Goal: Task Accomplishment & Management: Manage account settings

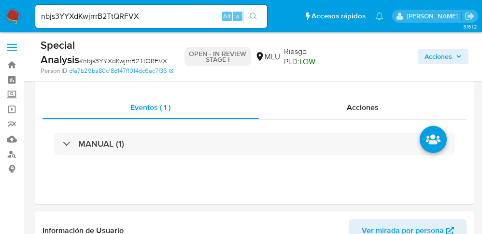
select select "10"
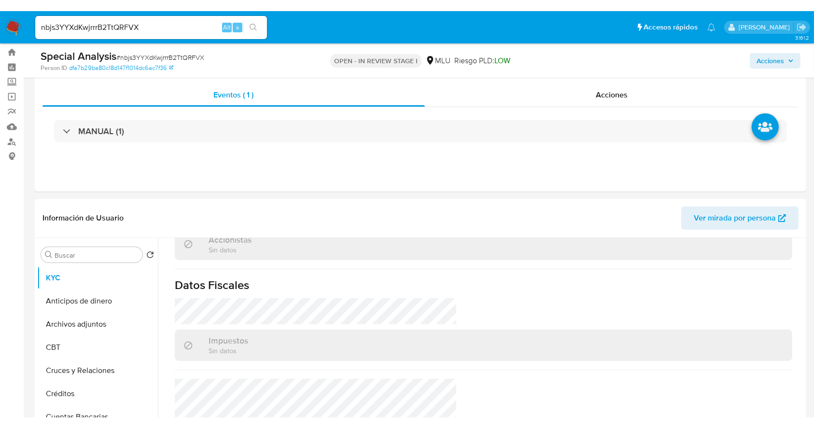
scroll to position [550, 0]
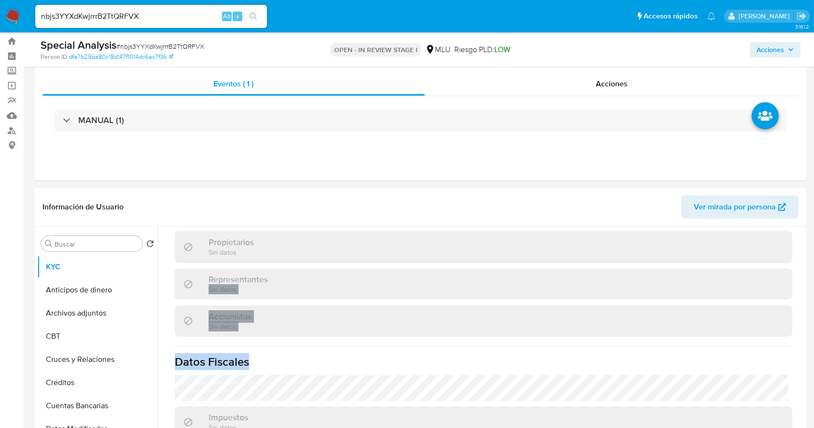
drag, startPoint x: 799, startPoint y: 405, endPoint x: 805, endPoint y: 240, distance: 164.7
click at [481, 234] on div "Buscar Volver al orden por defecto KYC Anticipos de dinero Archivos adjuntos CB…" at bounding box center [420, 350] width 771 height 247
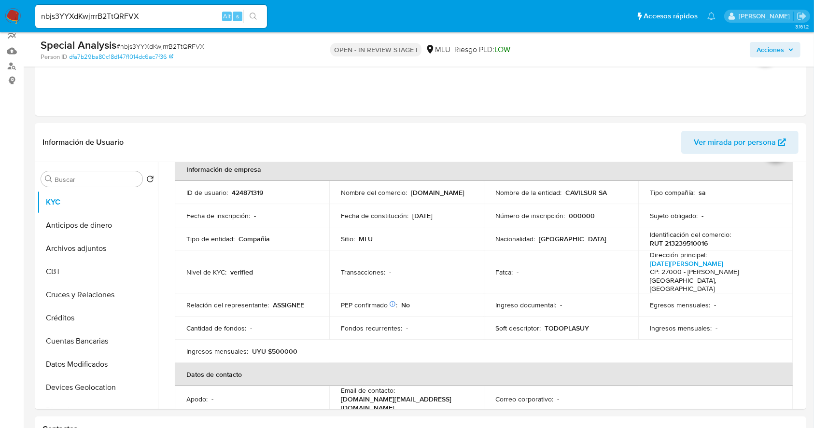
scroll to position [102, 0]
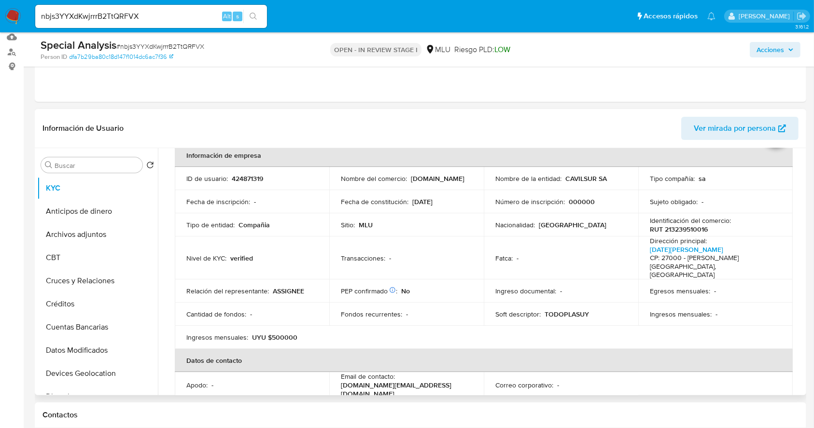
click at [481, 234] on table "Información de empresa ID de usuario : 424871319 Nombre del comercio : todoplas…" at bounding box center [484, 338] width 618 height 389
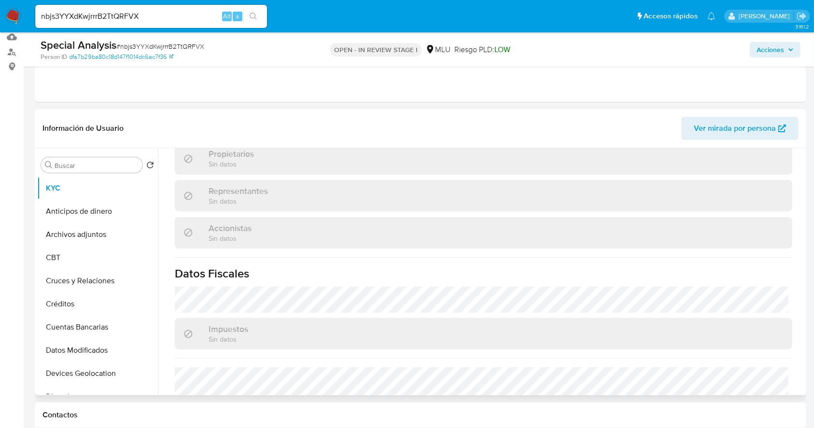
scroll to position [565, 0]
click at [481, 234] on div "Información de empresa ID de usuario : 424871319 Nombre del comercio : todoplas…" at bounding box center [483, 26] width 617 height 794
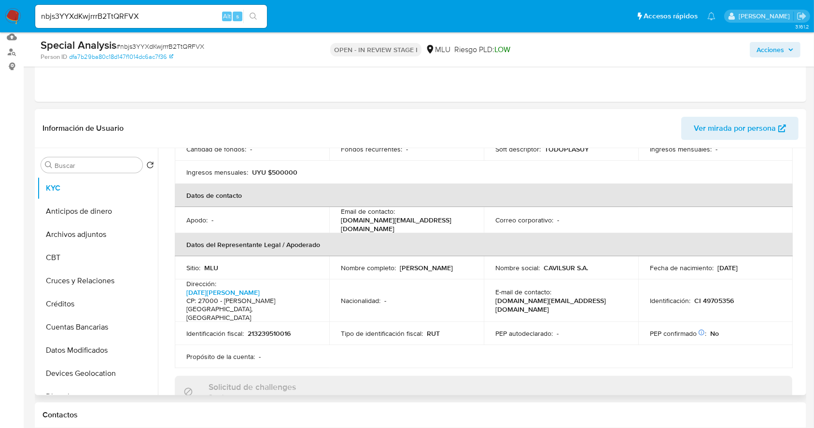
scroll to position [212, 0]
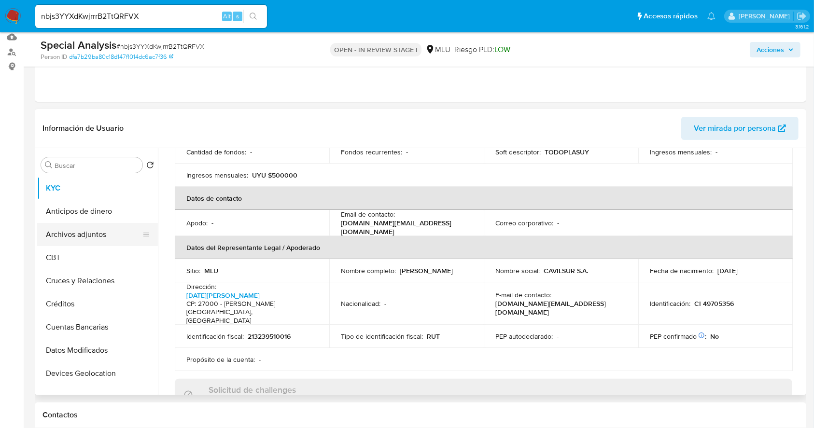
click at [105, 234] on button "Archivos adjuntos" at bounding box center [93, 234] width 113 height 23
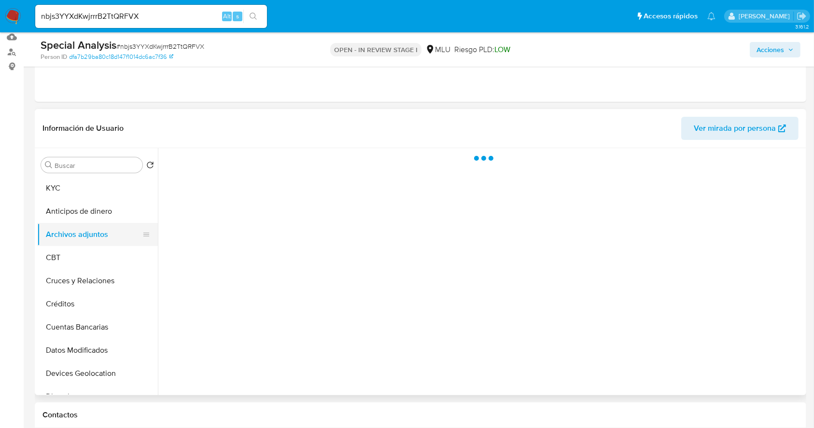
scroll to position [0, 0]
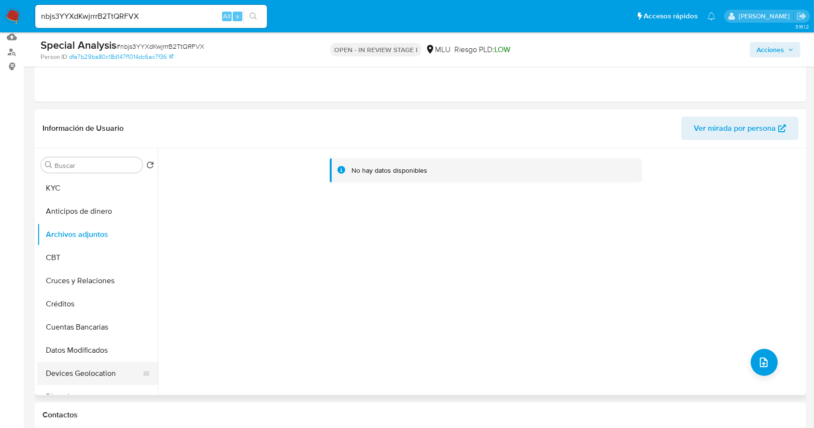
click at [87, 234] on button "Devices Geolocation" at bounding box center [93, 373] width 113 height 23
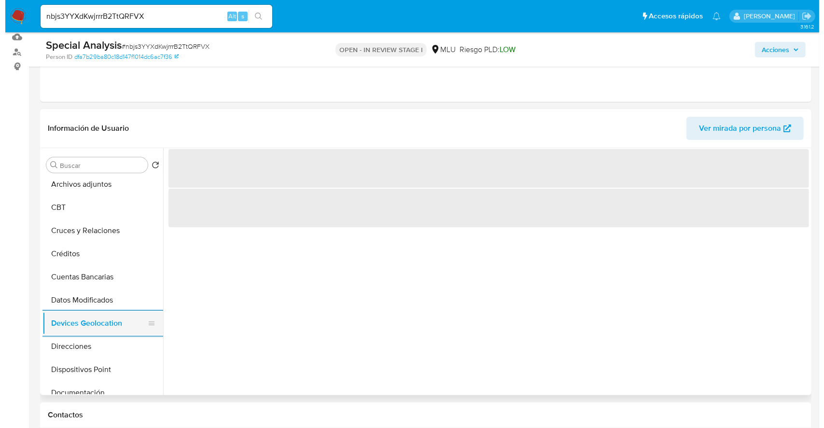
scroll to position [51, 0]
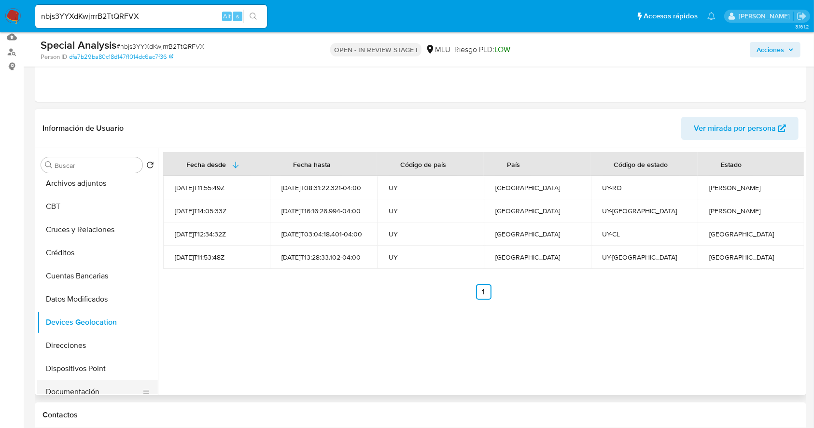
click at [87, 234] on button "Documentación" at bounding box center [93, 391] width 113 height 23
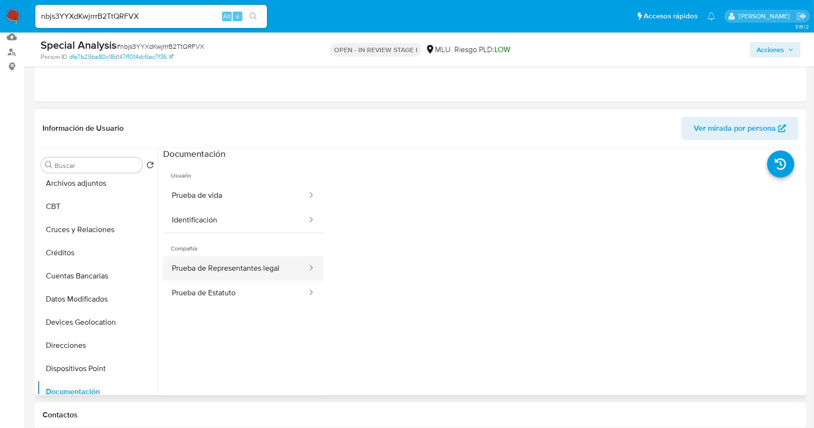
click at [216, 234] on button "Prueba de Representantes legal" at bounding box center [235, 268] width 145 height 25
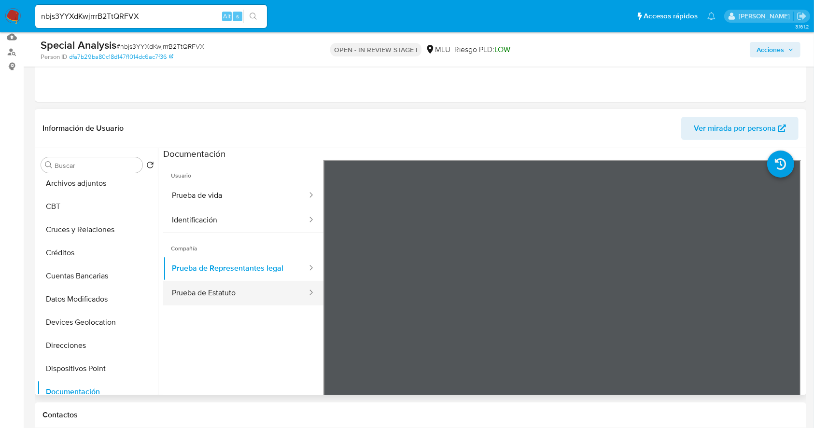
click at [240, 234] on button "Prueba de Estatuto" at bounding box center [235, 293] width 145 height 25
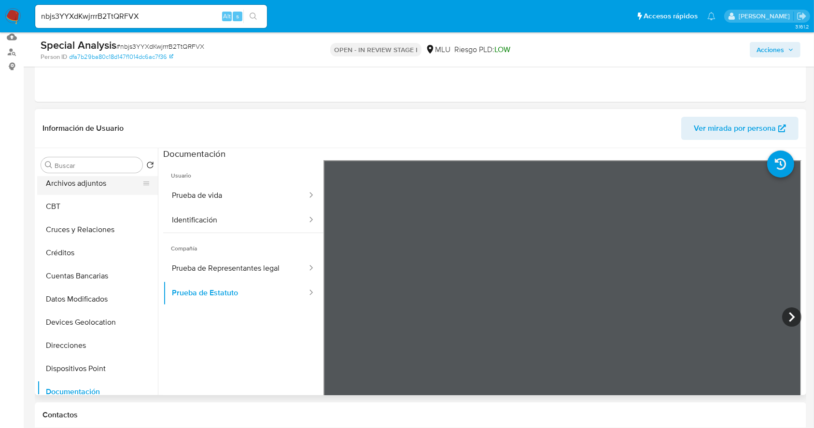
click at [115, 176] on div "Buscar Volver al orden por defecto KYC Anticipos de dinero Archivos adjuntos CB…" at bounding box center [97, 273] width 121 height 246
click at [114, 182] on button "Archivos adjuntos" at bounding box center [93, 183] width 113 height 23
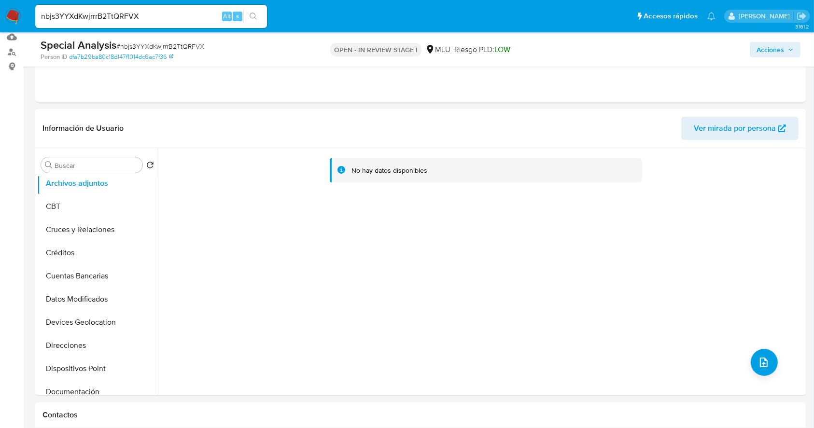
click at [481, 21] on ul "Pausado Ver notificaciones nbjs3YYXdKwjrrrB2TtQRFVX Alt s Accesos rápidos Presi…" at bounding box center [375, 16] width 690 height 24
click at [481, 234] on button "upload-file" at bounding box center [763, 362] width 27 height 27
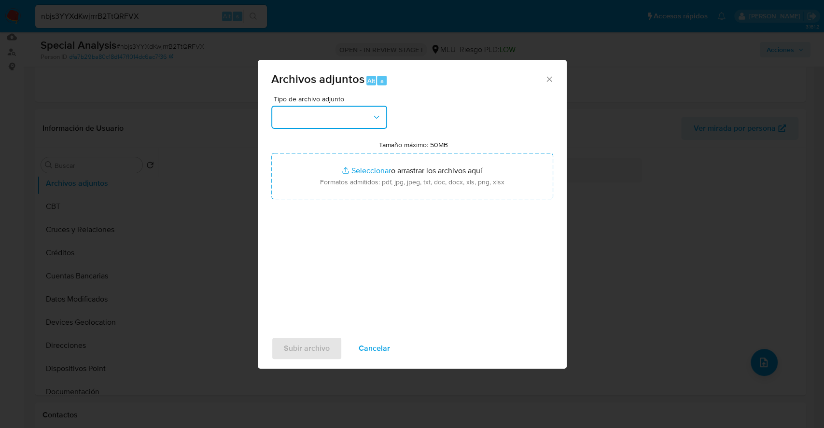
click at [319, 108] on button "button" at bounding box center [329, 117] width 116 height 23
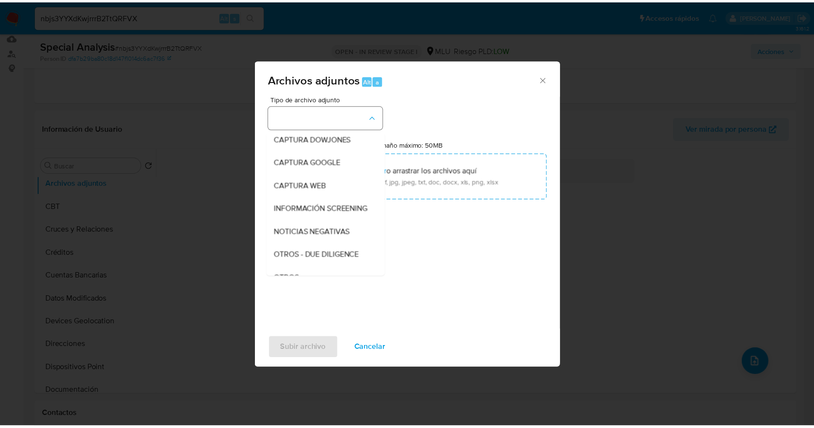
scroll to position [50, 0]
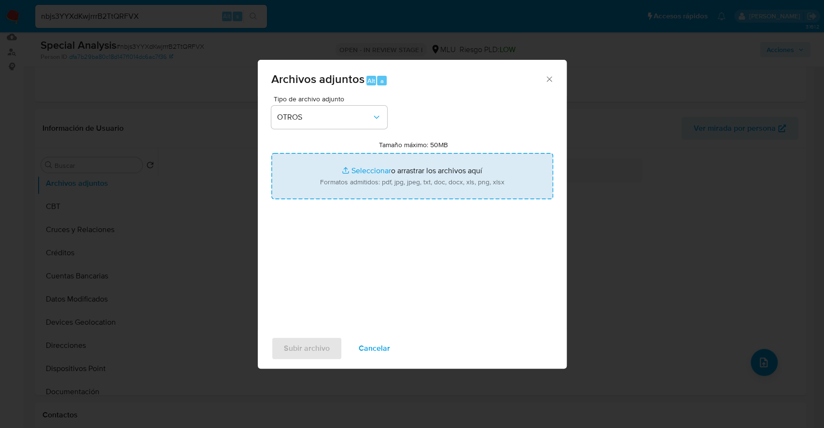
type input "C:\fakepath\Case Log 424871319 - 25_09_2025 .pdf"
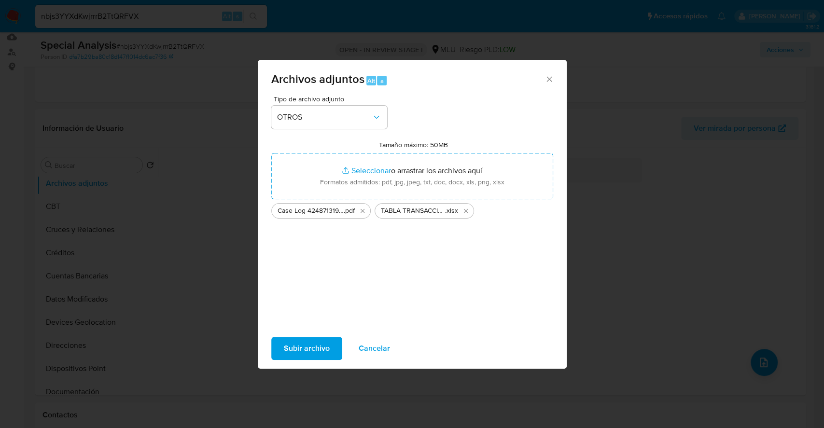
click at [318, 234] on span "Subir archivo" at bounding box center [307, 348] width 46 height 21
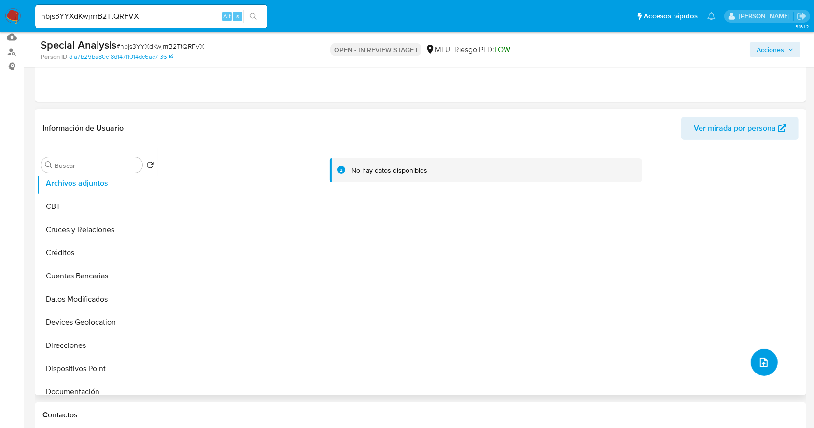
scroll to position [0, 0]
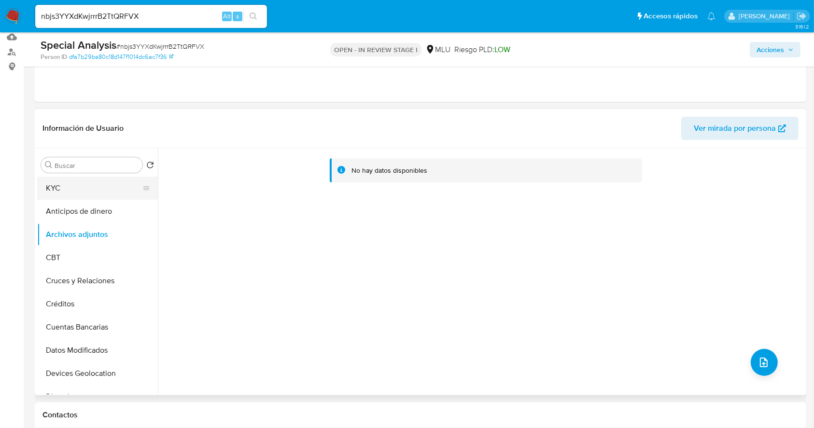
click at [103, 191] on button "KYC" at bounding box center [93, 188] width 113 height 23
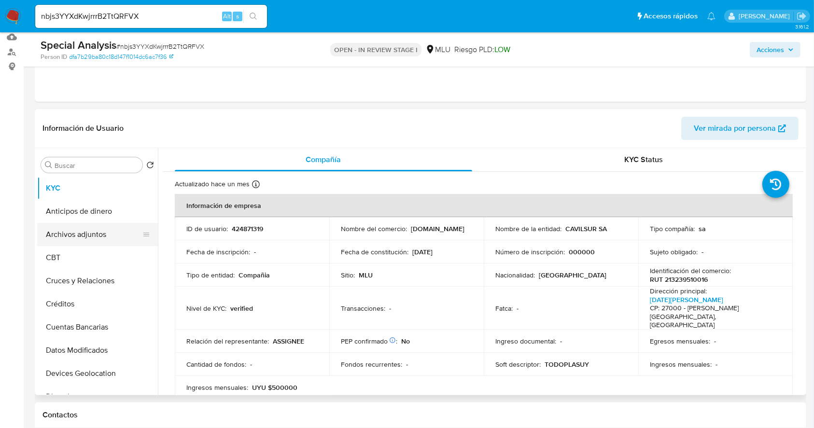
click at [97, 234] on button "Archivos adjuntos" at bounding box center [93, 234] width 113 height 23
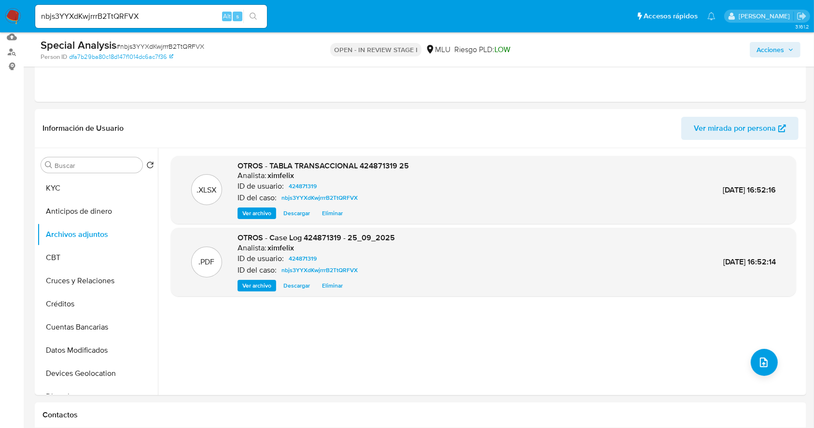
click at [481, 51] on span "Acciones" at bounding box center [774, 50] width 37 height 14
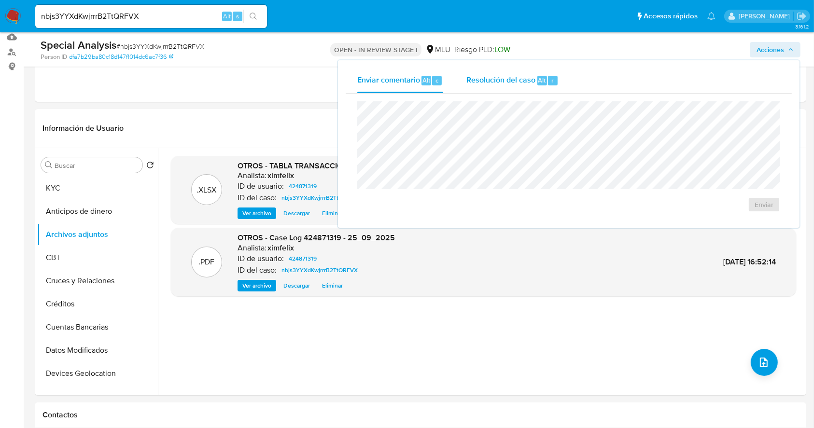
click at [481, 83] on span "Resolución del caso" at bounding box center [500, 79] width 69 height 11
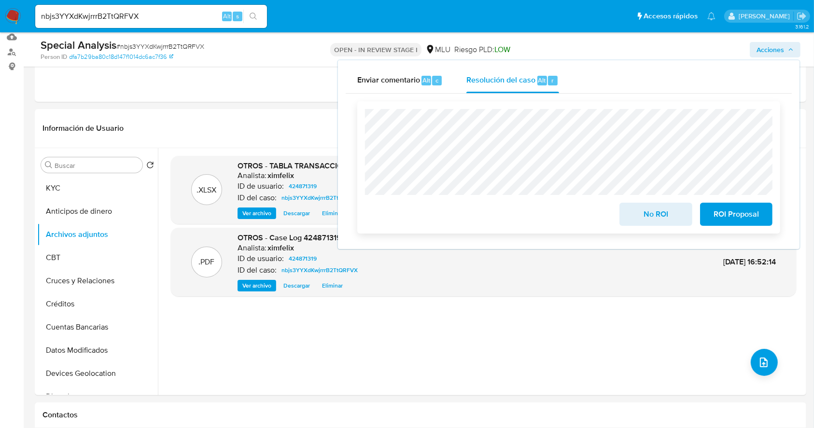
click at [481, 207] on span "No ROI" at bounding box center [655, 214] width 47 height 21
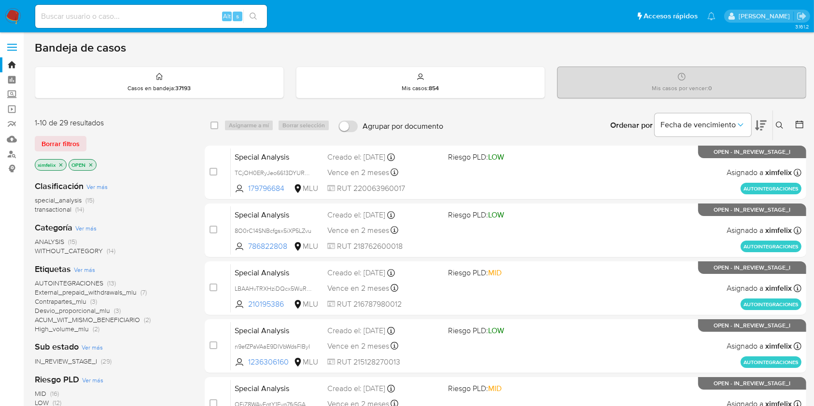
click at [19, 20] on img at bounding box center [13, 16] width 16 height 16
click at [13, 16] on img at bounding box center [13, 16] width 16 height 16
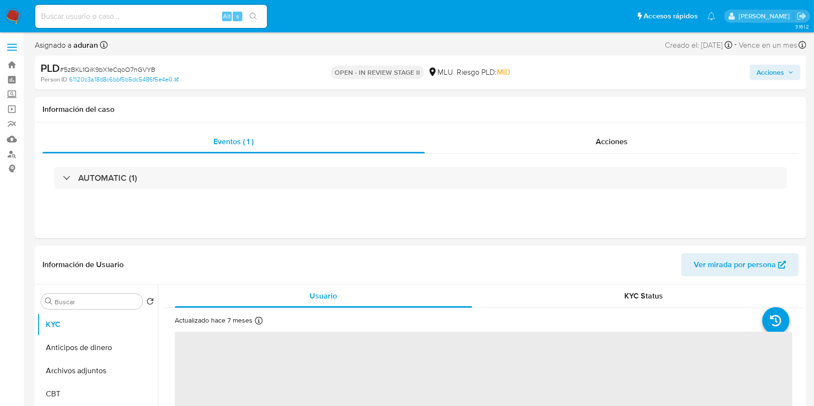
select select "10"
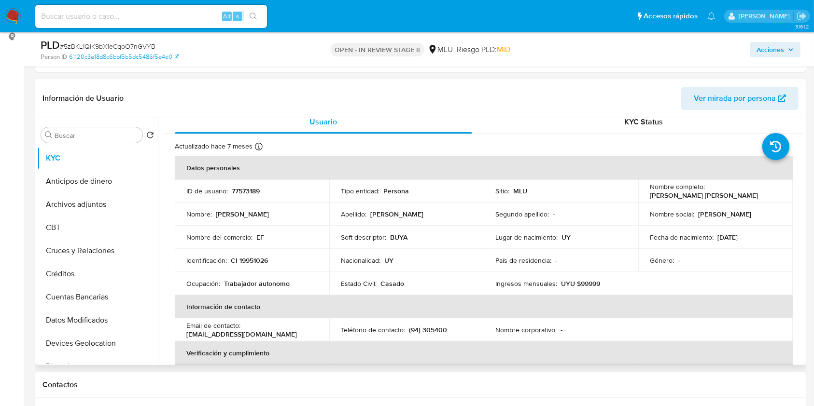
scroll to position [4, 0]
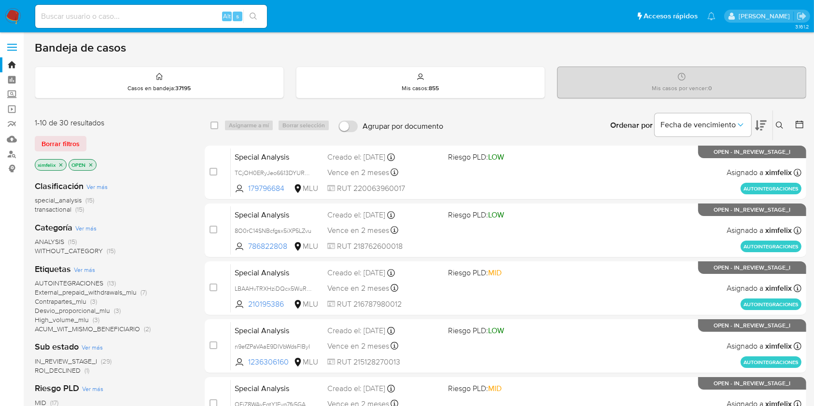
click at [73, 370] on span "ROI_DECLINED" at bounding box center [58, 371] width 46 height 10
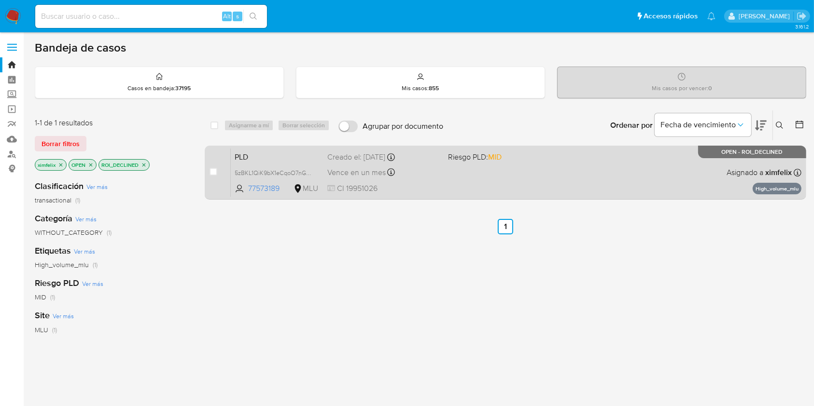
click at [448, 165] on div "PLD 5zBKL1QiK9bX1eCqoO7nGVYB 77573189 MLU Riesgo PLD: MID Creado el: 12/08/2025…" at bounding box center [516, 172] width 570 height 49
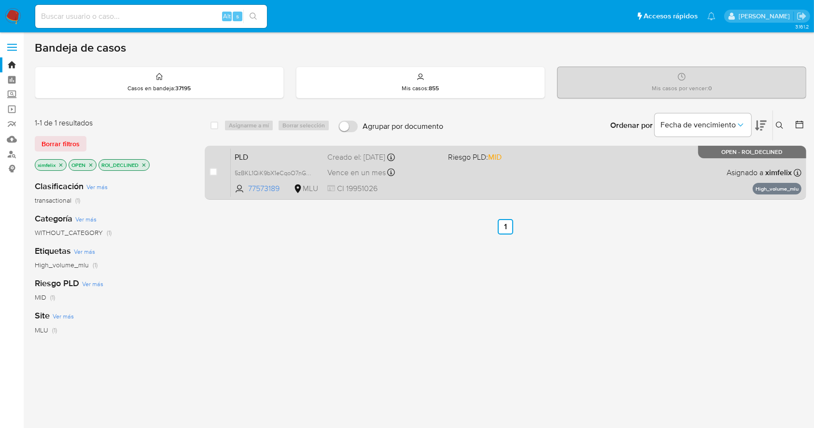
click at [424, 180] on div "PLD 5zBKL1QiK9bX1eCqoO7nGVYB 77573189 MLU Riesgo PLD: MID Creado el: 12/08/2025…" at bounding box center [516, 172] width 570 height 49
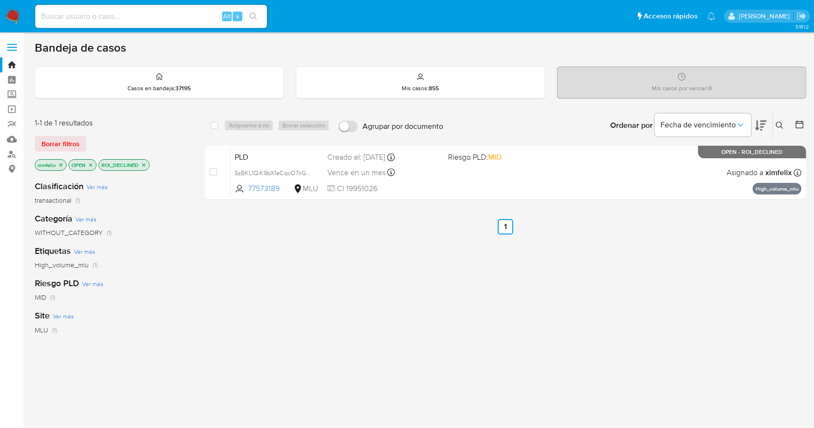
click at [19, 19] on img at bounding box center [13, 16] width 16 height 16
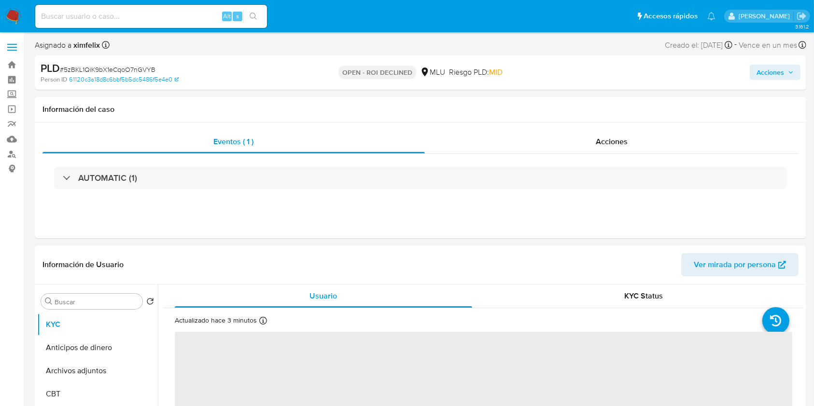
select select "10"
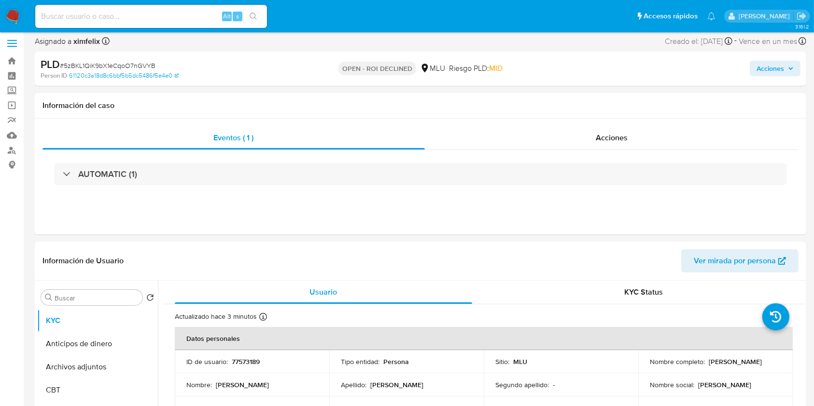
scroll to position [2, 0]
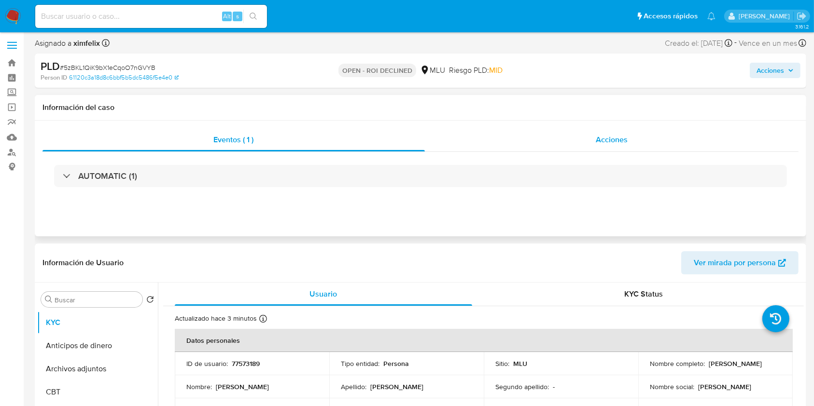
click at [630, 138] on div "Acciones" at bounding box center [612, 139] width 374 height 23
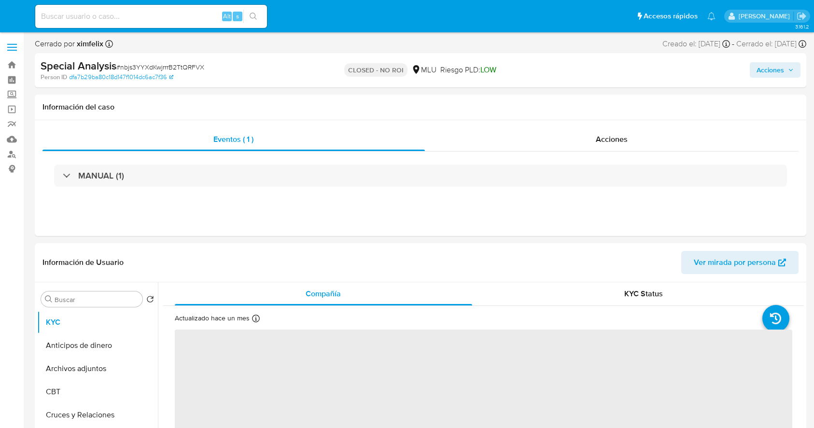
select select "10"
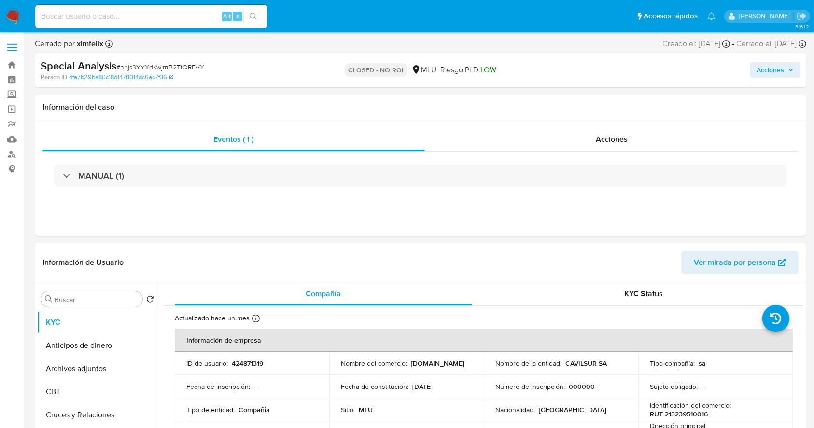
click at [137, 13] on input at bounding box center [151, 16] width 232 height 13
paste input "OEjZ8WAvEgtY1Fyq7fk5GACT"
type input "OEjZ8WAvEgtY1Fyq7fk5GACT"
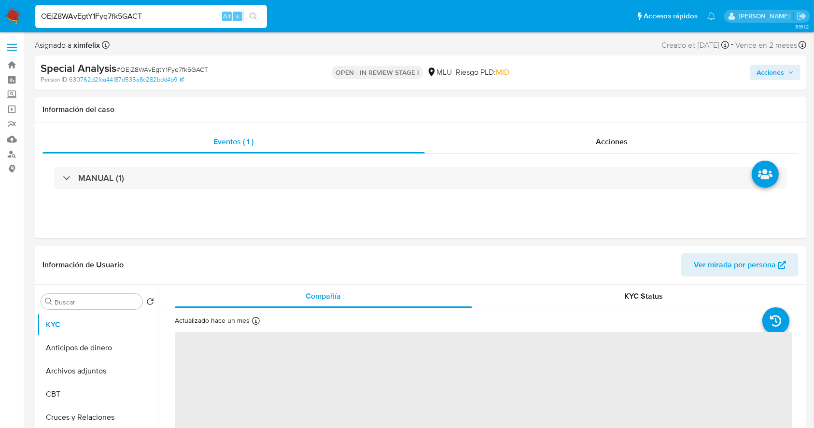
select select "10"
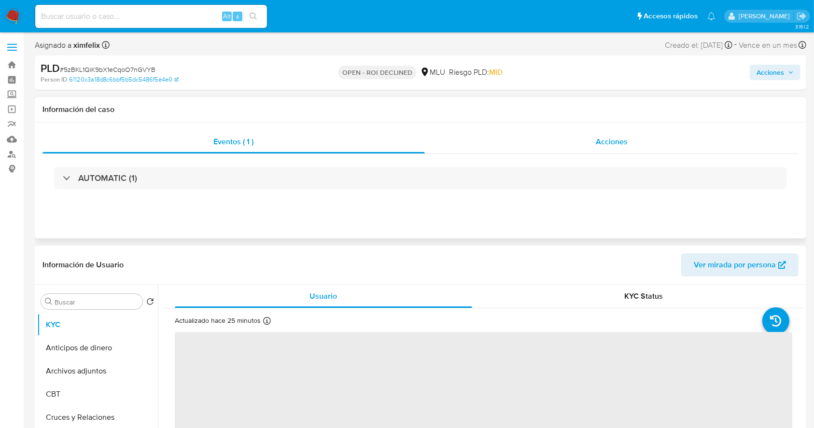
select select "10"
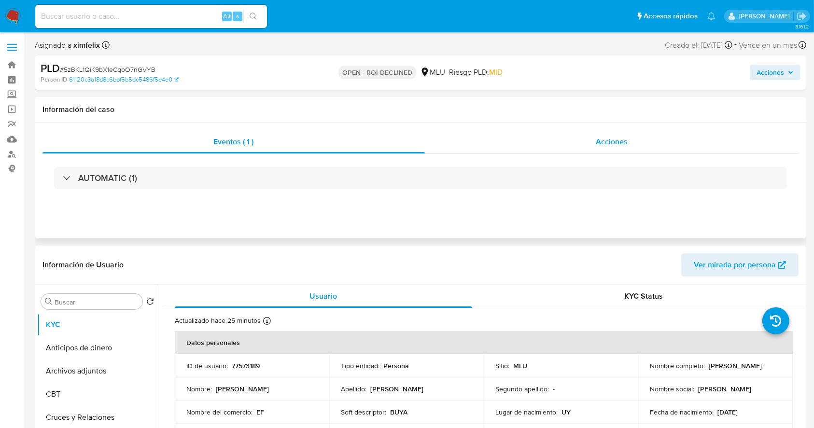
click at [557, 151] on div "Acciones" at bounding box center [612, 141] width 374 height 23
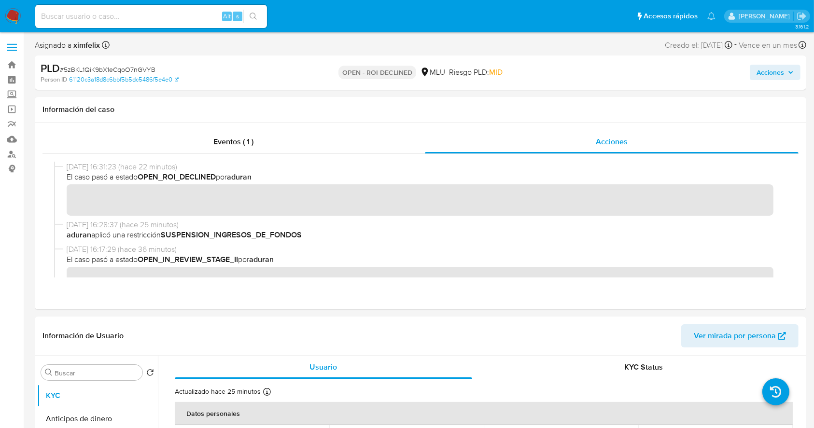
click at [761, 76] on span "Acciones" at bounding box center [770, 72] width 28 height 15
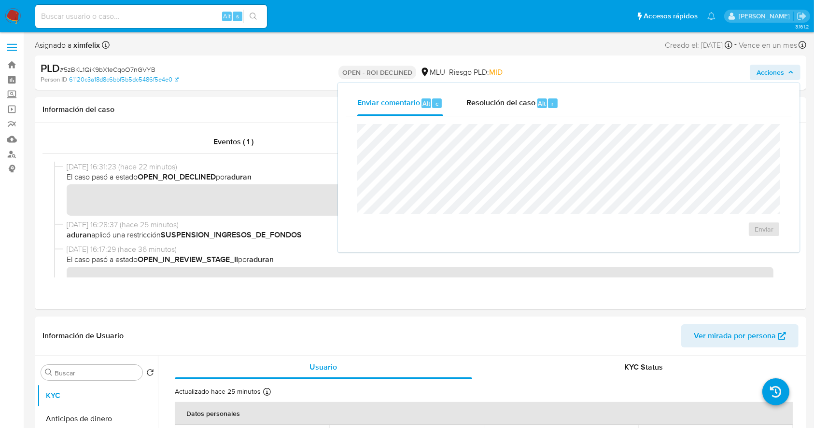
click at [507, 117] on div "Enviar" at bounding box center [569, 180] width 446 height 128
click at [509, 112] on div "Resolución del caso Alt r" at bounding box center [512, 103] width 92 height 25
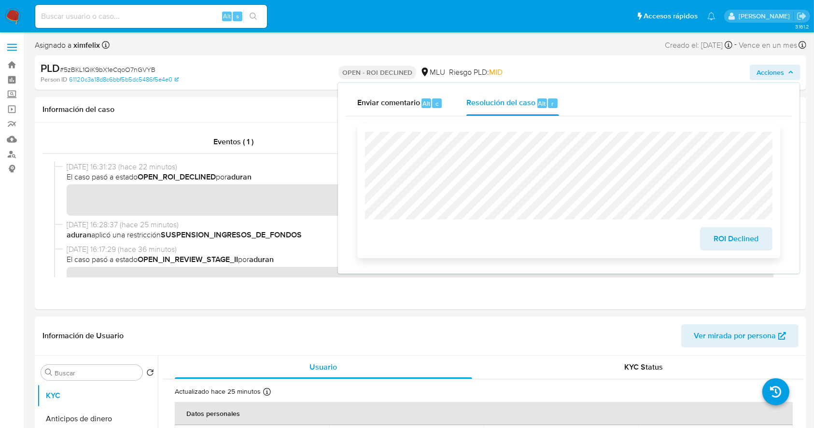
click at [730, 244] on span "ROI Declined" at bounding box center [735, 238] width 47 height 21
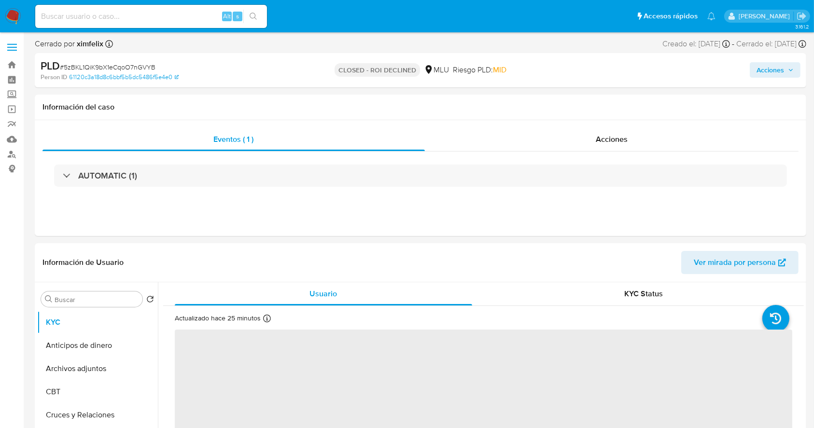
select select "10"
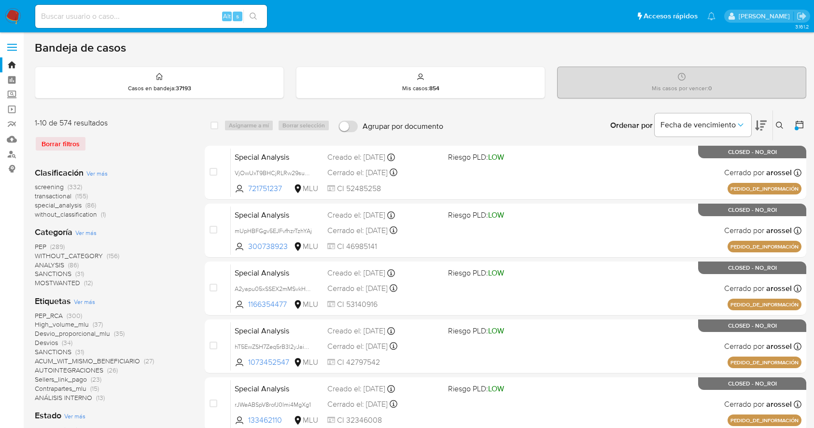
scroll to position [287, 0]
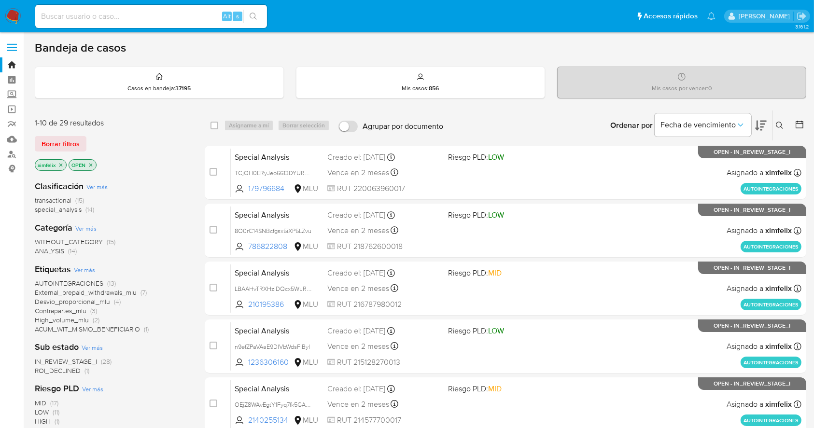
click at [79, 368] on span "ROI_DECLINED" at bounding box center [58, 371] width 46 height 10
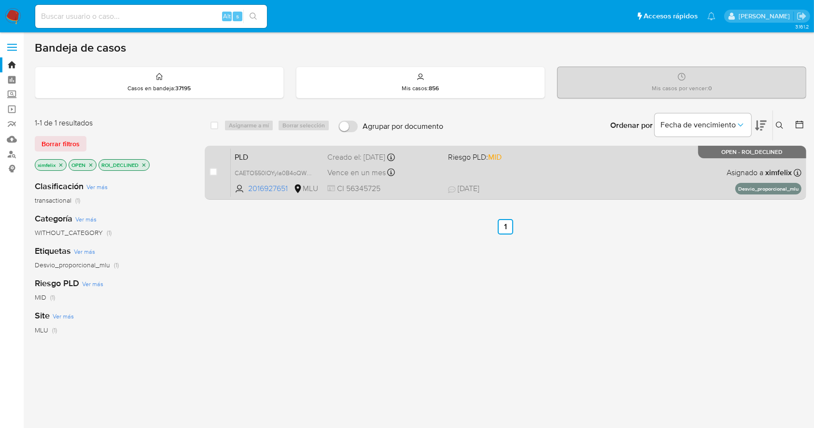
click at [560, 183] on span "25/09/2025 25/09/2025 21:13" at bounding box center [564, 188] width 233 height 11
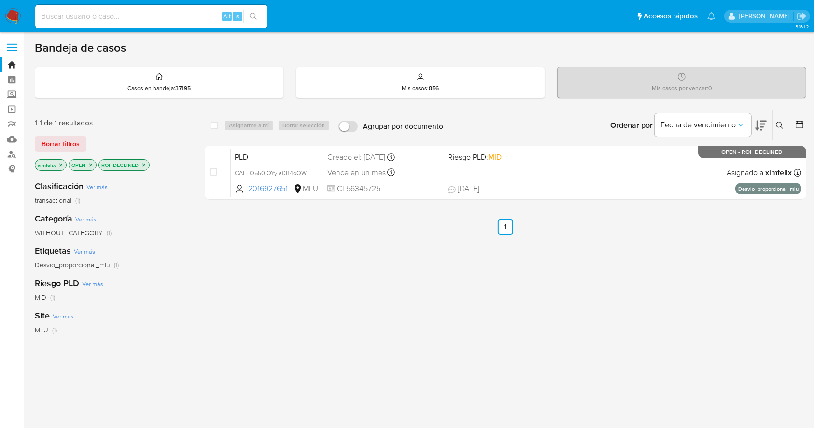
click at [16, 19] on img at bounding box center [13, 16] width 16 height 16
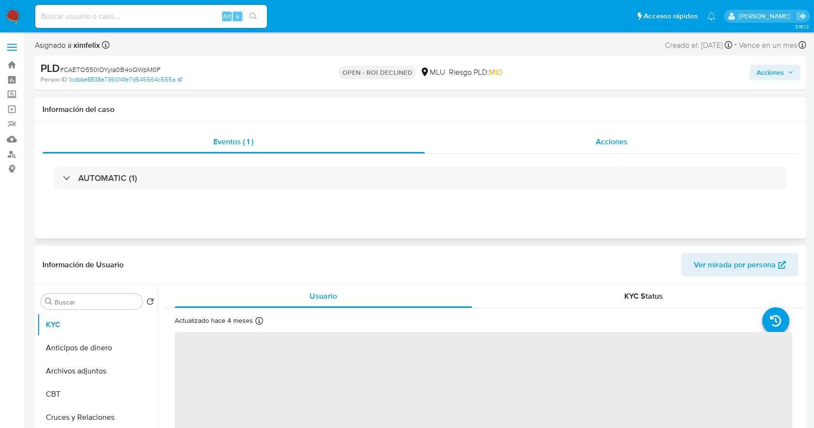
click at [527, 152] on div "Acciones" at bounding box center [612, 141] width 374 height 23
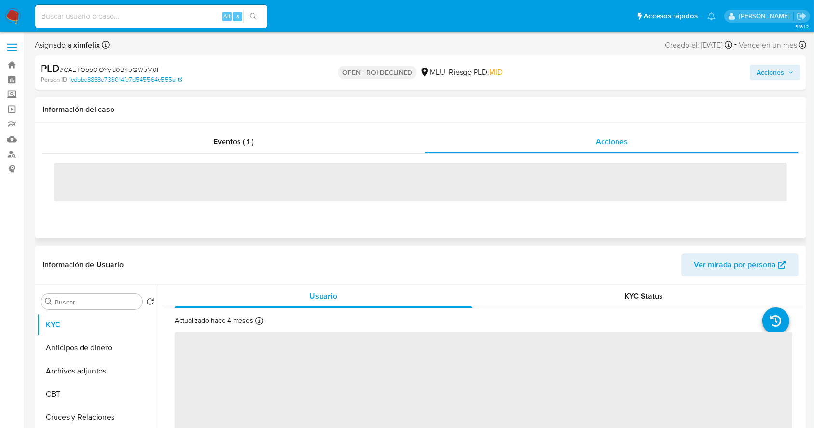
select select "10"
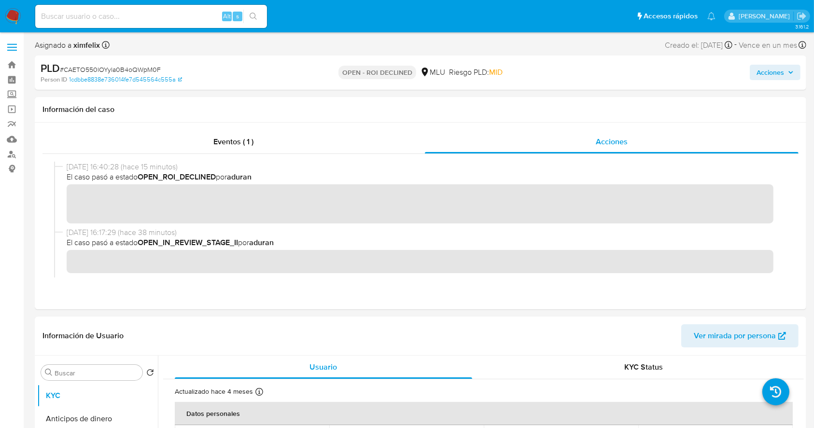
click at [778, 83] on div "Acciones" at bounding box center [675, 72] width 250 height 23
click at [778, 80] on div "Acciones" at bounding box center [675, 72] width 250 height 23
click at [776, 71] on span "Acciones" at bounding box center [770, 72] width 28 height 15
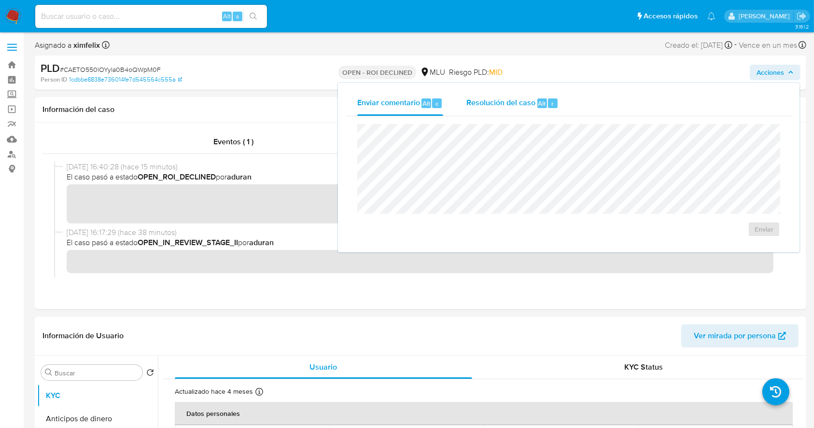
click at [513, 114] on div "Resolución del caso Alt r" at bounding box center [512, 103] width 92 height 25
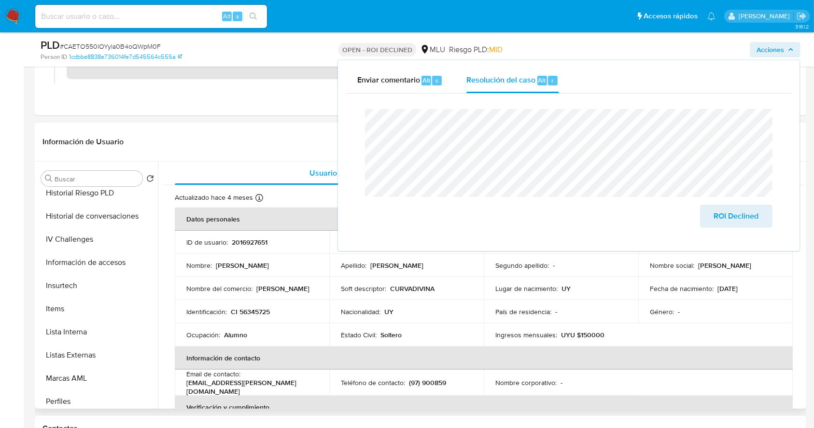
scroll to position [384, 0]
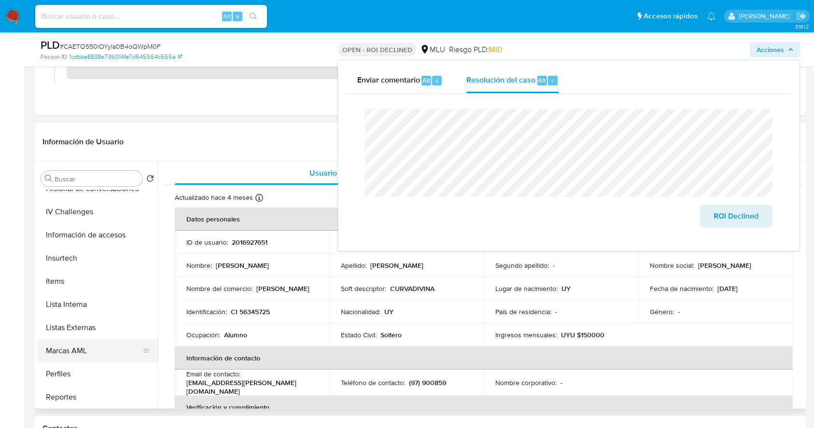
click at [88, 343] on button "Marcas AML" at bounding box center [93, 350] width 113 height 23
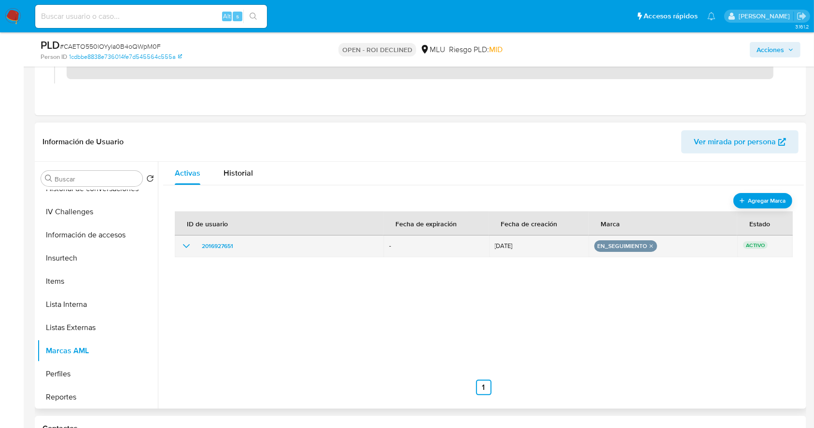
click at [185, 248] on icon "show_hidden_detail_by_id_2016927651" at bounding box center [186, 246] width 12 height 12
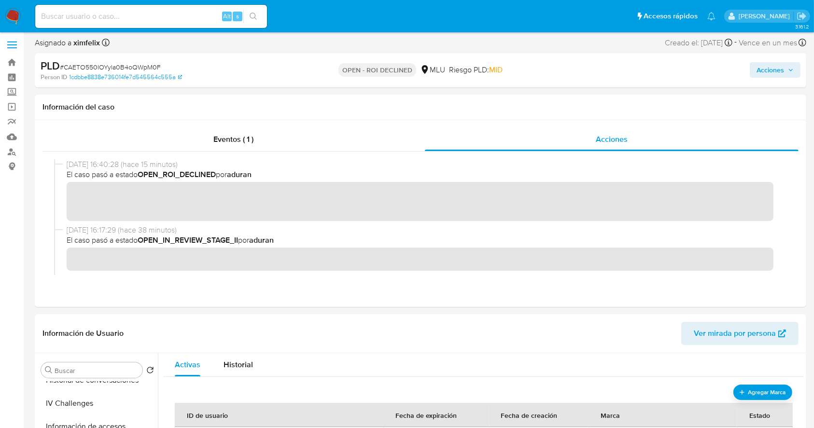
scroll to position [0, 0]
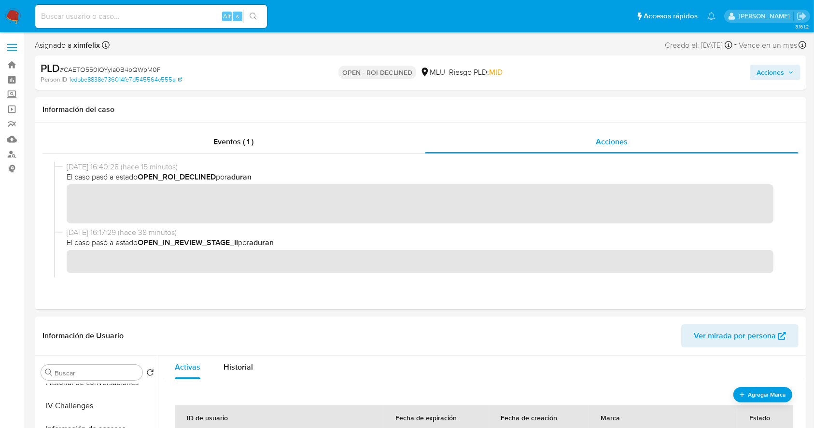
click at [767, 74] on span "Acciones" at bounding box center [770, 72] width 28 height 15
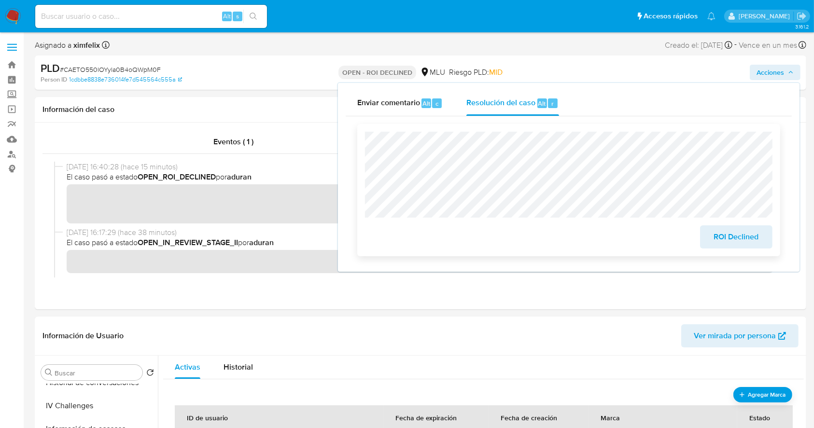
click at [740, 234] on span "ROI Declined" at bounding box center [735, 236] width 47 height 21
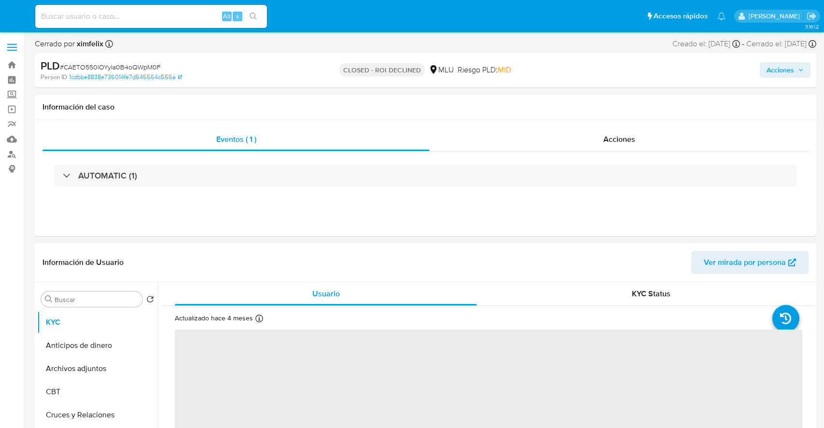
select select "10"
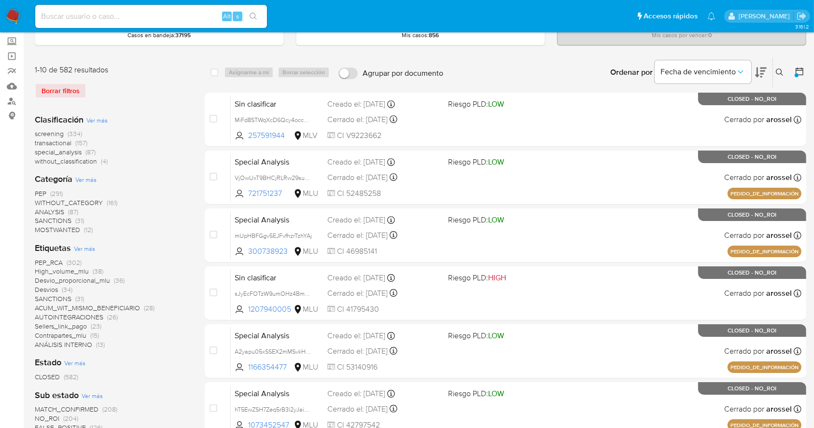
scroll to position [50, 0]
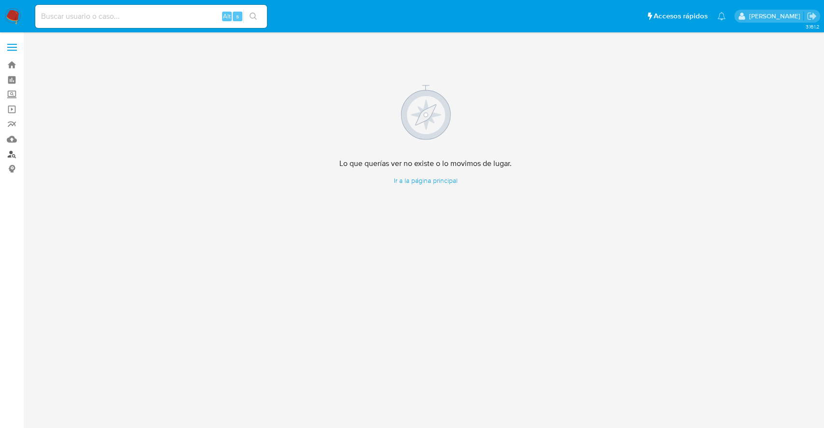
click at [15, 155] on link "Buscador de personas" at bounding box center [57, 154] width 115 height 15
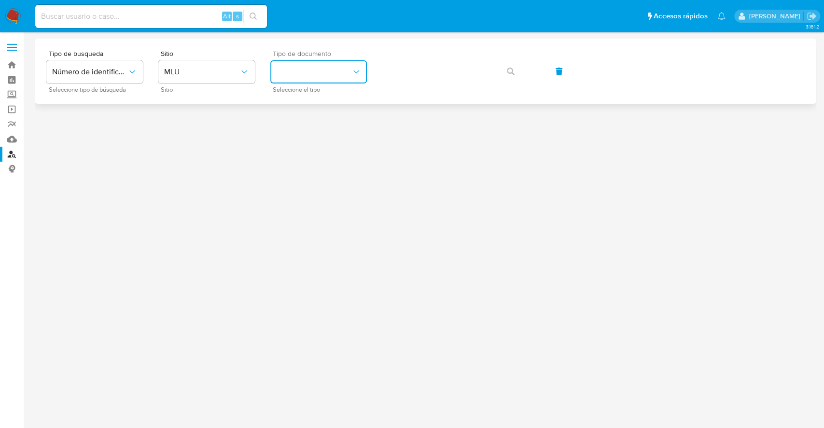
click at [337, 77] on button "identificationType" at bounding box center [318, 71] width 97 height 23
click at [15, 126] on link "Reportes" at bounding box center [57, 124] width 115 height 15
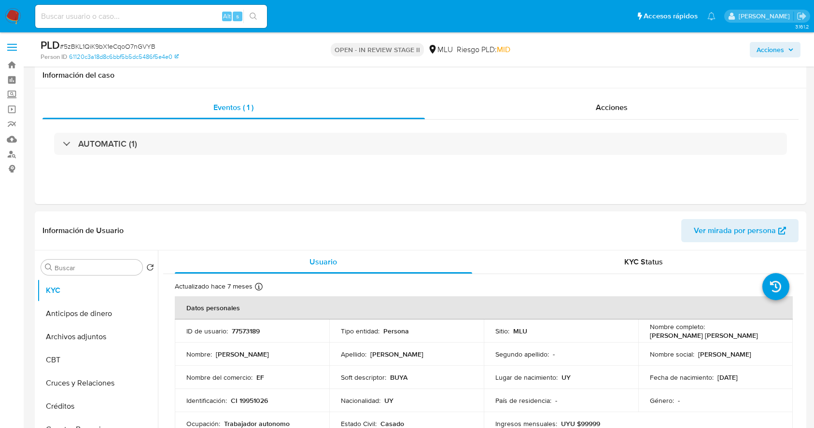
select select "10"
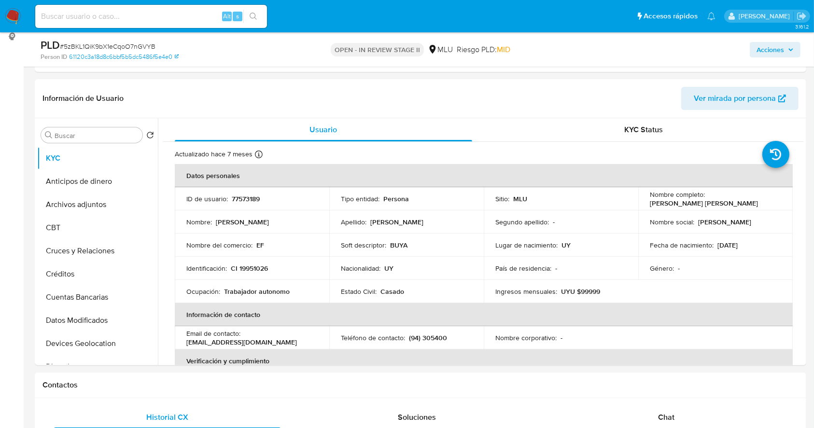
scroll to position [4, 0]
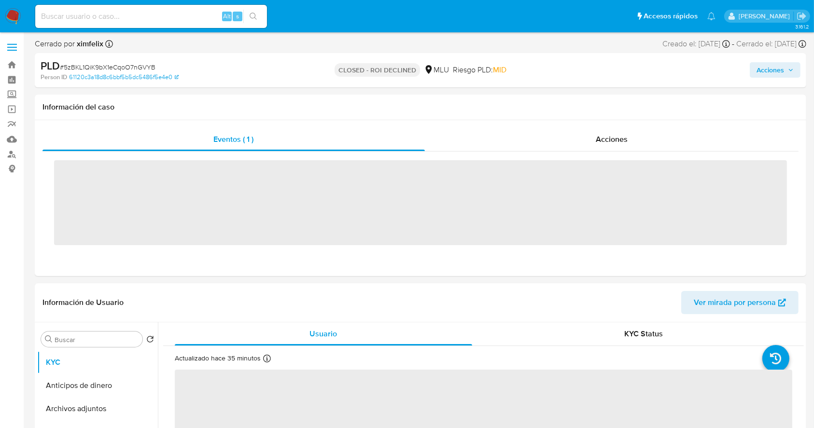
click at [145, 23] on div "Alt s" at bounding box center [151, 16] width 232 height 23
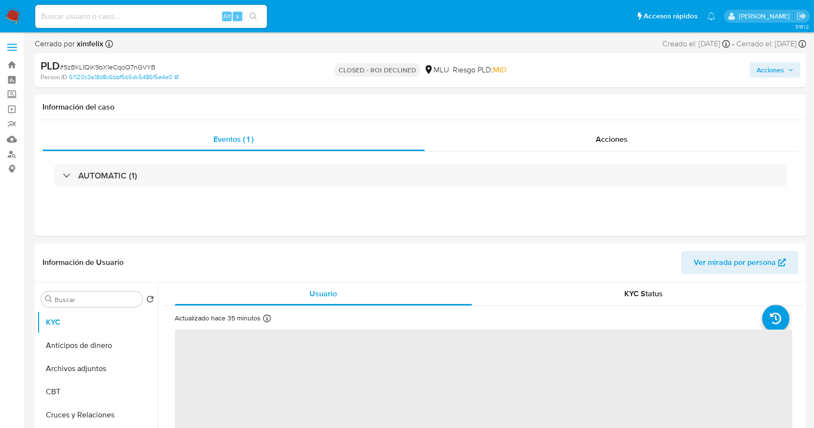
click at [129, 14] on input at bounding box center [151, 16] width 232 height 13
select select "10"
paste input "143259294"
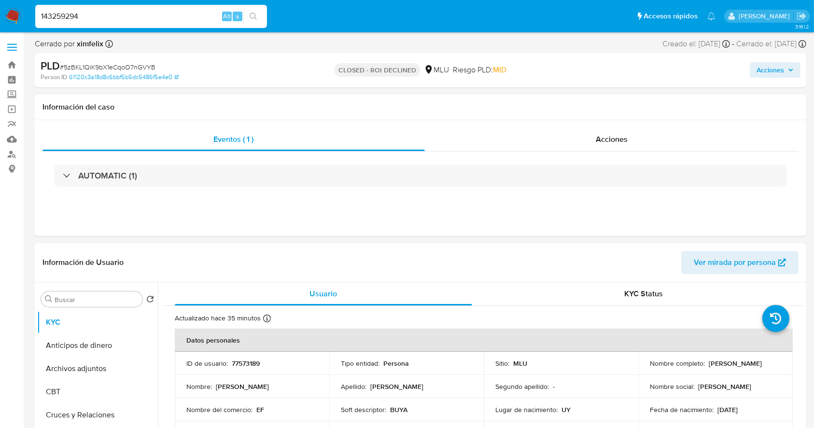
type input "143259294"
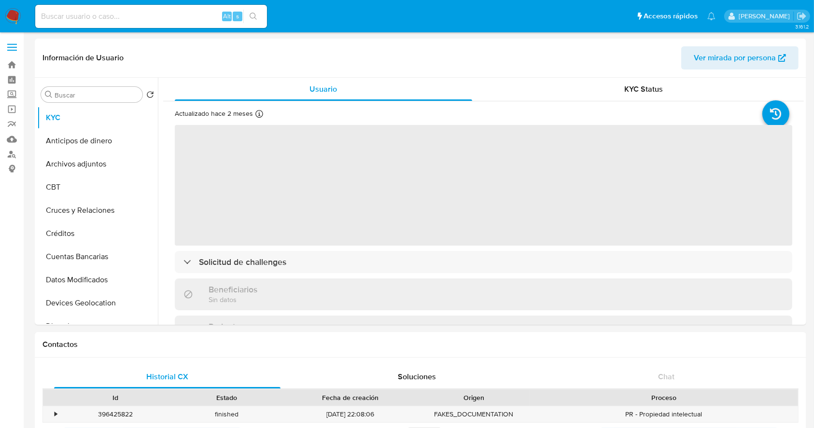
select select "10"
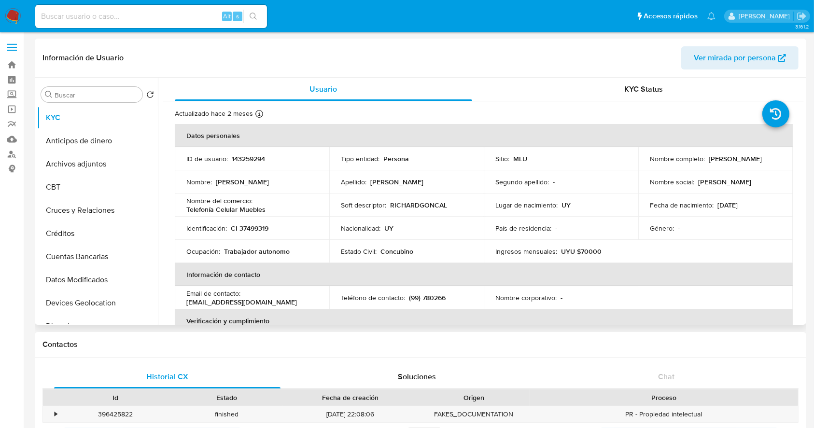
drag, startPoint x: 752, startPoint y: 161, endPoint x: 646, endPoint y: 159, distance: 105.7
click at [650, 159] on div "Nombre completo : Richard Enrique Goncalvez Pereira" at bounding box center [715, 158] width 131 height 9
copy p "[PERSON_NAME]"
drag, startPoint x: 273, startPoint y: 227, endPoint x: 229, endPoint y: 228, distance: 43.4
click at [229, 228] on div "Identificación : CI 37499319" at bounding box center [251, 228] width 131 height 9
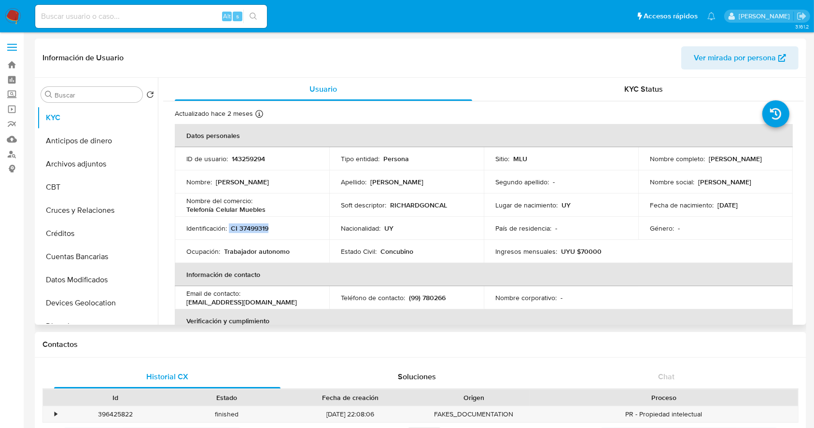
copy div "CI 37499319"
click at [740, 54] on span "Ver mirada por persona" at bounding box center [734, 57] width 82 height 23
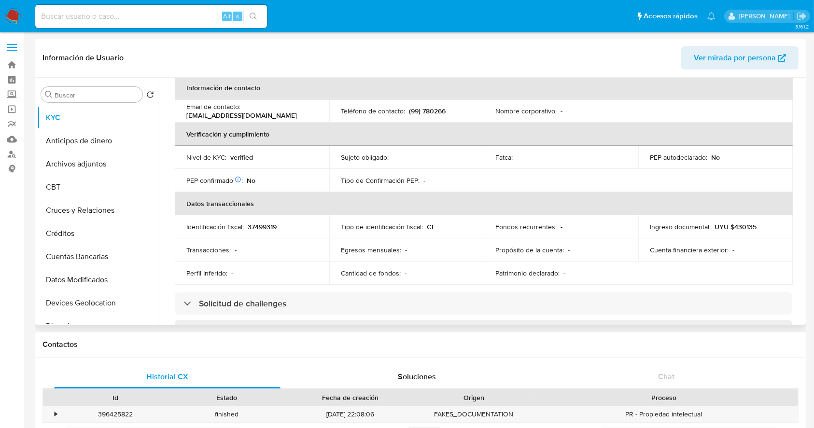
scroll to position [192, 0]
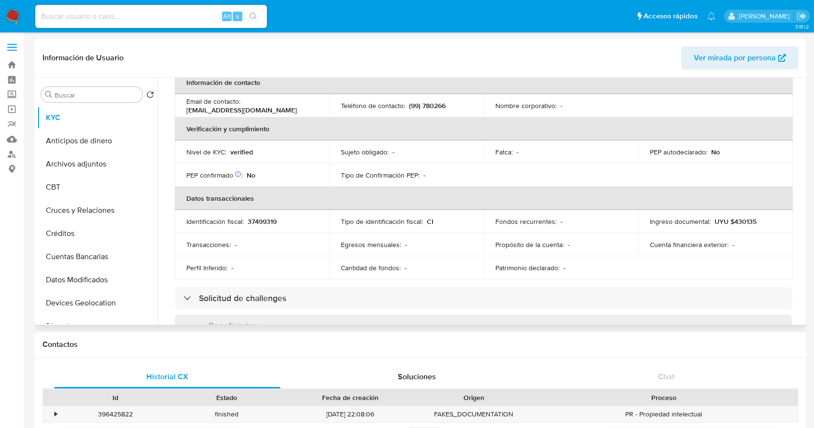
click at [743, 218] on p "UYU $430135" at bounding box center [735, 221] width 42 height 9
copy p "430135"
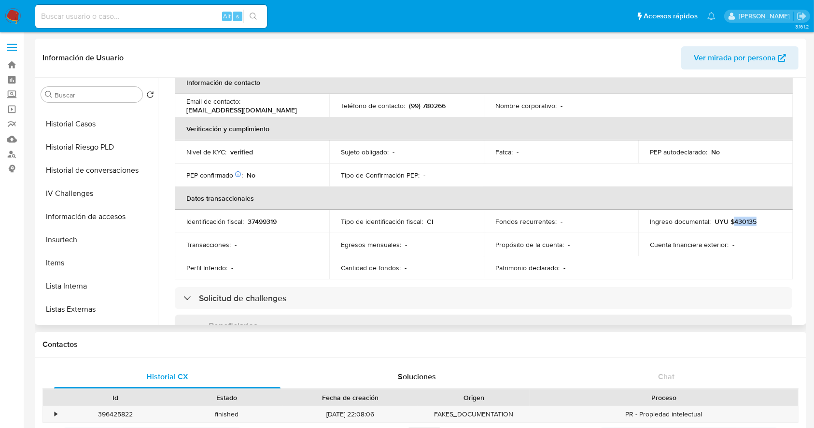
scroll to position [321, 0]
click at [104, 166] on button "Historial de conversaciones" at bounding box center [93, 167] width 113 height 23
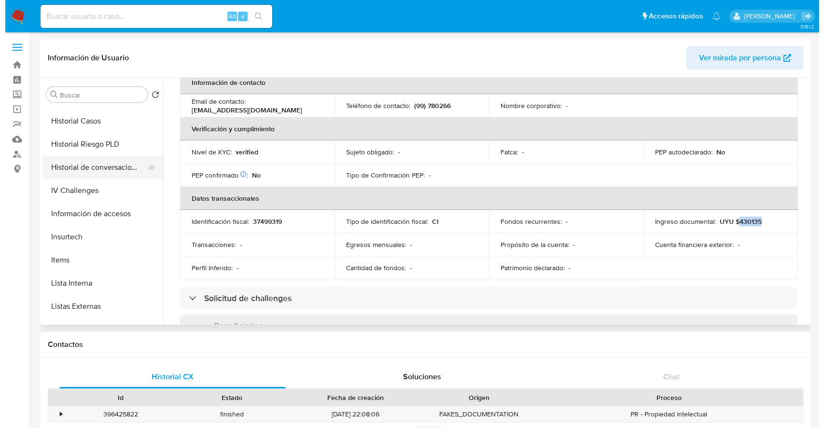
scroll to position [0, 0]
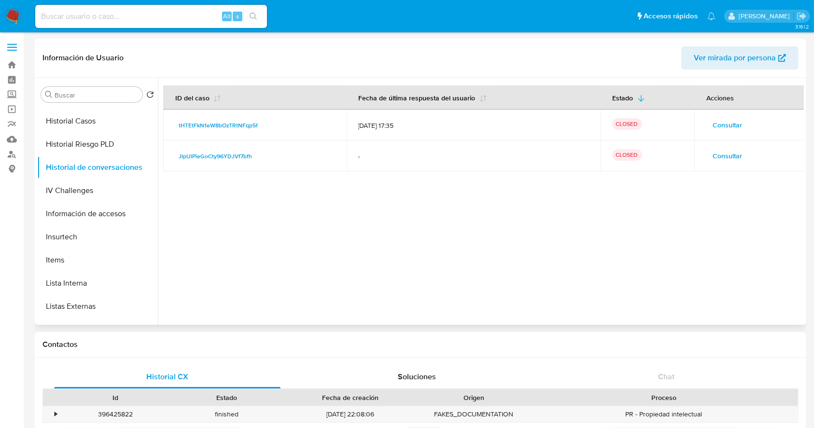
click at [723, 157] on span "Consultar" at bounding box center [726, 156] width 29 height 14
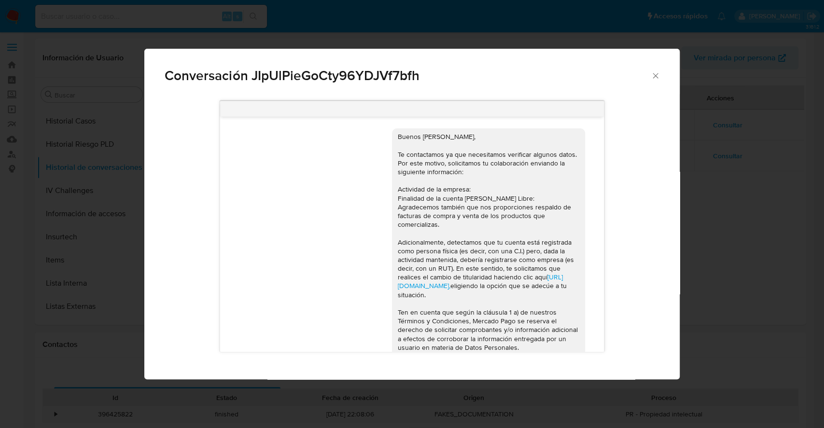
scroll to position [409, 0]
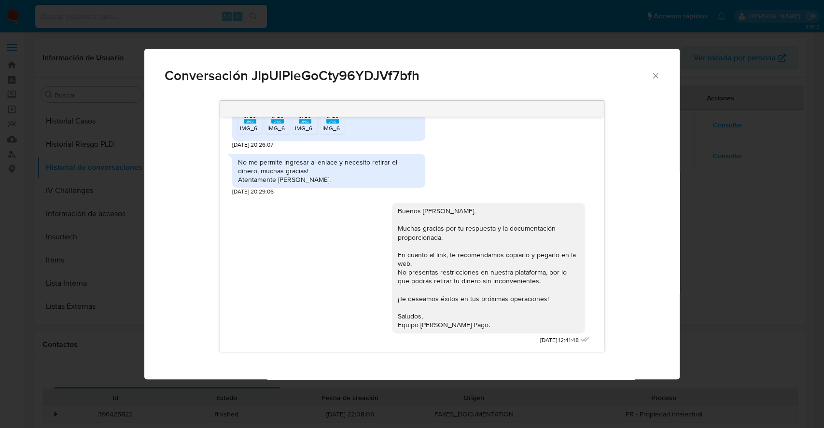
click at [654, 76] on icon "Cerrar" at bounding box center [654, 75] width 5 height 5
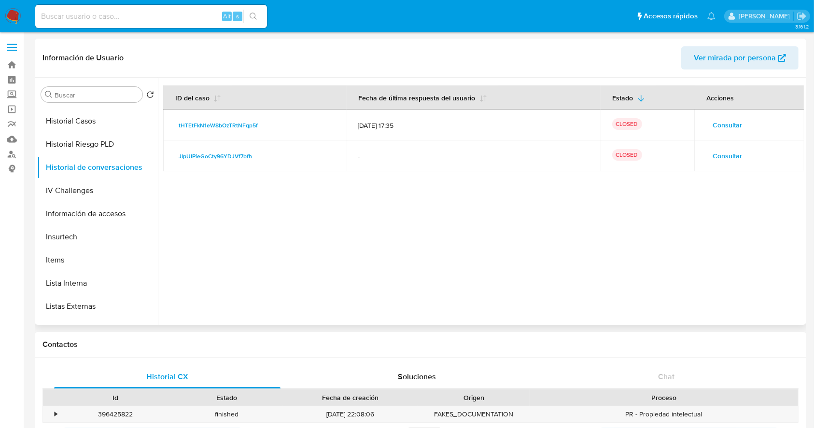
click at [717, 123] on span "Consultar" at bounding box center [726, 125] width 29 height 14
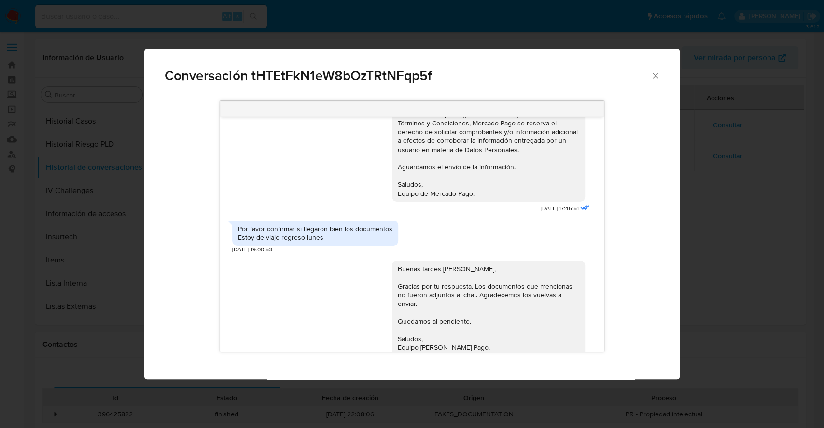
scroll to position [488, 0]
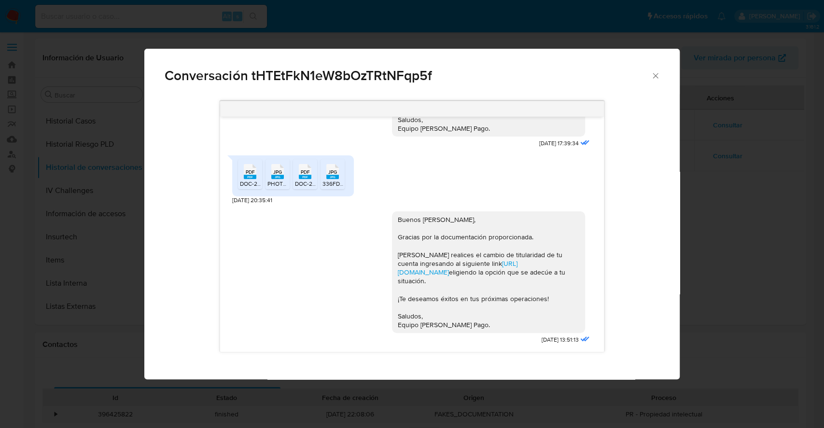
click at [730, 173] on div "Conversación tHTEtFkN1eW8bOzTRtNFqp5f Buenas tardes, Nos ponemos en contacto co…" at bounding box center [412, 214] width 824 height 428
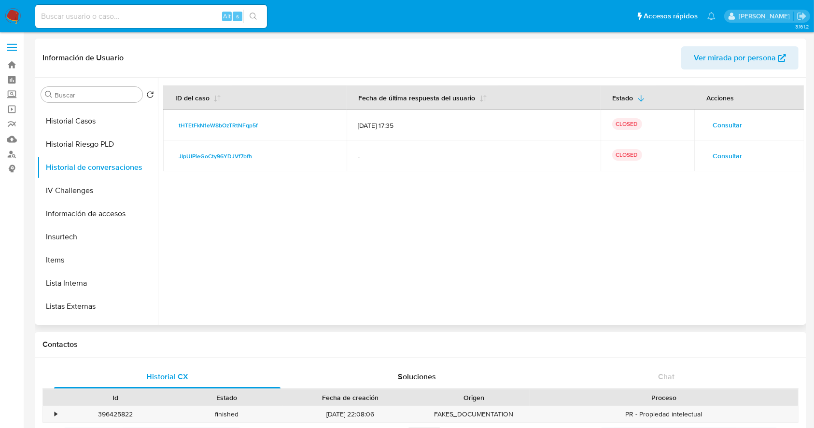
click at [726, 156] on span "Consultar" at bounding box center [726, 156] width 29 height 14
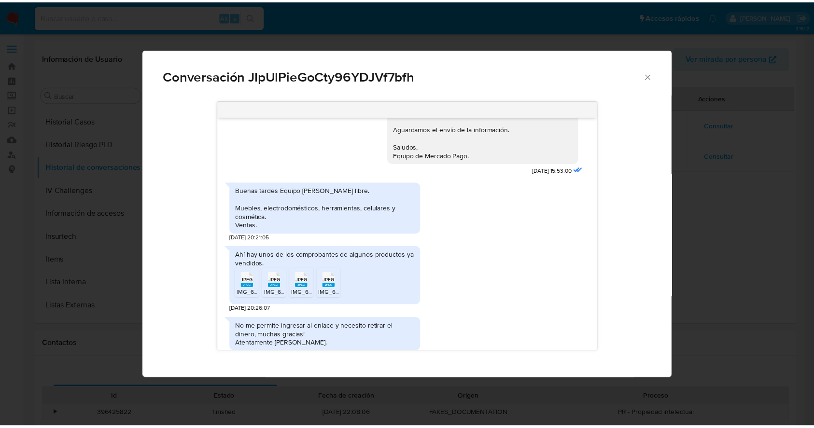
scroll to position [409, 0]
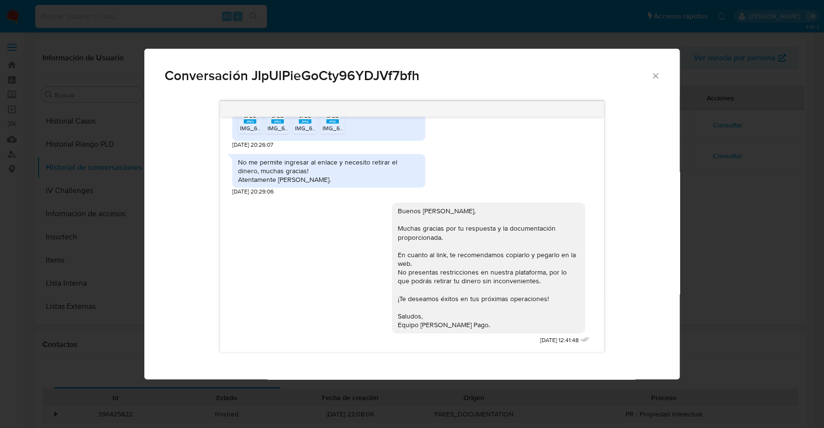
click at [703, 268] on div "Conversación JIpUlPieGoCty96YDJVf7bfh Buenos días Richard, Te contactamos ya qu…" at bounding box center [412, 214] width 824 height 428
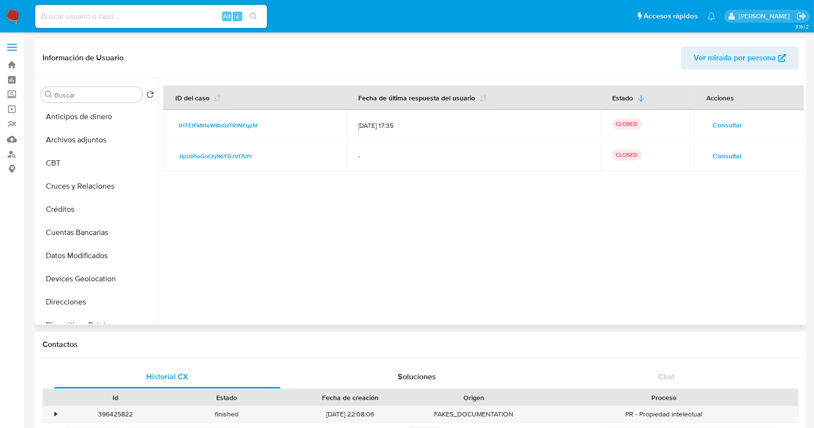
scroll to position [0, 0]
click at [90, 159] on button "Archivos adjuntos" at bounding box center [93, 163] width 113 height 23
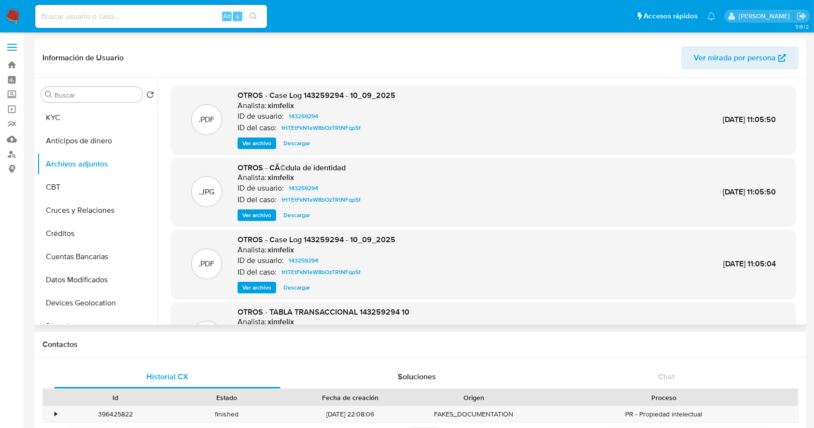
click at [263, 286] on span "Ver archivo" at bounding box center [256, 288] width 29 height 10
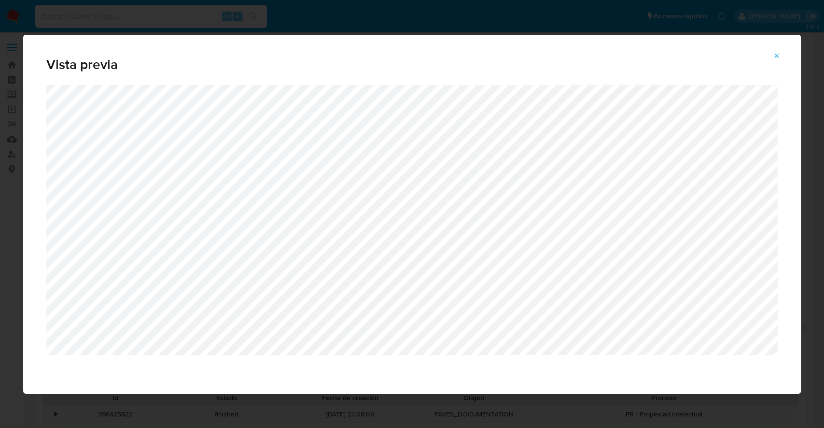
click at [769, 56] on button "Attachment preview" at bounding box center [776, 55] width 21 height 15
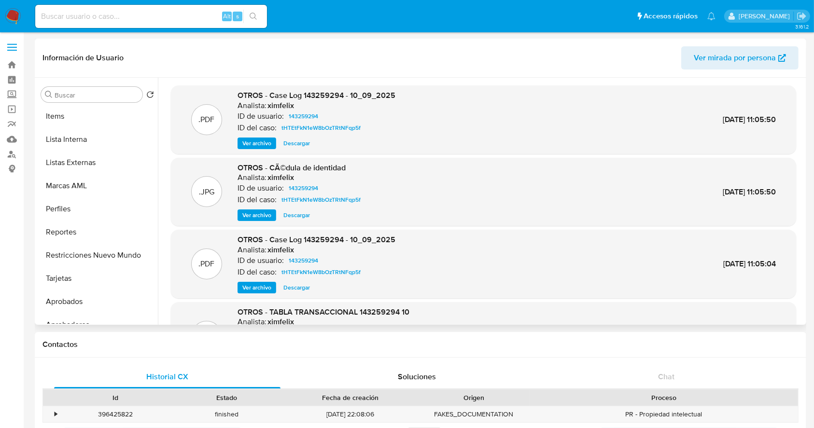
scroll to position [477, 0]
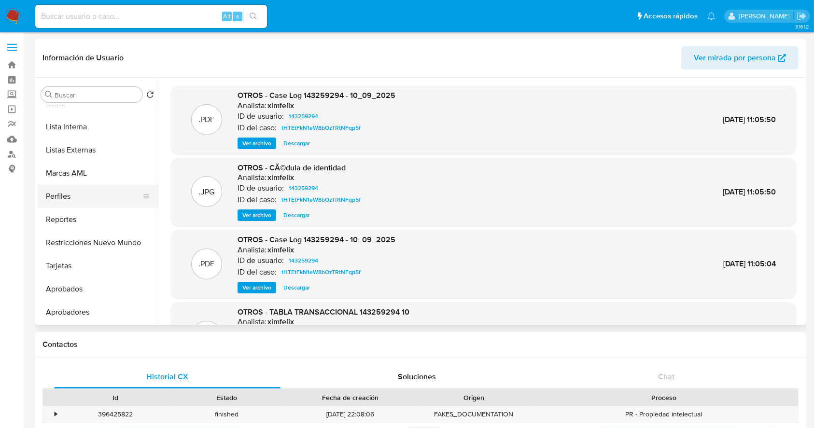
click at [104, 204] on button "Perfiles" at bounding box center [93, 196] width 113 height 23
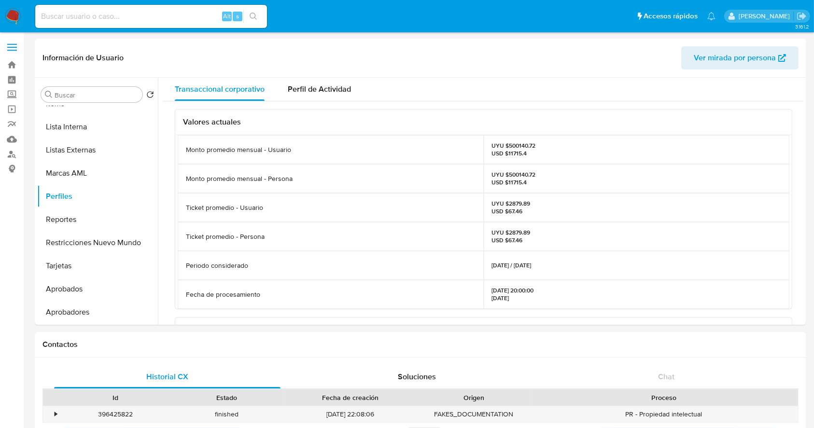
click at [509, 175] on p "UYU $500140.72 USD $11715.4" at bounding box center [514, 178] width 44 height 15
copy p "500140.72"
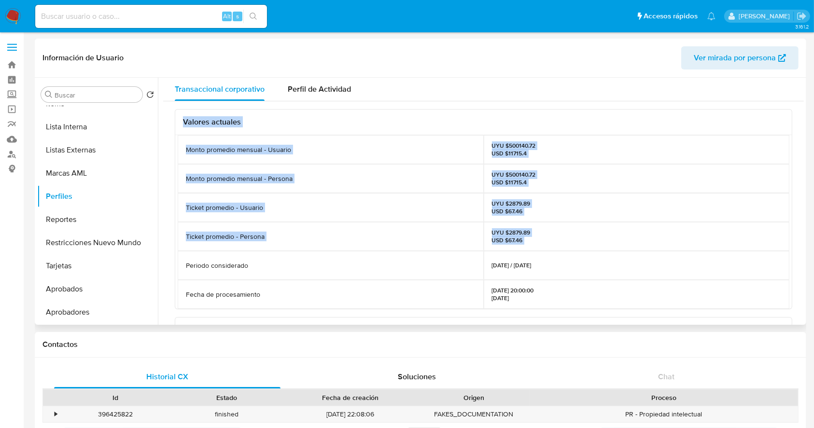
drag, startPoint x: 158, startPoint y: 266, endPoint x: 168, endPoint y: 125, distance: 141.3
click at [168, 125] on div "Transaccional corporativo Perfil de Actividad Valores actuales Monto promedio m…" at bounding box center [481, 201] width 646 height 247
click at [150, 119] on button "Lista Interna" at bounding box center [93, 126] width 113 height 23
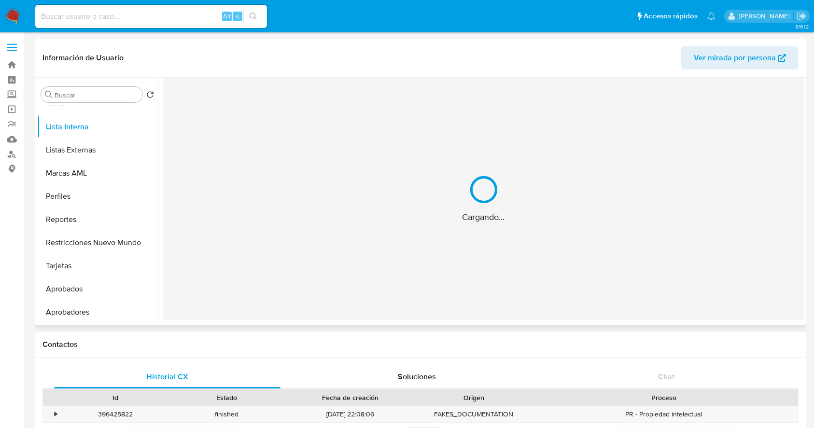
scroll to position [0, 0]
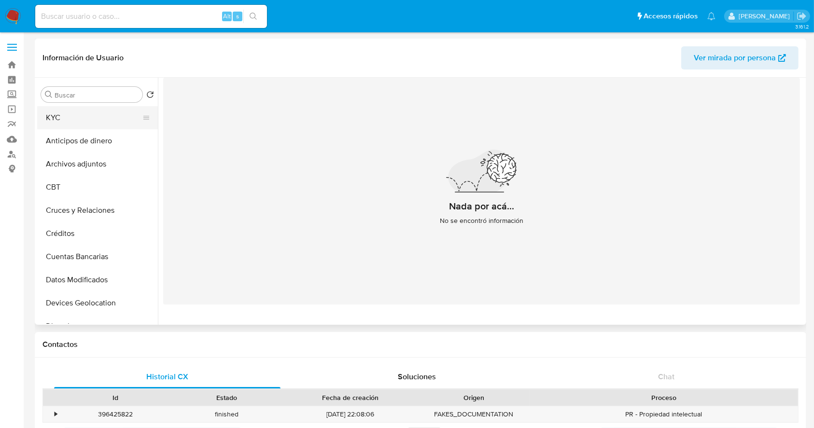
click at [85, 125] on button "KYC" at bounding box center [93, 117] width 113 height 23
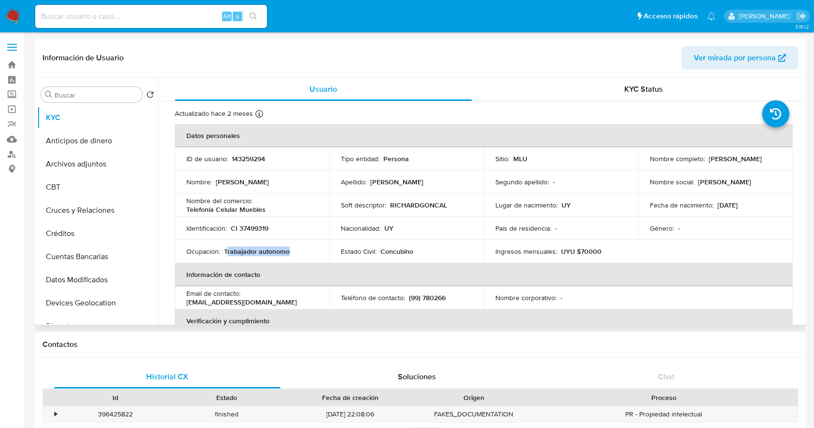
drag, startPoint x: 304, startPoint y: 249, endPoint x: 225, endPoint y: 253, distance: 78.8
click at [225, 253] on div "Ocupación : Trabajador autonomo" at bounding box center [251, 251] width 131 height 9
copy p "Trabajador autonomo"
drag, startPoint x: 799, startPoint y: 137, endPoint x: 799, endPoint y: 294, distance: 157.8
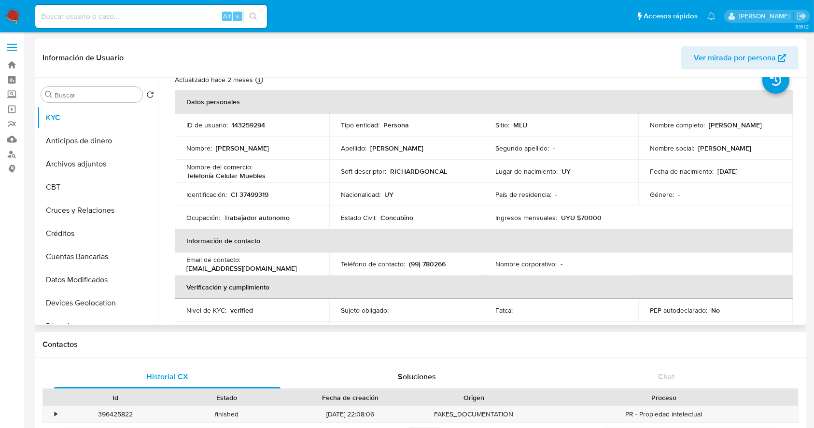
scroll to position [31, 0]
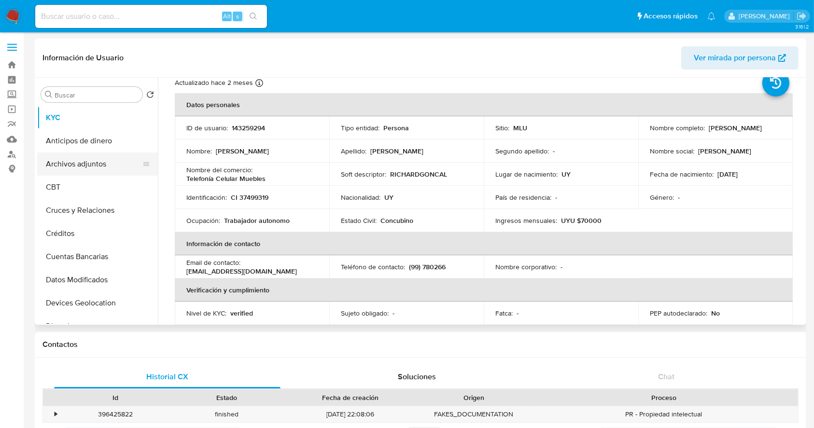
click at [96, 162] on button "Archivos adjuntos" at bounding box center [93, 163] width 113 height 23
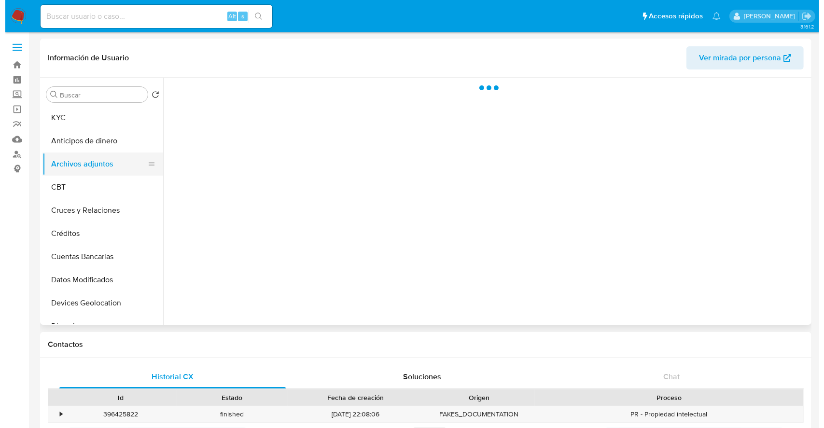
scroll to position [0, 0]
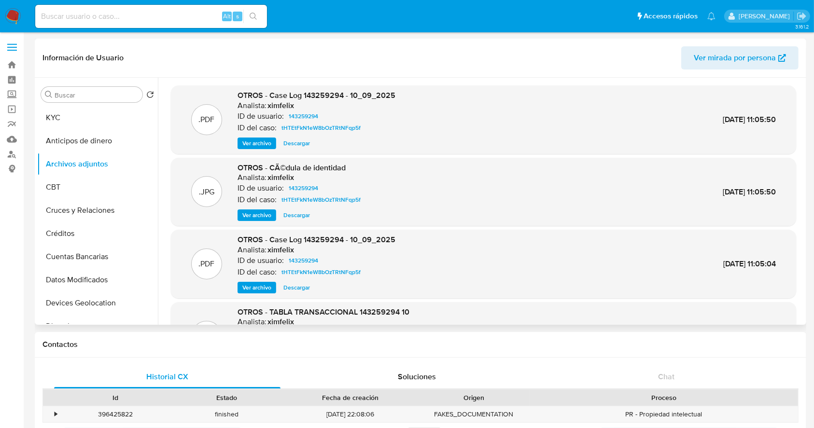
click at [255, 140] on span "Ver archivo" at bounding box center [256, 143] width 29 height 10
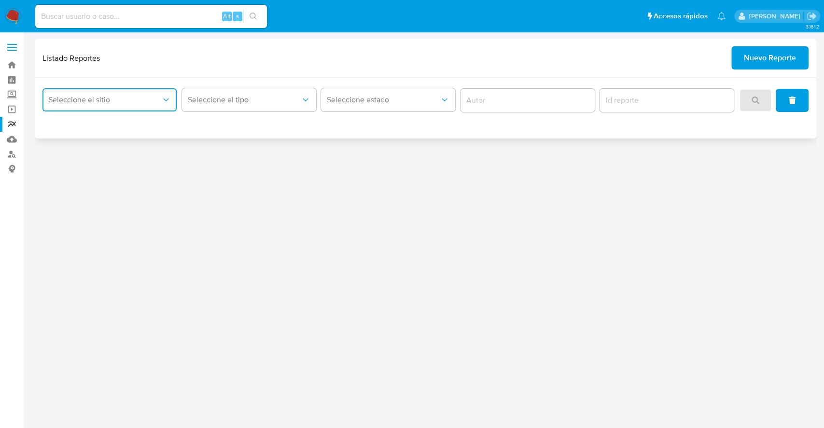
click at [156, 107] on button "Seleccione el sitio" at bounding box center [109, 99] width 134 height 23
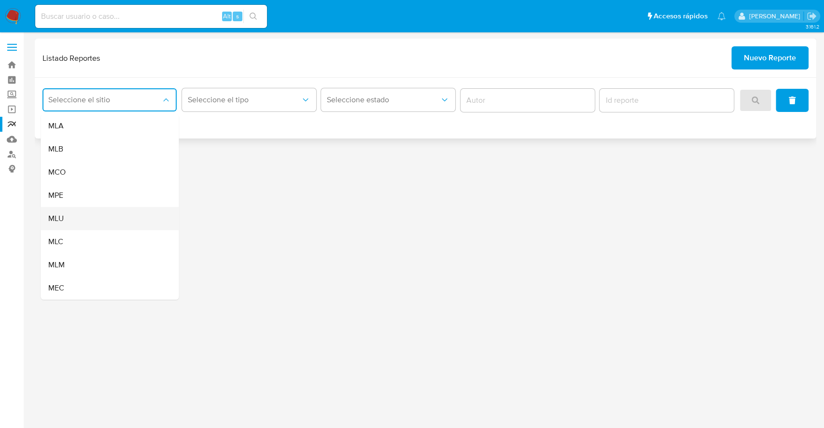
click at [110, 220] on div "MLU" at bounding box center [106, 218] width 117 height 23
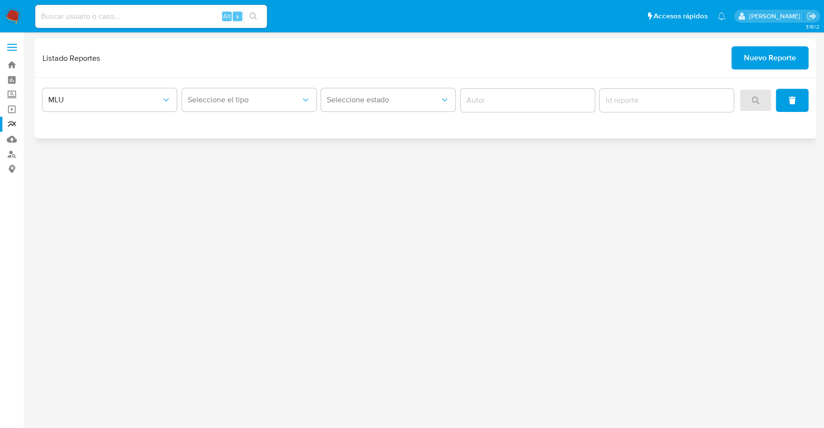
click at [264, 86] on div "Seleccione el tipo" at bounding box center [249, 100] width 134 height 30
click at [263, 93] on button "Seleccione el tipo" at bounding box center [249, 99] width 134 height 23
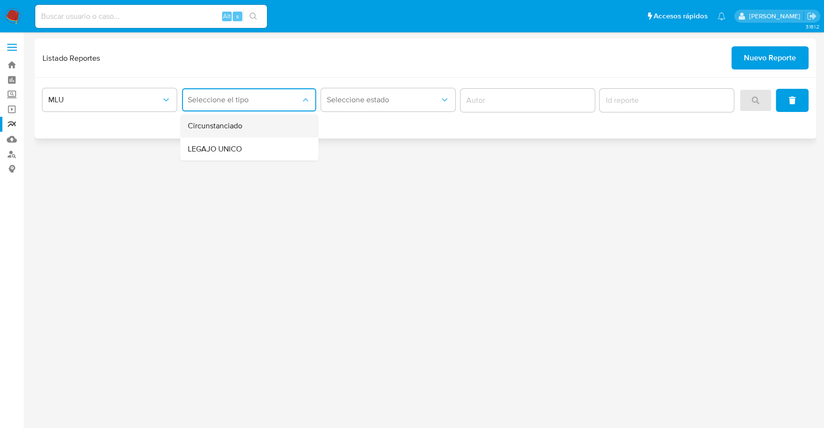
click at [256, 126] on div "Circunstanciado" at bounding box center [246, 125] width 117 height 23
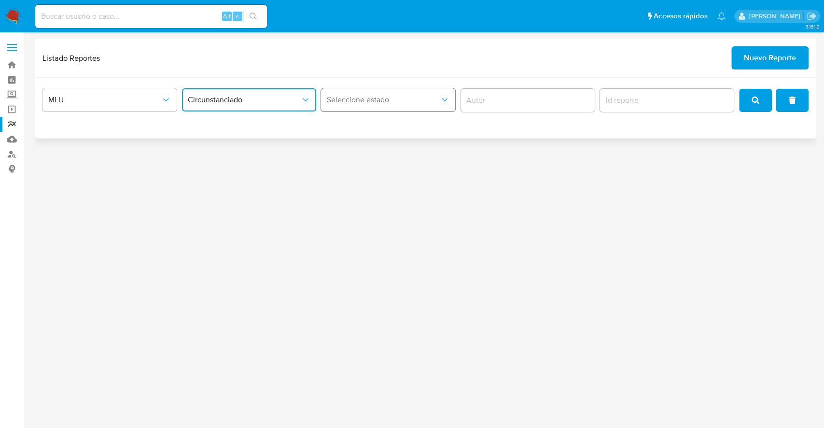
click at [391, 92] on button "Seleccione estado" at bounding box center [388, 99] width 134 height 23
click at [632, 106] on input "report-id" at bounding box center [666, 100] width 134 height 13
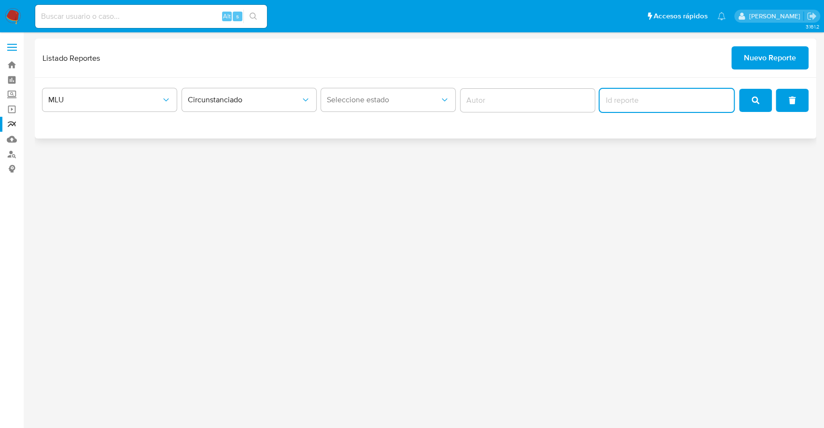
click at [632, 106] on input "report-id" at bounding box center [666, 100] width 134 height 13
type input "2105"
click at [762, 96] on button "search" at bounding box center [755, 100] width 33 height 23
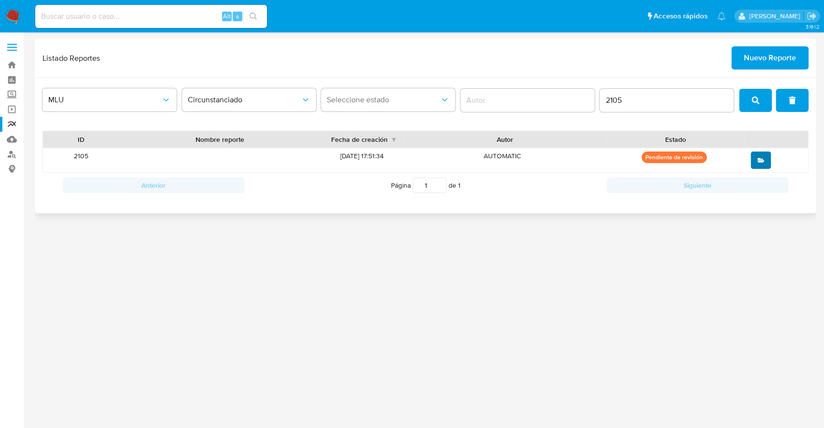
click at [753, 162] on button "open" at bounding box center [760, 160] width 20 height 17
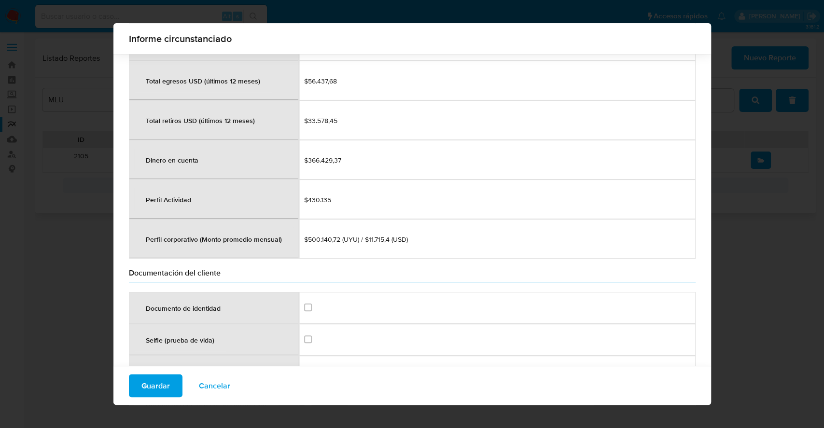
scroll to position [996, 0]
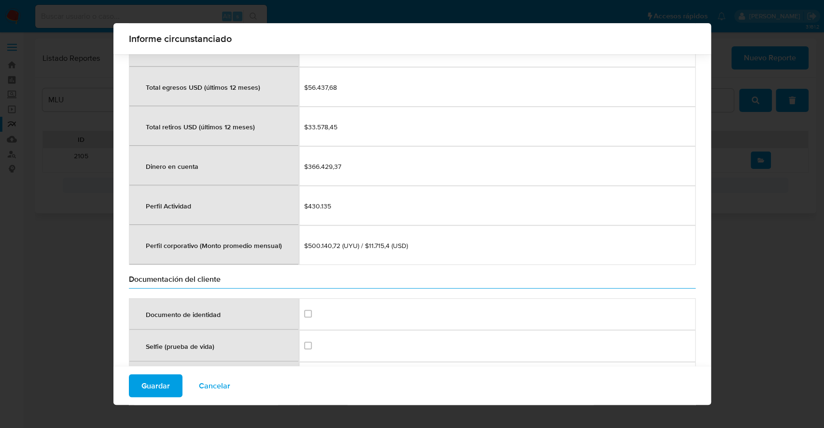
drag, startPoint x: 305, startPoint y: 239, endPoint x: 327, endPoint y: 240, distance: 22.2
click at [327, 241] on span "$500.140,72 (UYU) / $11.715,4 (USD)" at bounding box center [497, 245] width 386 height 9
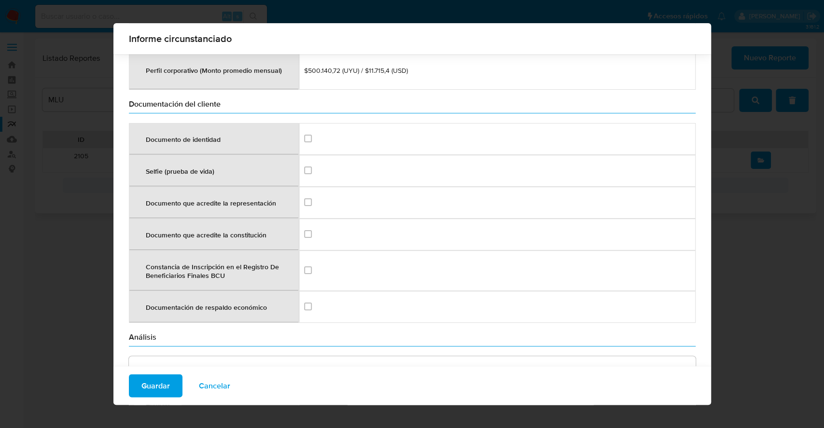
scroll to position [1175, 0]
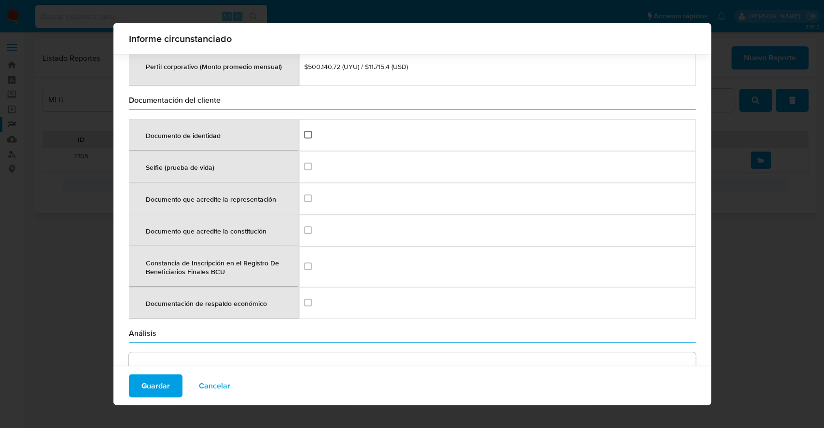
click at [304, 131] on input "checkbox" at bounding box center [308, 135] width 8 height 8
checkbox input "true"
click at [305, 163] on input "checkbox" at bounding box center [308, 167] width 8 height 8
checkbox input "true"
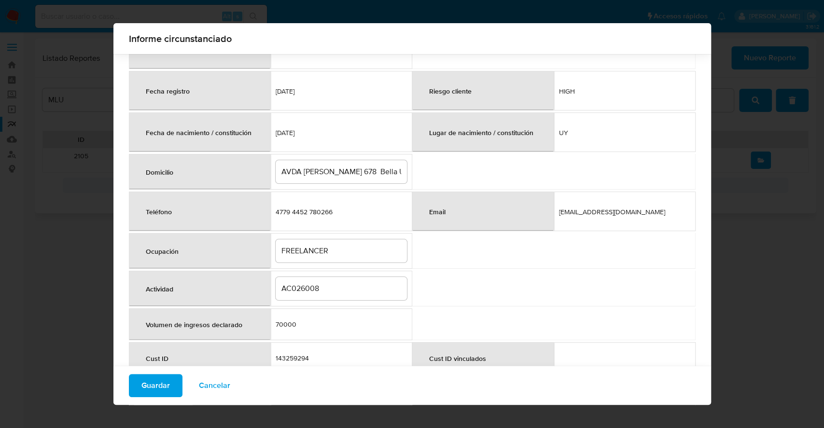
scroll to position [141, 0]
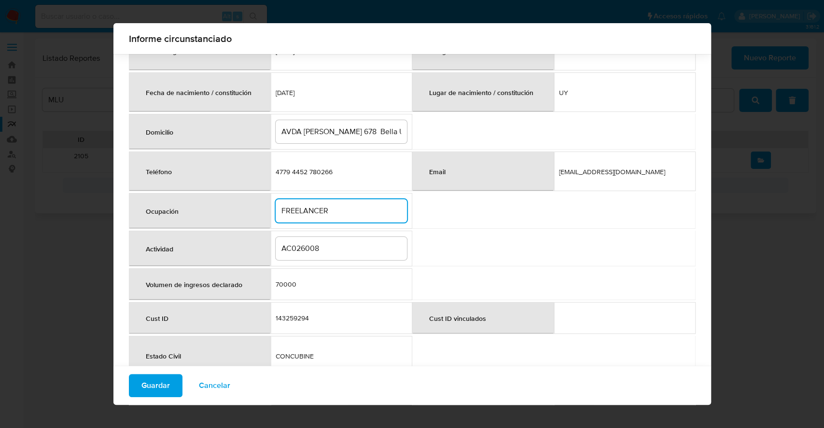
drag, startPoint x: 353, startPoint y: 207, endPoint x: 246, endPoint y: 220, distance: 107.9
click at [246, 220] on tr "Ocupación FREELANCER" at bounding box center [412, 211] width 567 height 36
type input "Trabajador autónomo"
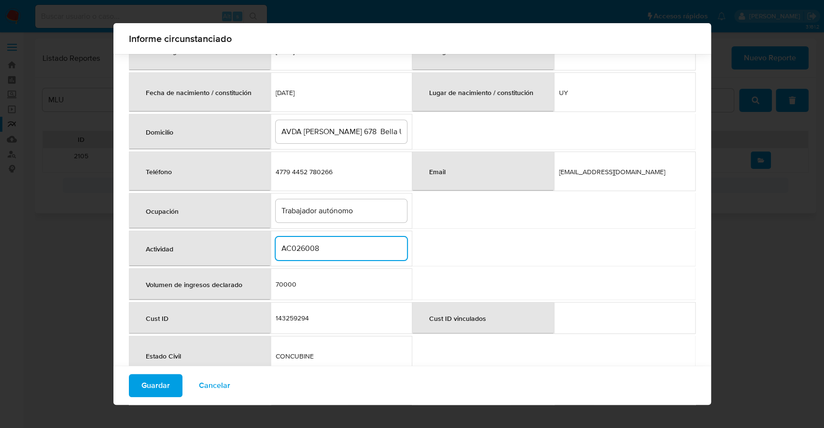
drag, startPoint x: 329, startPoint y: 249, endPoint x: 268, endPoint y: 251, distance: 60.4
click at [270, 251] on td "AC026008" at bounding box center [341, 249] width 142 height 36
type input "Comerciante/Empresario"
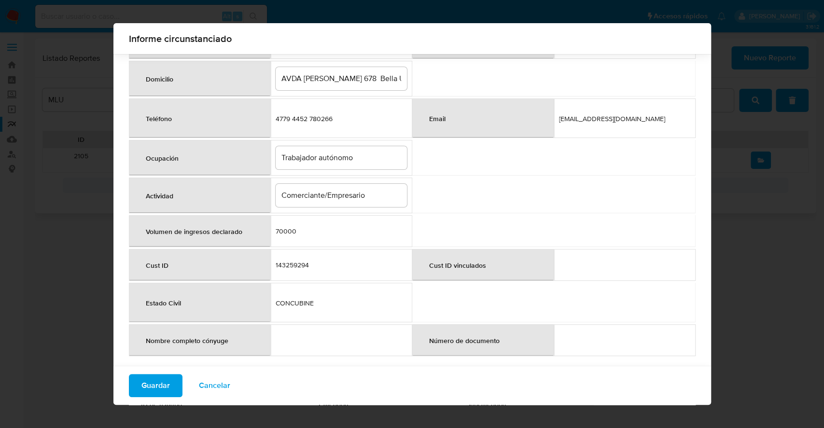
scroll to position [216, 0]
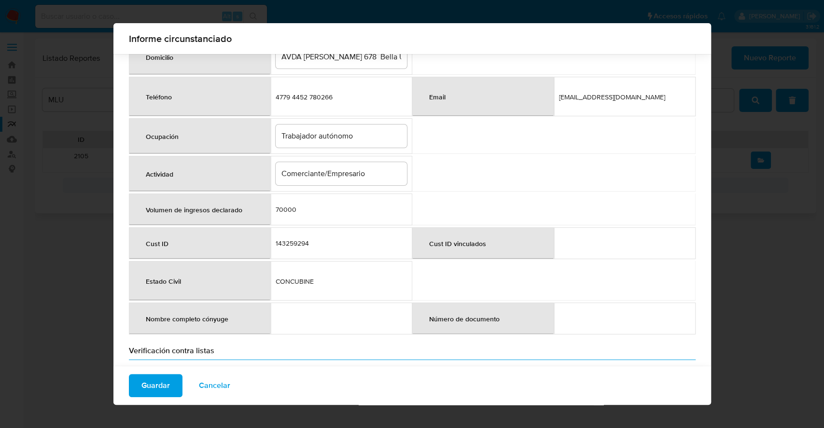
drag, startPoint x: 306, startPoint y: 281, endPoint x: 281, endPoint y: 280, distance: 25.6
click at [281, 280] on span "CONCUBINE" at bounding box center [341, 281] width 131 height 9
click at [318, 287] on td "CONCUBINE" at bounding box center [341, 281] width 142 height 40
click at [313, 281] on span "CONCUBINE" at bounding box center [341, 281] width 131 height 9
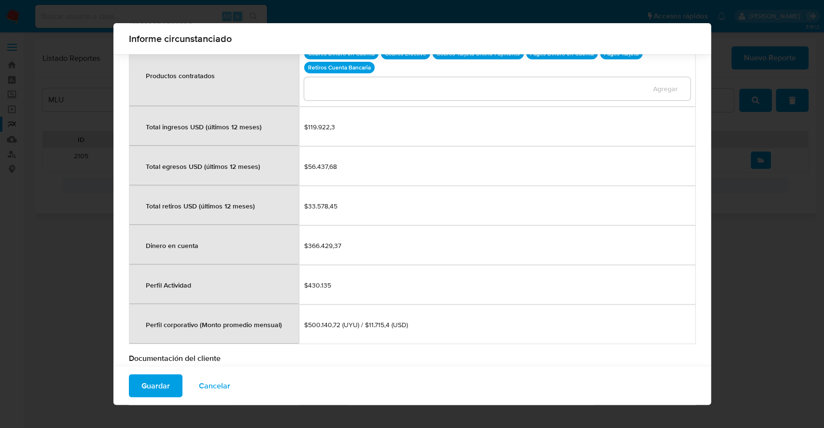
scroll to position [915, 0]
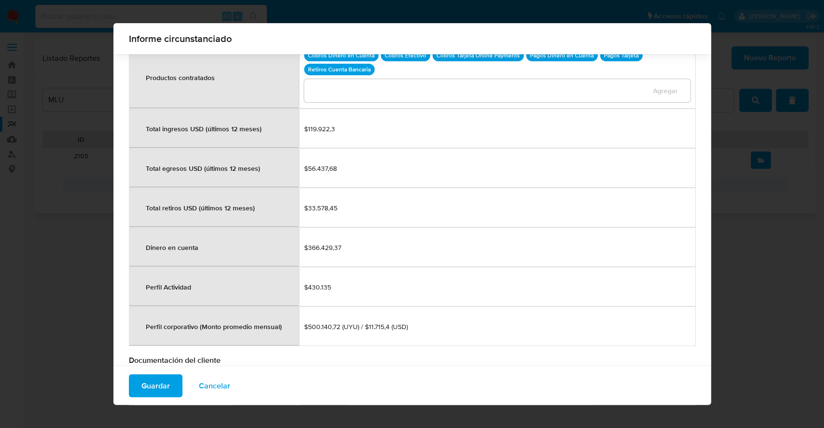
drag, startPoint x: 577, startPoint y: 243, endPoint x: 342, endPoint y: 259, distance: 235.6
click at [342, 259] on td "$366.429,37" at bounding box center [497, 247] width 397 height 40
drag, startPoint x: 332, startPoint y: 255, endPoint x: 293, endPoint y: 231, distance: 45.1
click at [293, 231] on tr "Dinero en cuenta $366.429,37" at bounding box center [412, 247] width 567 height 40
click at [301, 216] on td "$33.578,45" at bounding box center [497, 208] width 397 height 40
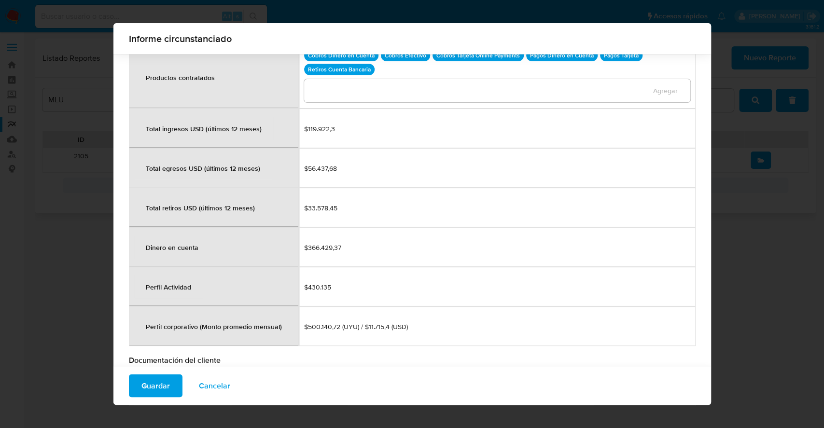
click at [310, 207] on span "$33.578,45" at bounding box center [497, 208] width 386 height 9
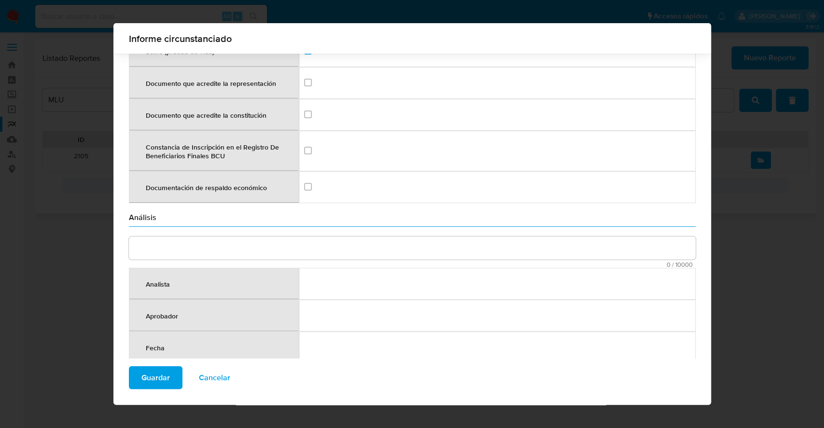
scroll to position [1296, 0]
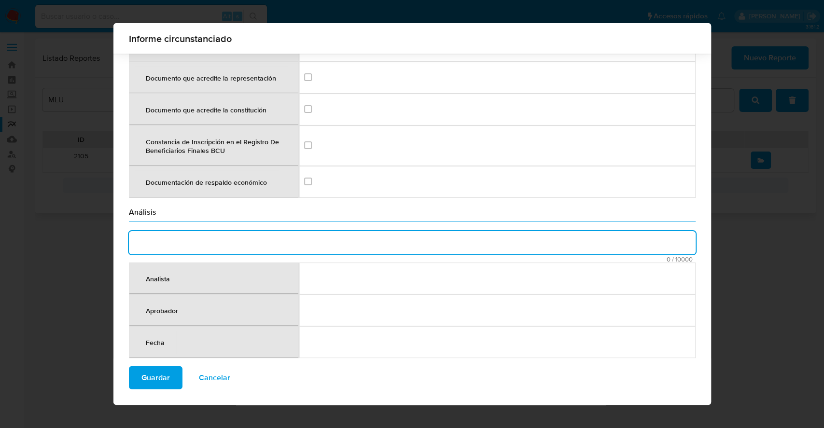
click at [443, 234] on textarea "comment" at bounding box center [412, 242] width 567 height 23
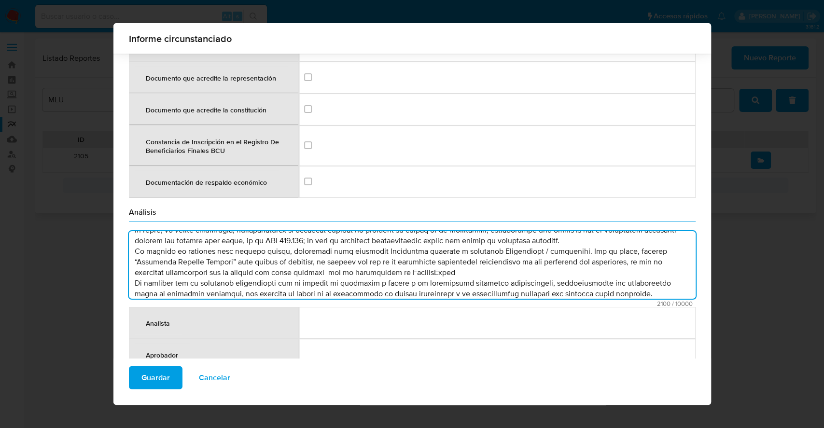
scroll to position [0, 0]
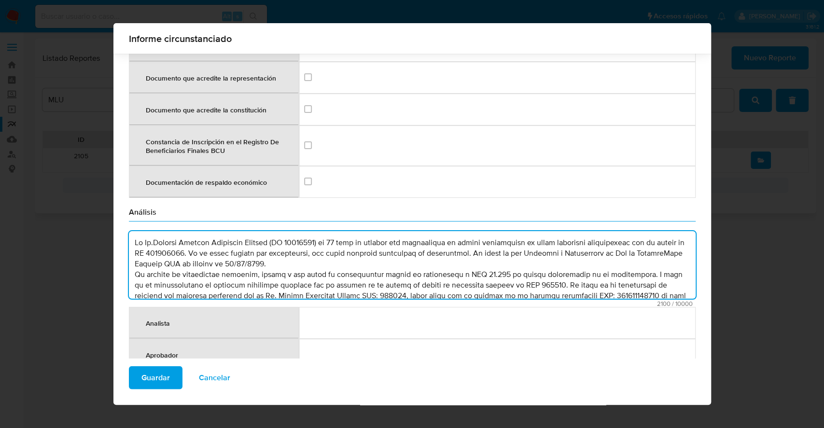
click at [338, 261] on textarea "comment" at bounding box center [412, 265] width 567 height 68
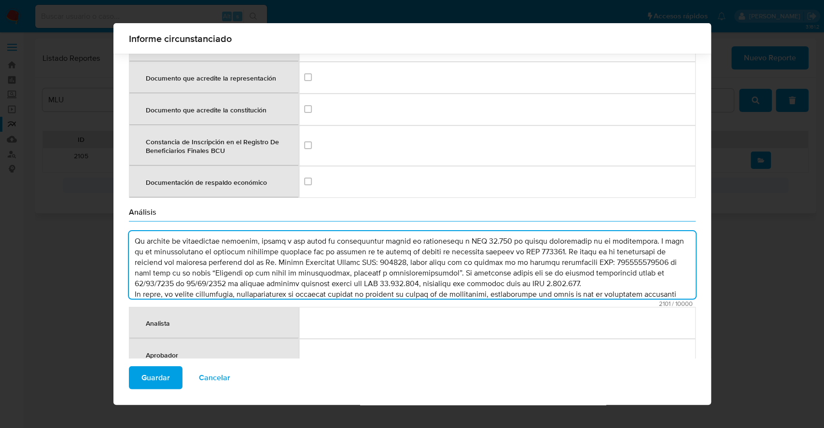
scroll to position [51, 0]
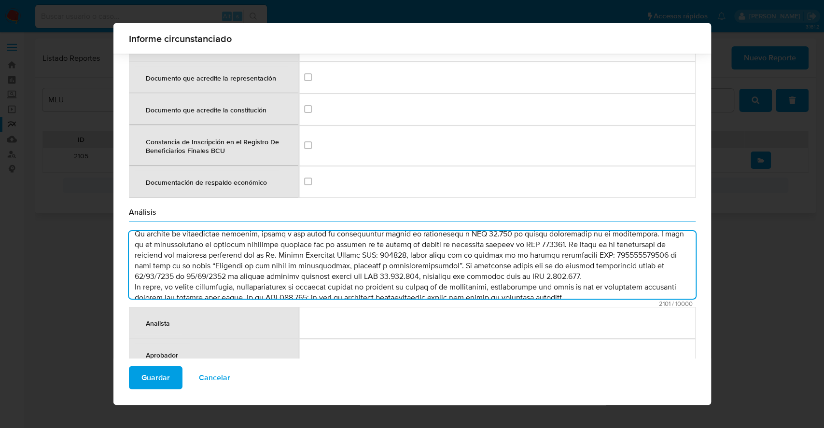
click at [584, 268] on textarea "comment" at bounding box center [412, 265] width 567 height 68
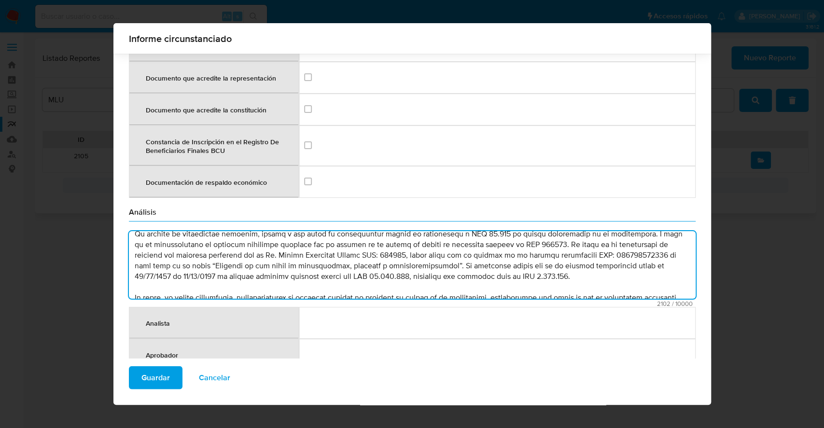
scroll to position [62, 0]
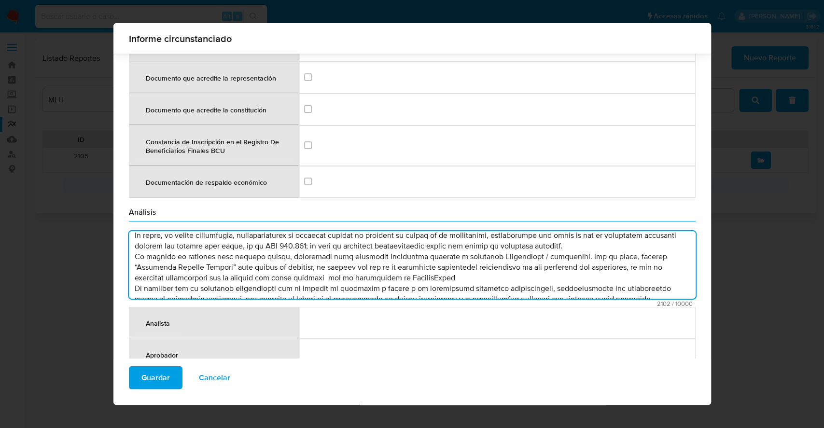
click at [617, 235] on textarea "comment" at bounding box center [412, 265] width 567 height 68
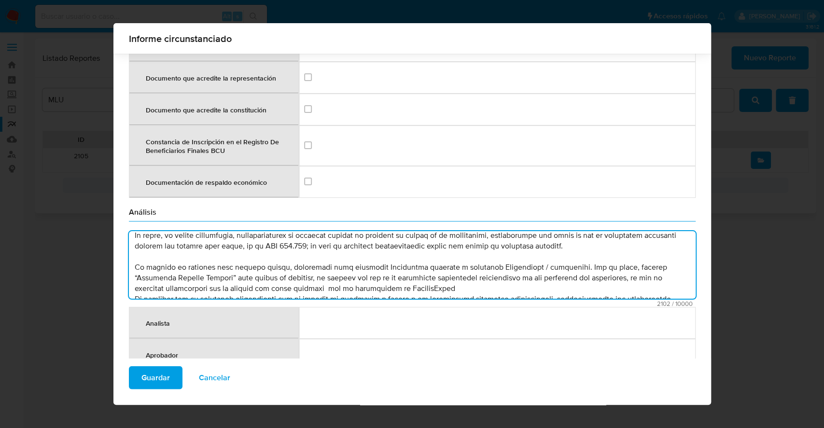
scroll to position [124, 0]
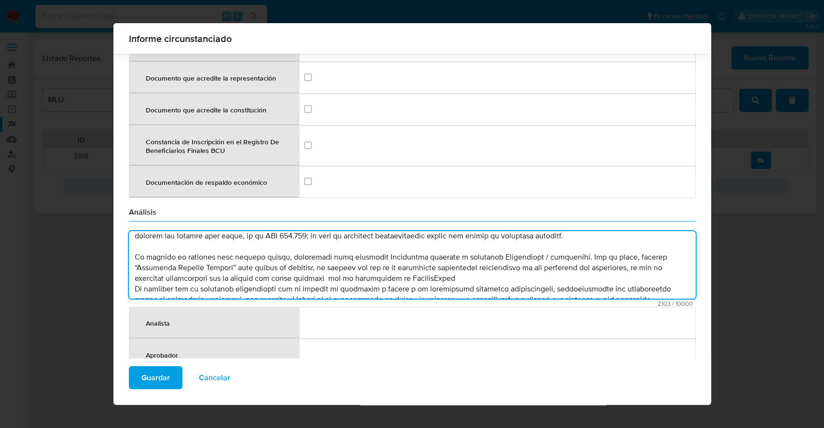
click at [503, 271] on textarea "comment" at bounding box center [412, 265] width 567 height 68
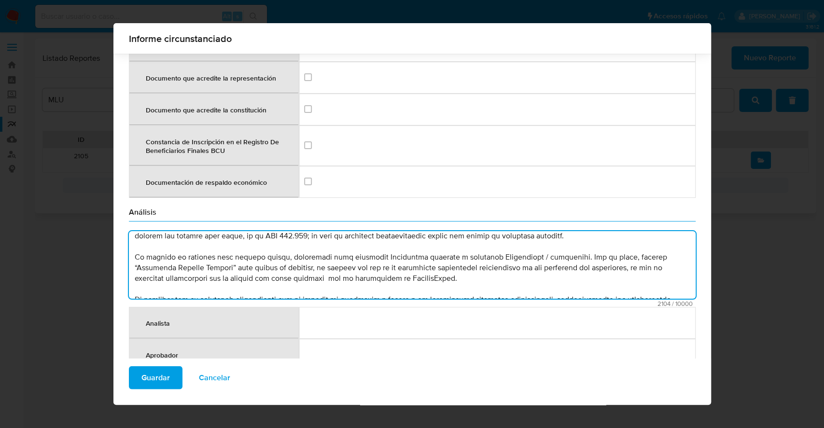
click at [375, 270] on textarea "comment" at bounding box center [412, 265] width 567 height 68
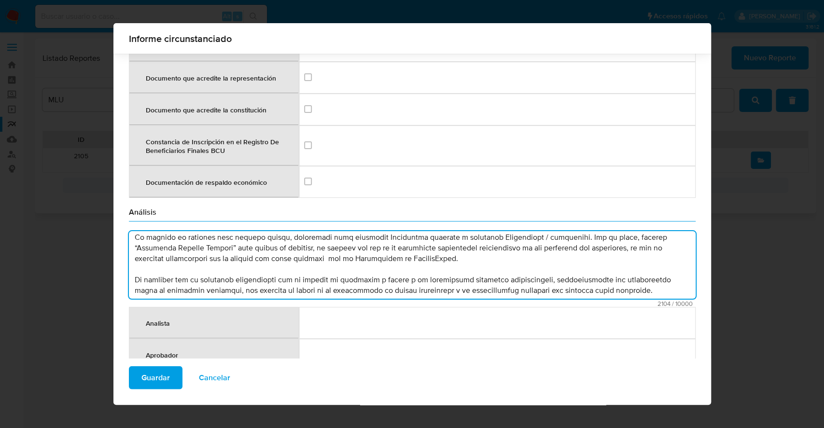
scroll to position [147, 0]
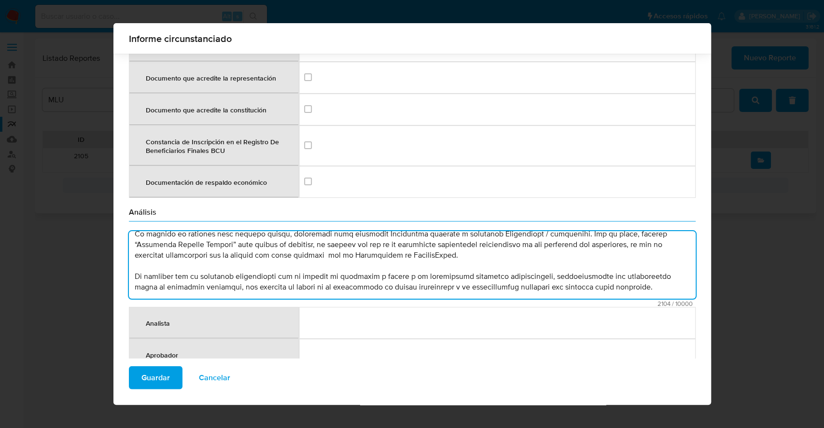
click at [652, 284] on textarea "comment" at bounding box center [412, 265] width 567 height 68
type textarea "El Sr.Richard Enrique Goncalvez Pereira (CI 37499319) de 50 años es titular del…"
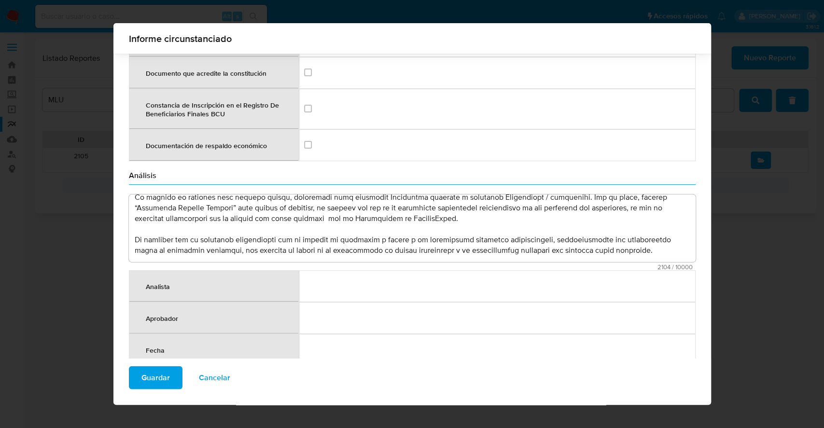
scroll to position [1341, 0]
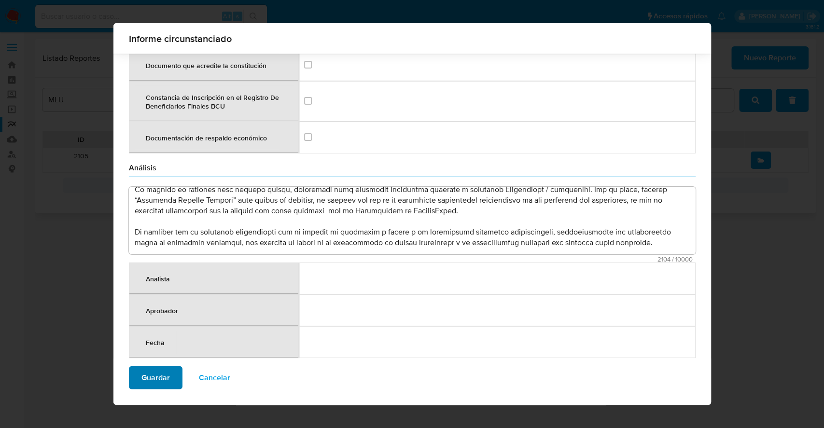
click at [159, 379] on span "Guardar" at bounding box center [155, 377] width 28 height 21
click at [141, 380] on span "Guardar" at bounding box center [155, 377] width 28 height 21
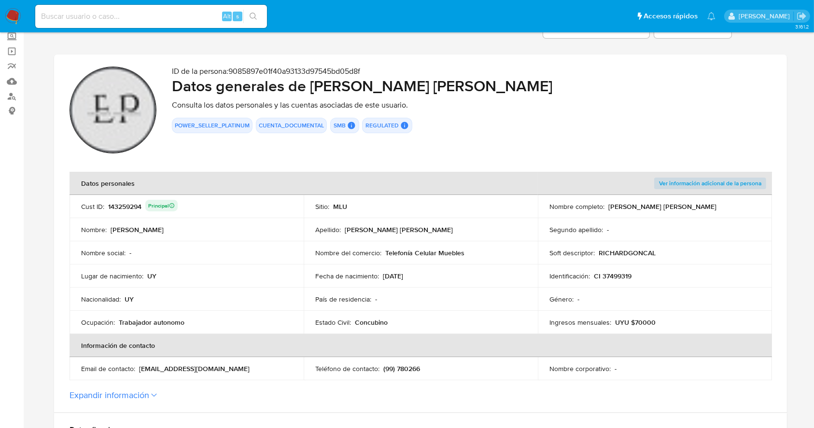
scroll to position [50, 0]
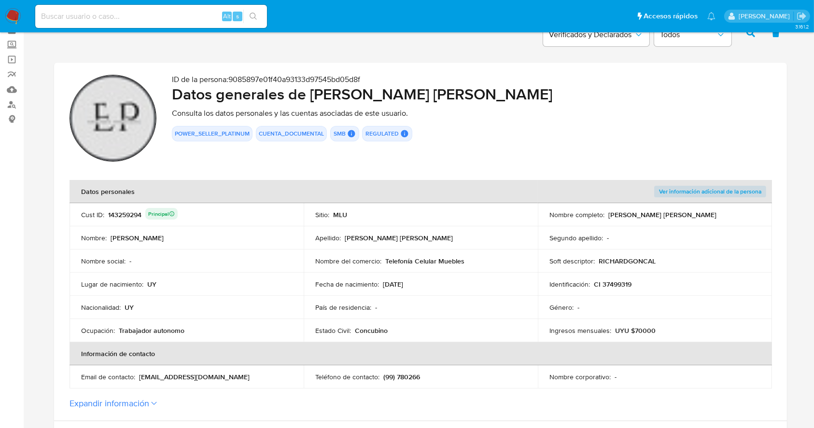
click at [127, 210] on div "143259294 Principal" at bounding box center [142, 215] width 69 height 14
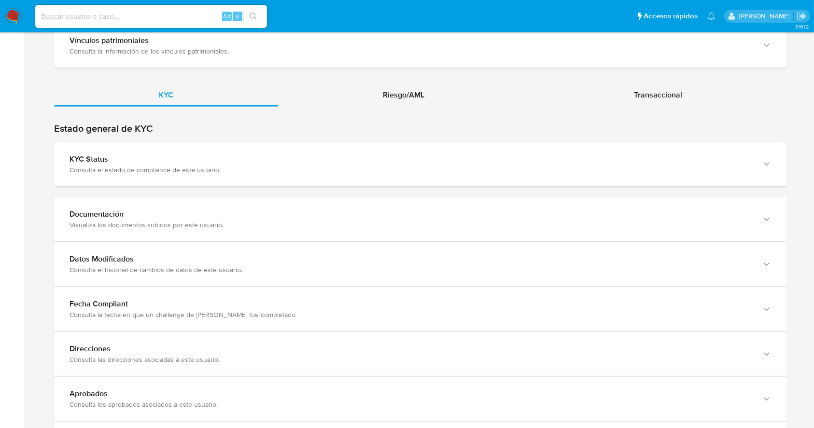
scroll to position [864, 0]
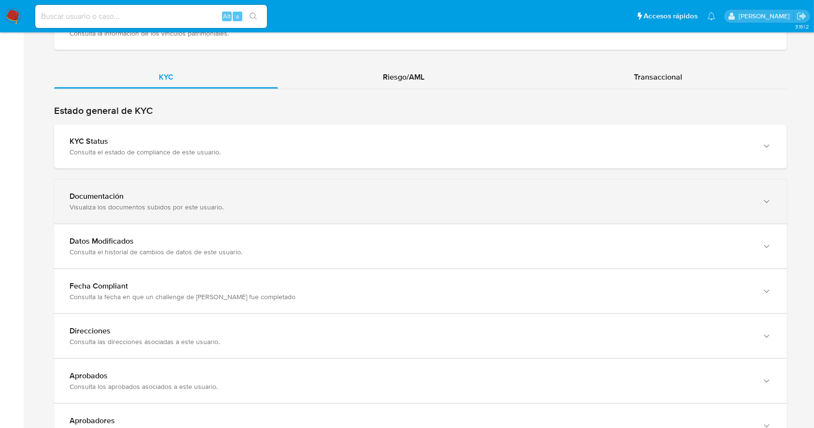
click at [719, 214] on div "Documentación Visualiza los documentos subidos por este usuario." at bounding box center [420, 202] width 733 height 44
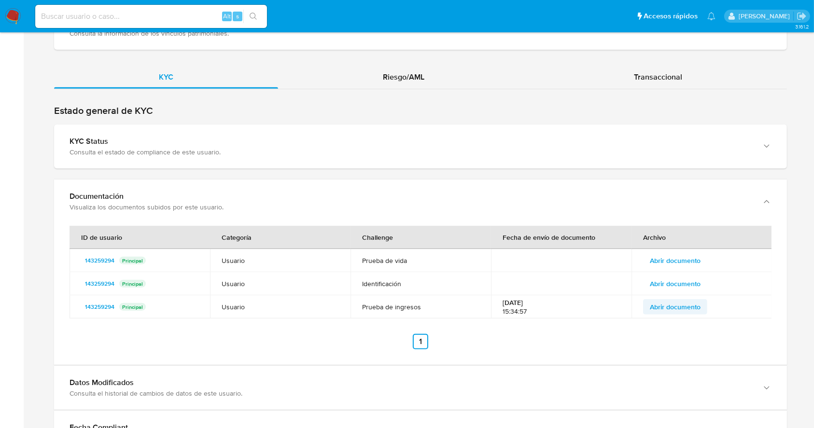
click at [681, 309] on span "Abrir documento" at bounding box center [675, 307] width 51 height 14
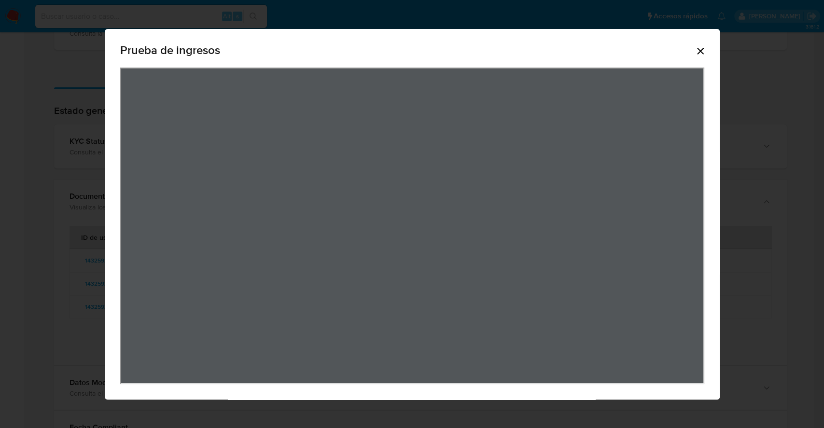
click at [706, 47] on icon "Cerrar" at bounding box center [700, 51] width 12 height 12
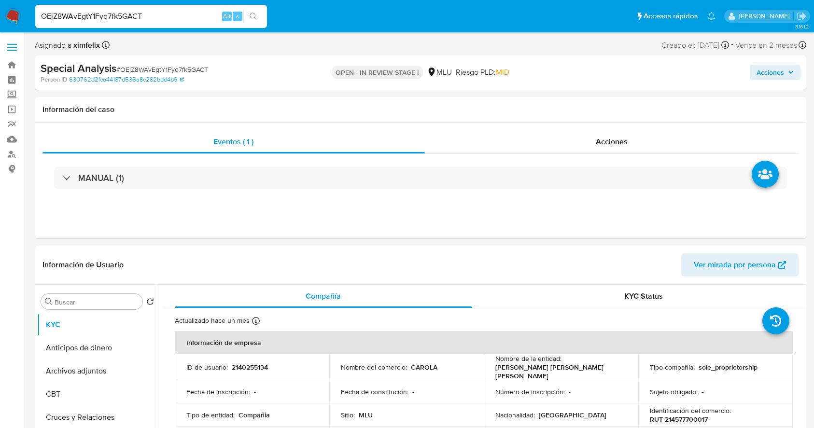
select select "10"
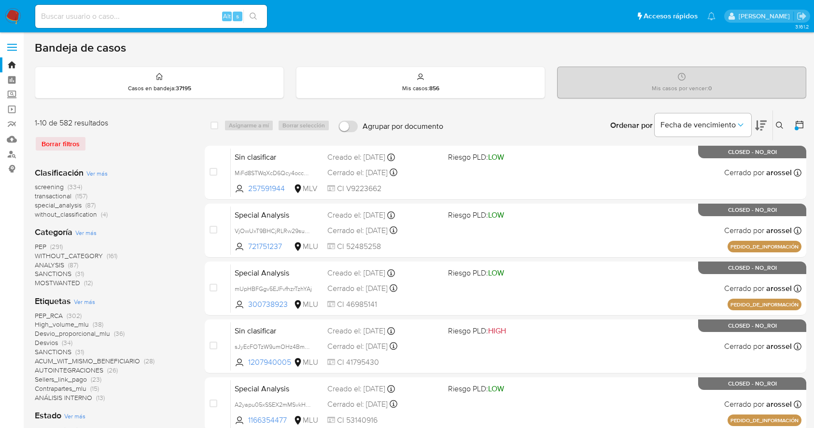
scroll to position [50, 0]
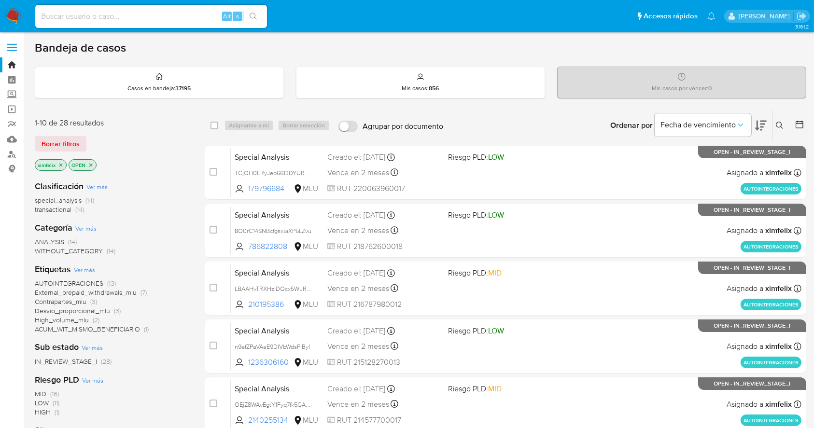
drag, startPoint x: 0, startPoint y: 0, endPoint x: 14, endPoint y: 20, distance: 24.5
click at [14, 20] on img at bounding box center [13, 16] width 16 height 16
click at [59, 369] on span "ROI_DECLINED" at bounding box center [58, 371] width 46 height 10
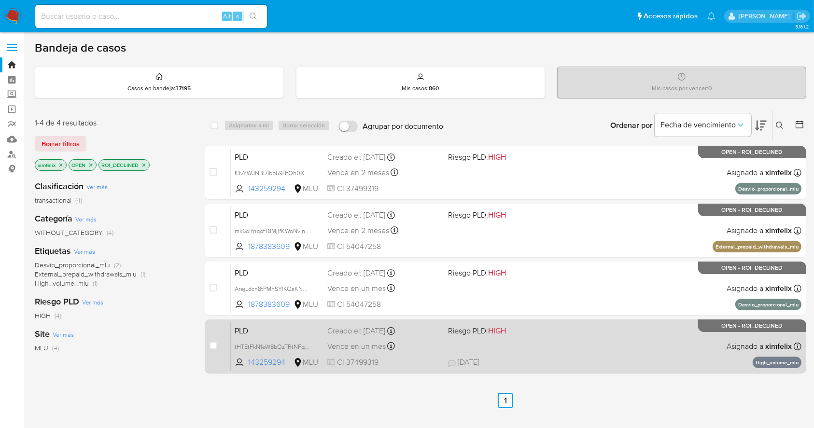
click at [558, 352] on div "PLD tHTEtFkN1eW8bOzTRtNFqp5f 143259294 MLU Riesgo PLD: HIGH Creado el: 12/08/20…" at bounding box center [516, 346] width 570 height 49
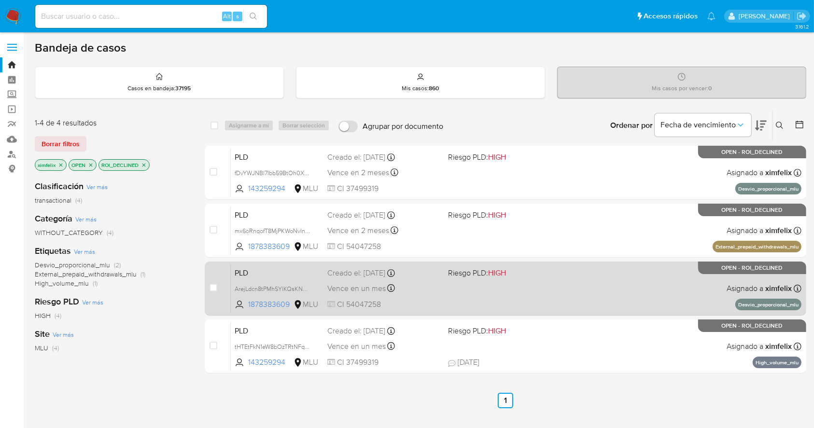
click at [469, 295] on div "PLD ArejLdcn8tPMhSYlKQsKNUW3 1878383609 MLU Riesgo PLD: HIGH Creado el: 12/08/2…" at bounding box center [516, 288] width 570 height 49
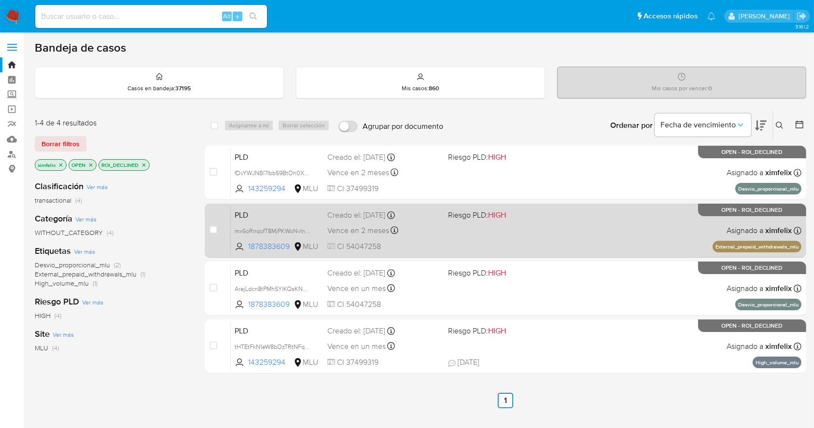
click at [471, 238] on div "PLD mx6oRnqofT8MjPKWoNvIn6Sf 1878383609 MLU Riesgo PLD: HIGH Creado el: 12/09/2…" at bounding box center [516, 230] width 570 height 49
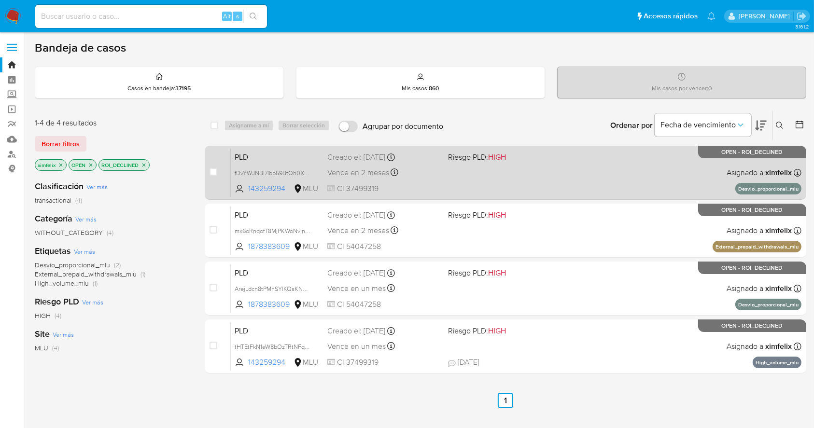
click at [486, 176] on div "PLD fDvYWJNBl7Ibb59BtOh0XuHg 143259294 MLU Riesgo PLD: HIGH Creado el: 12/09/20…" at bounding box center [516, 172] width 570 height 49
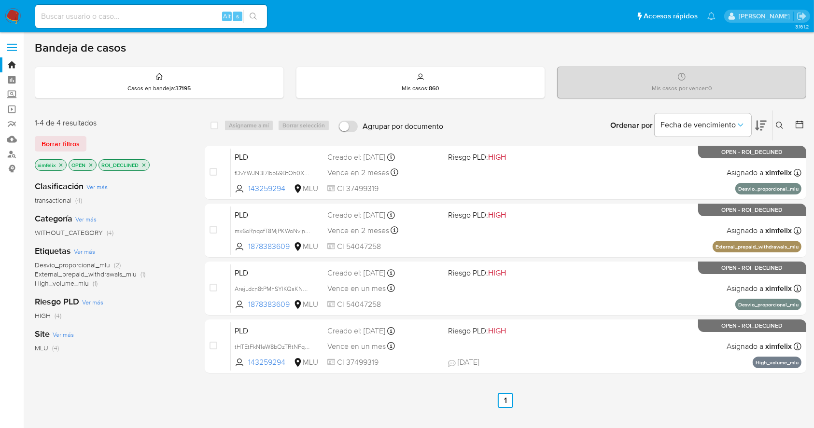
click at [14, 20] on img at bounding box center [13, 16] width 16 height 16
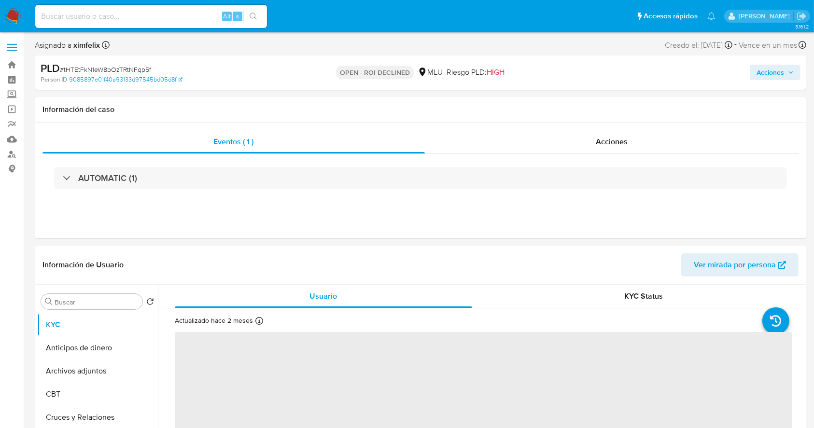
select select "10"
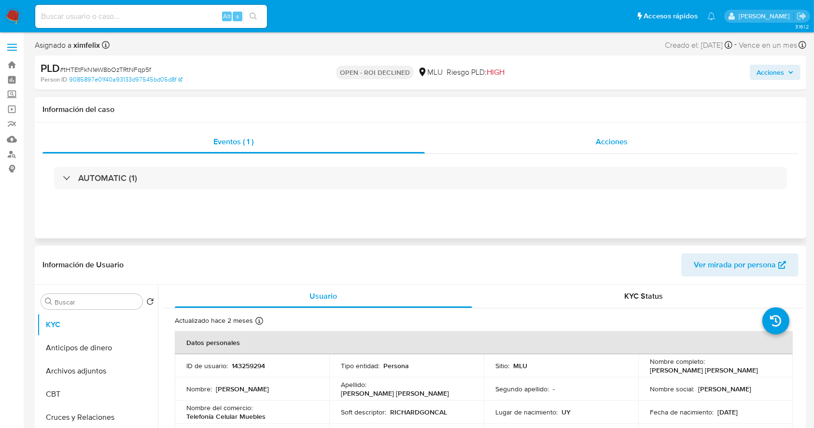
click at [652, 150] on div "Acciones" at bounding box center [612, 141] width 374 height 23
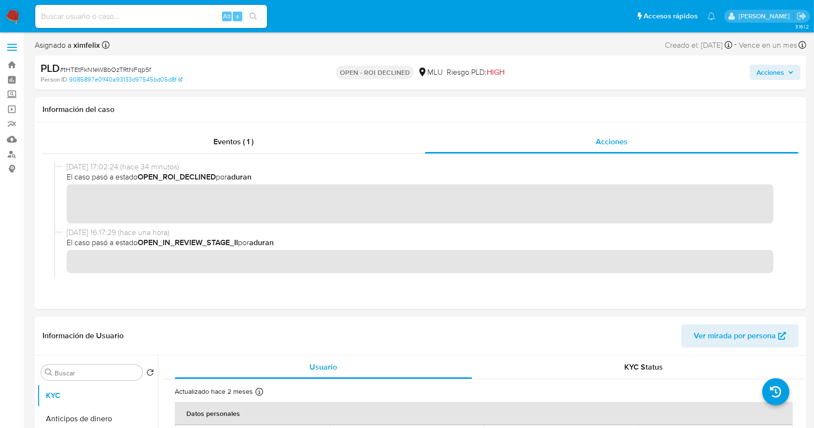
click at [779, 69] on span "Acciones" at bounding box center [770, 72] width 28 height 15
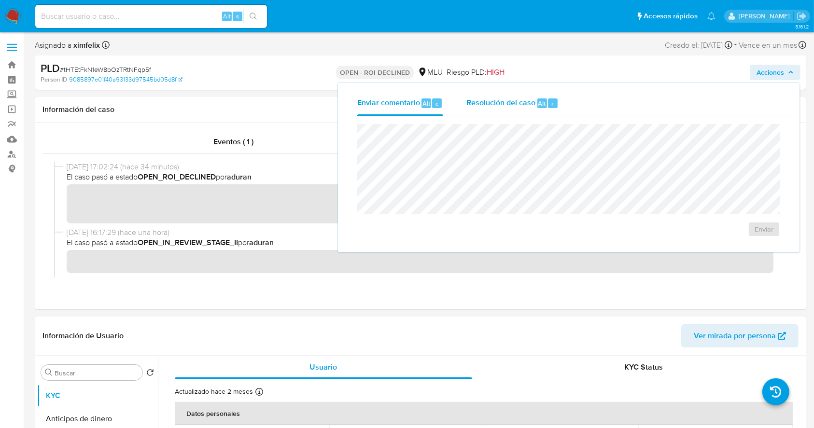
click at [516, 104] on span "Resolución del caso" at bounding box center [500, 102] width 69 height 11
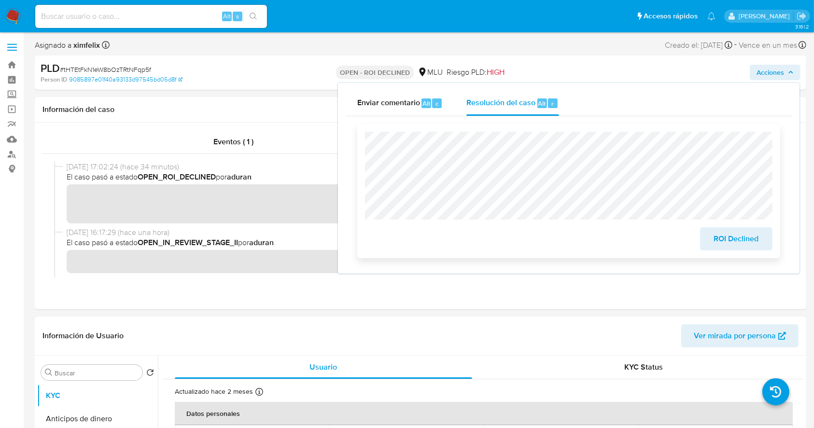
click at [732, 245] on span "ROI Declined" at bounding box center [735, 238] width 47 height 21
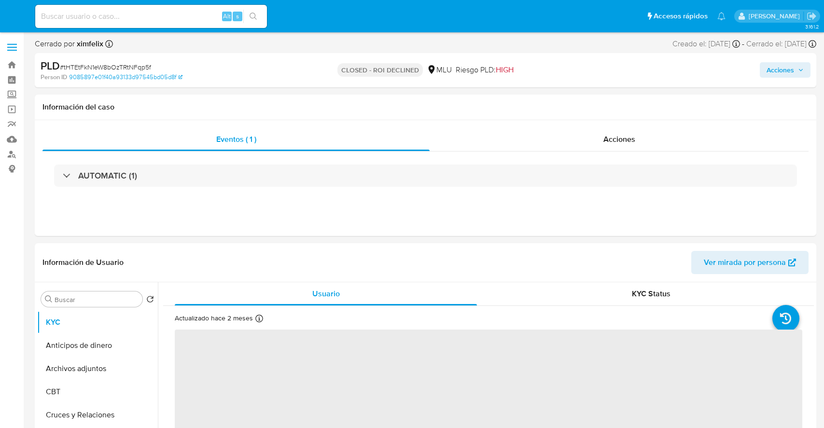
select select "10"
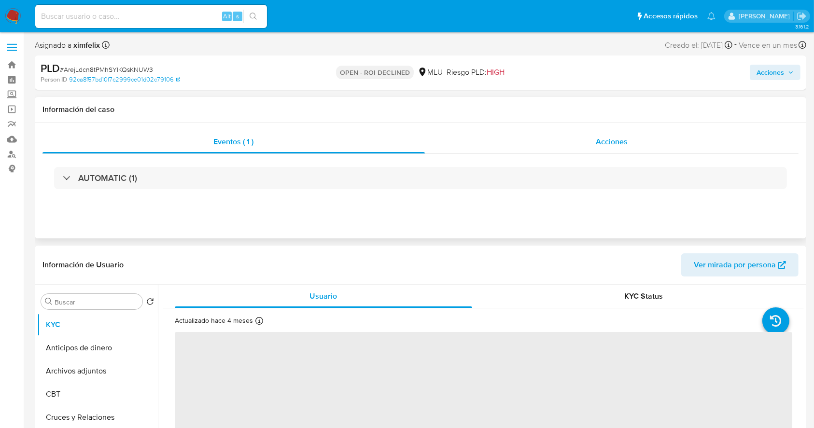
click at [652, 149] on div "Acciones" at bounding box center [612, 141] width 374 height 23
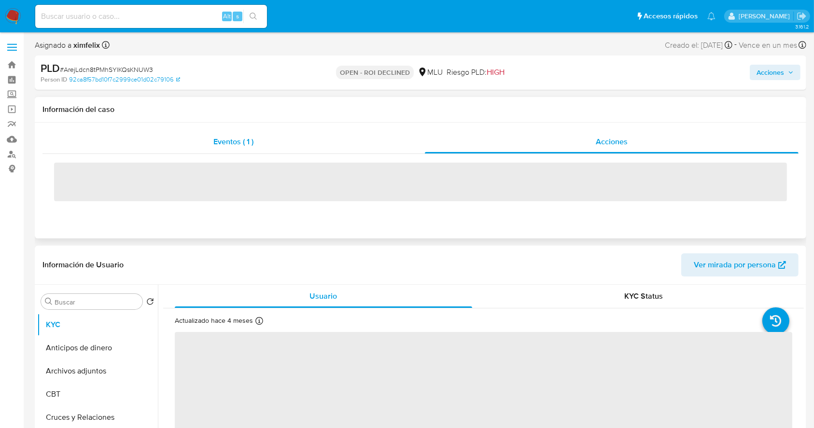
select select "10"
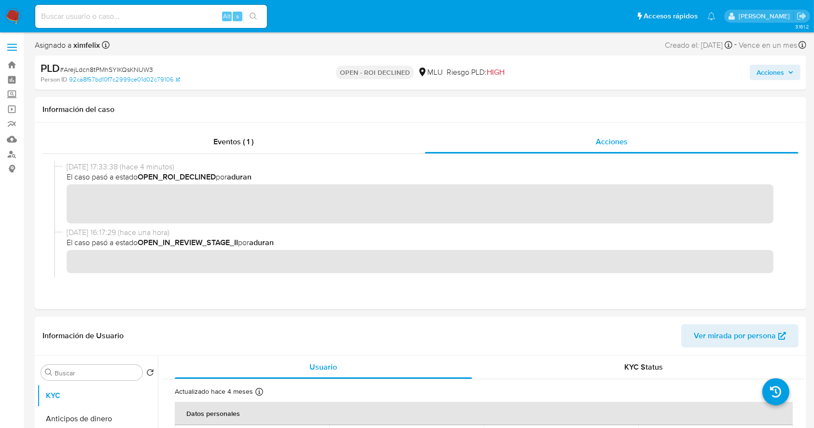
click at [777, 70] on span "Acciones" at bounding box center [770, 72] width 28 height 15
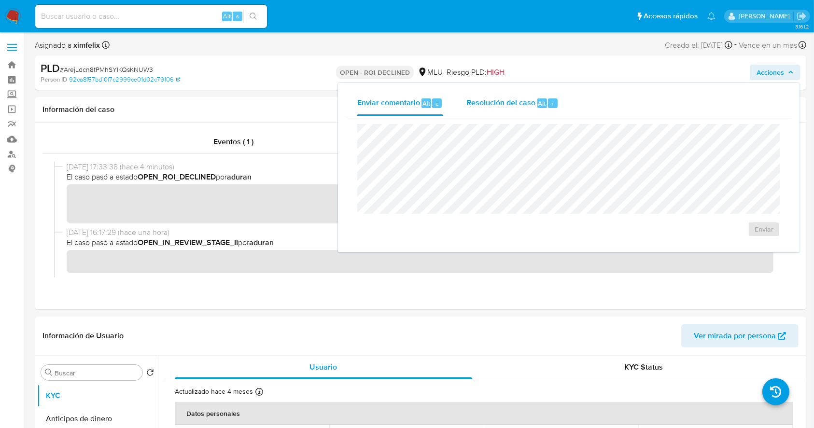
click at [490, 106] on span "Resolución del caso" at bounding box center [500, 102] width 69 height 11
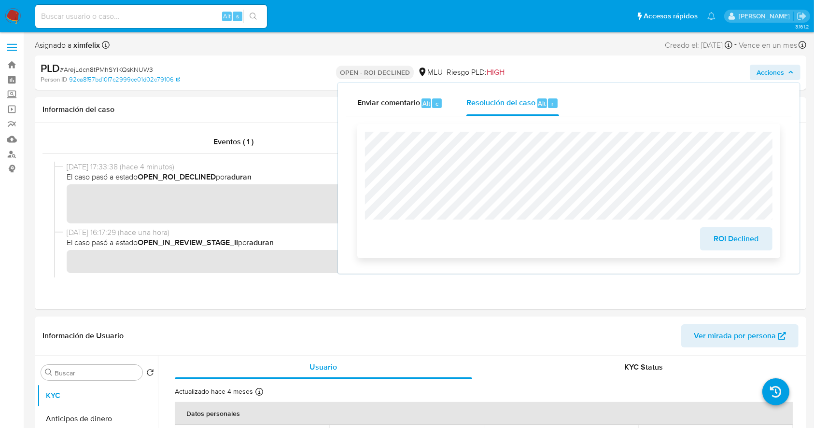
click at [712, 241] on span "ROI Declined" at bounding box center [735, 238] width 47 height 21
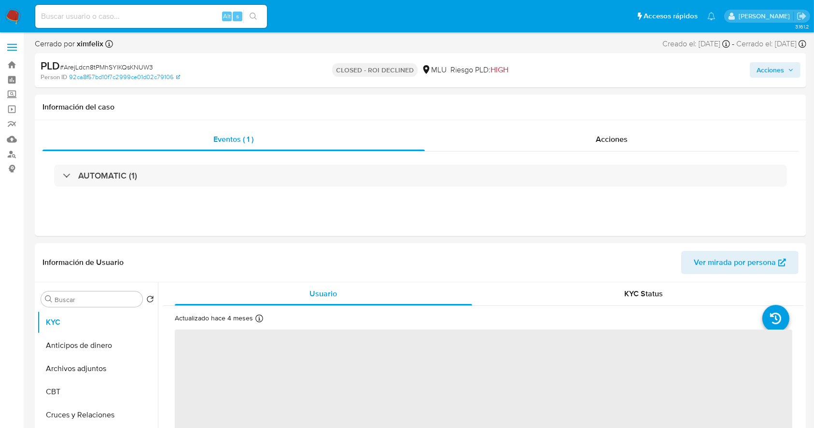
select select "10"
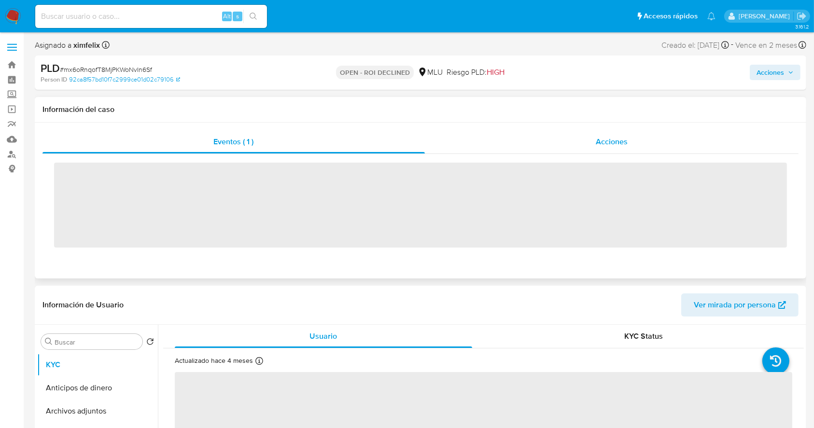
click at [582, 143] on div "Acciones" at bounding box center [612, 141] width 374 height 23
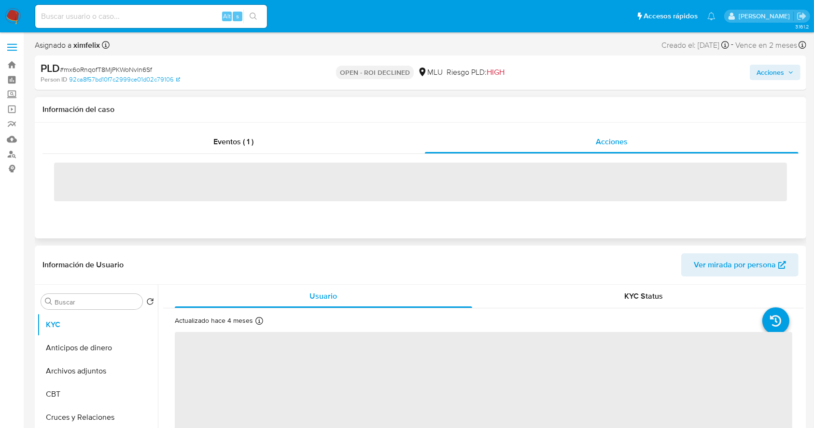
select select "10"
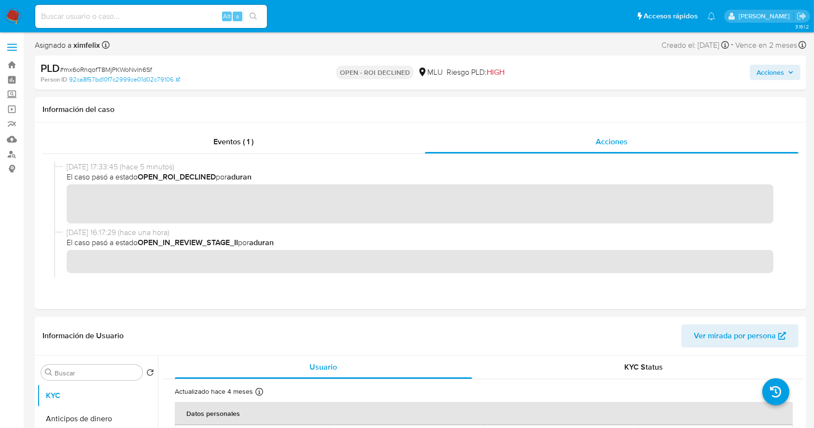
click at [777, 67] on span "Acciones" at bounding box center [770, 72] width 28 height 15
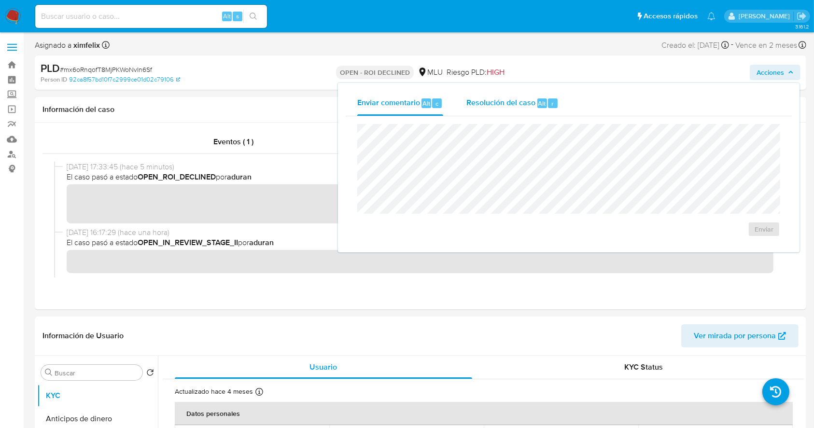
click at [507, 109] on div "Resolución del caso Alt r" at bounding box center [512, 103] width 92 height 25
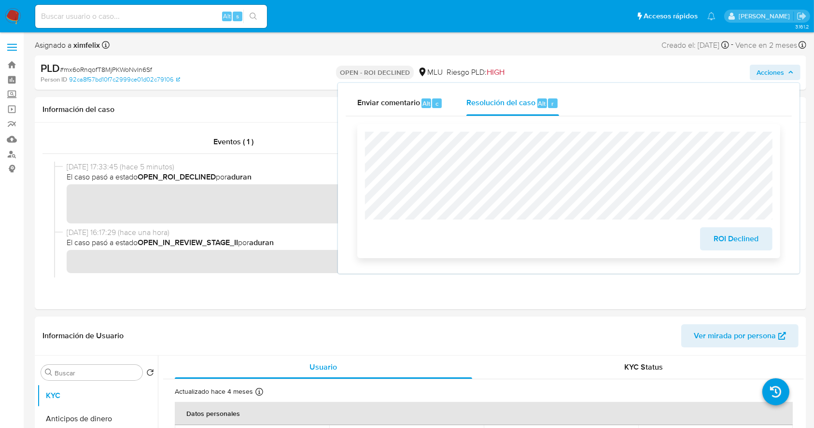
click at [712, 238] on span "ROI Declined" at bounding box center [735, 238] width 47 height 21
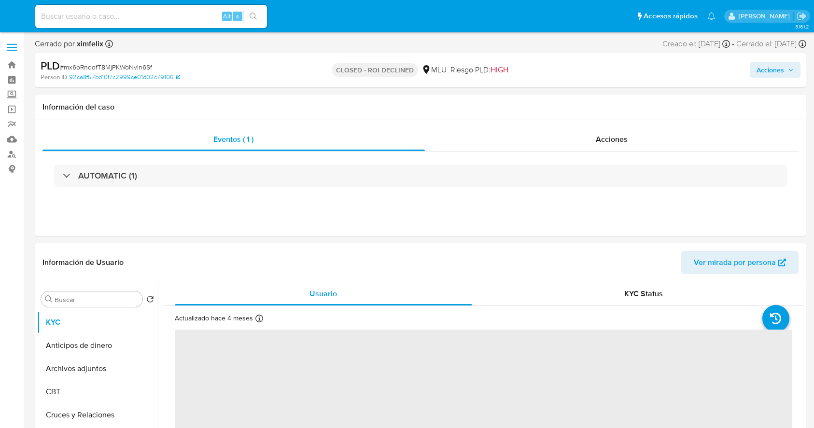
select select "10"
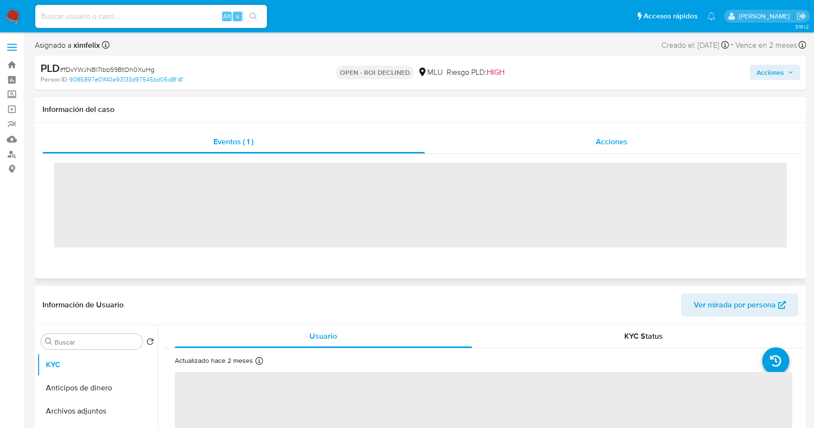
click at [603, 143] on span "Acciones" at bounding box center [611, 141] width 32 height 11
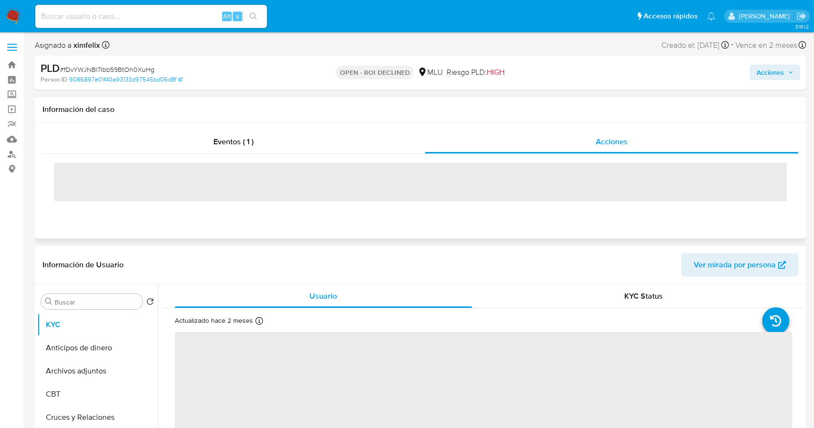
select select "10"
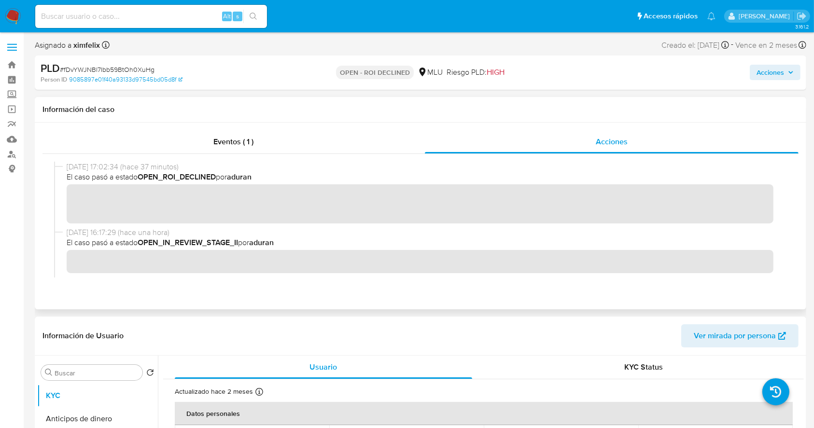
click at [772, 75] on span "Acciones" at bounding box center [770, 72] width 28 height 15
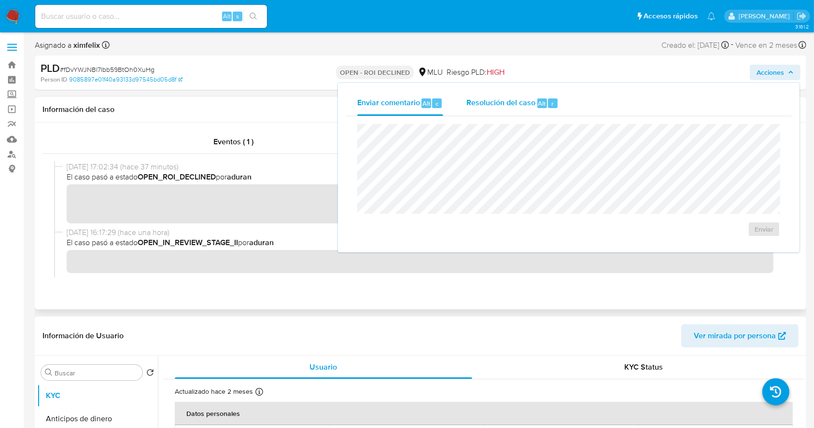
click at [498, 107] on span "Resolución del caso" at bounding box center [500, 102] width 69 height 11
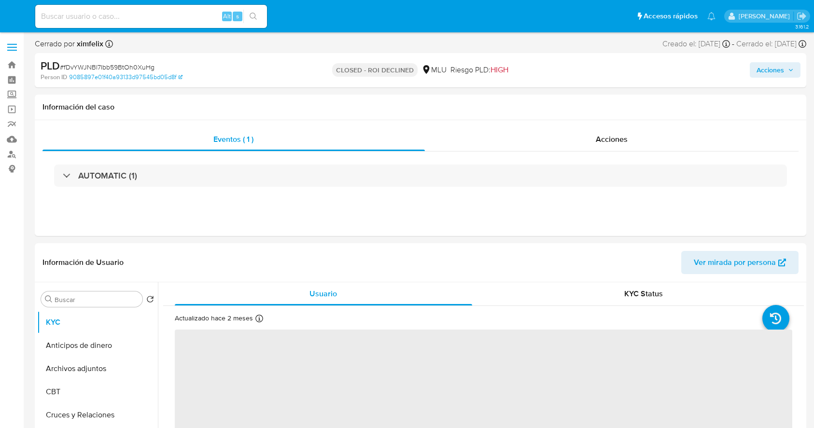
select select "10"
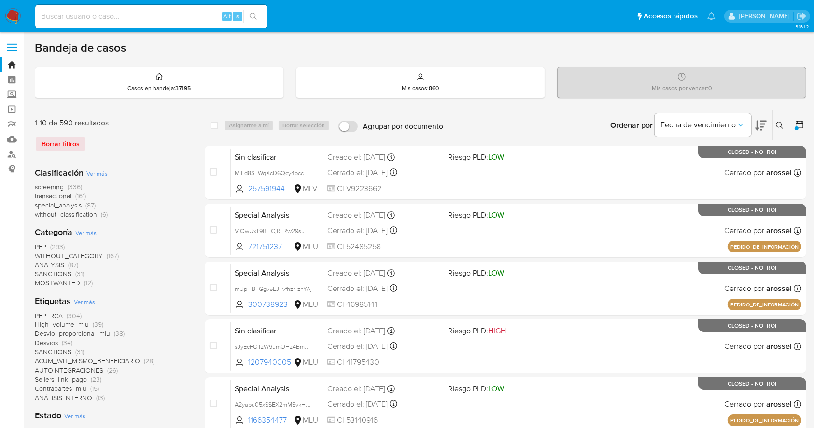
click at [797, 126] on div at bounding box center [796, 128] width 4 height 4
click at [802, 117] on div at bounding box center [797, 126] width 17 height 30
click at [795, 122] on icon at bounding box center [799, 125] width 10 height 10
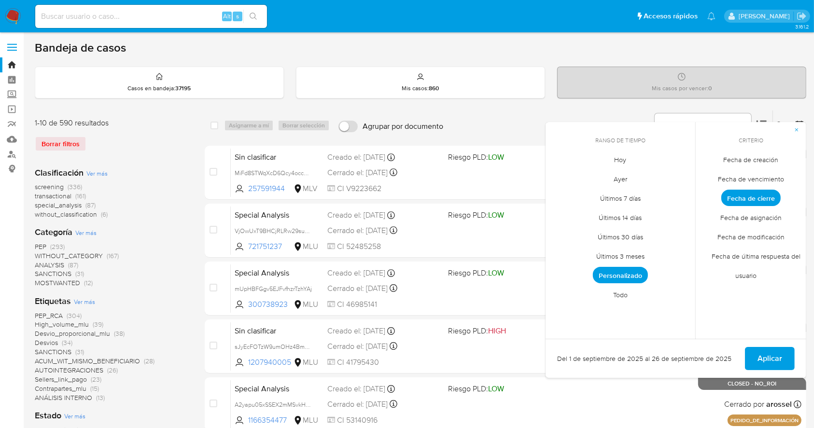
click at [622, 158] on span "Hoy" at bounding box center [620, 160] width 32 height 20
click at [782, 349] on button "Aplicar" at bounding box center [770, 358] width 50 height 23
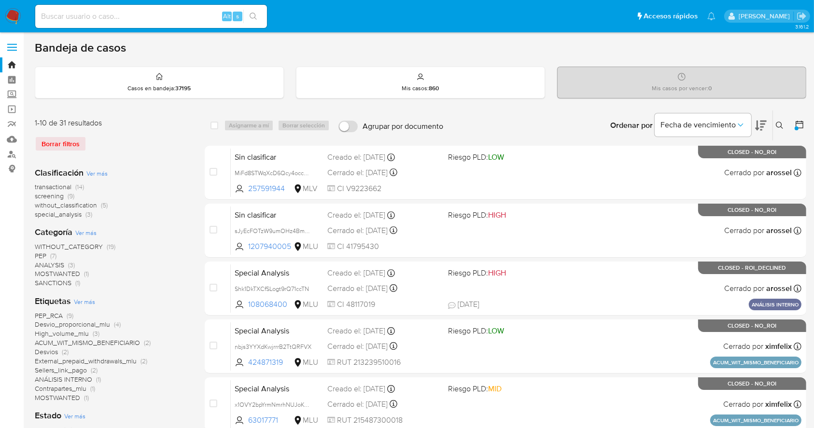
click at [799, 122] on icon at bounding box center [799, 125] width 10 height 10
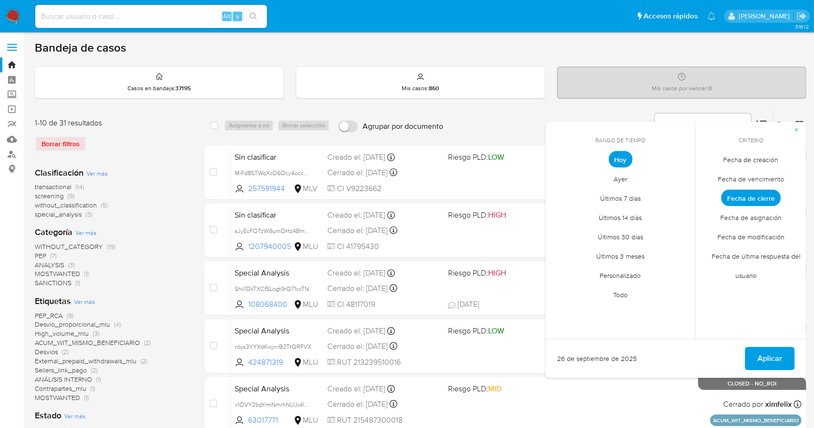
click at [637, 268] on span "Personalizado" at bounding box center [620, 276] width 61 height 20
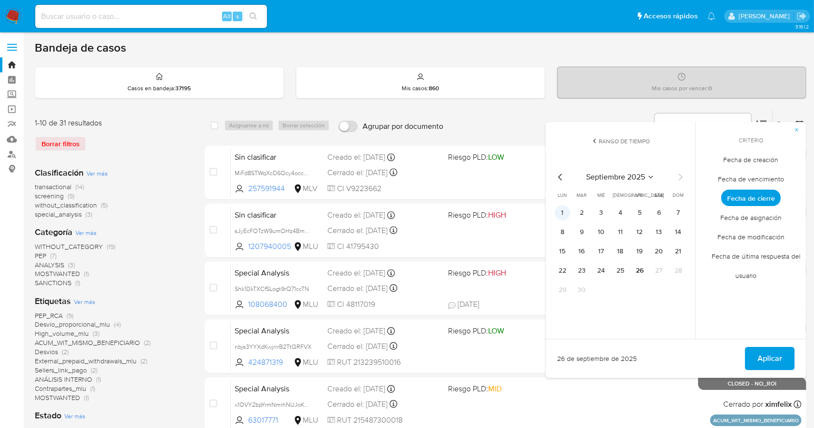
click at [563, 209] on button "1" at bounding box center [561, 212] width 15 height 15
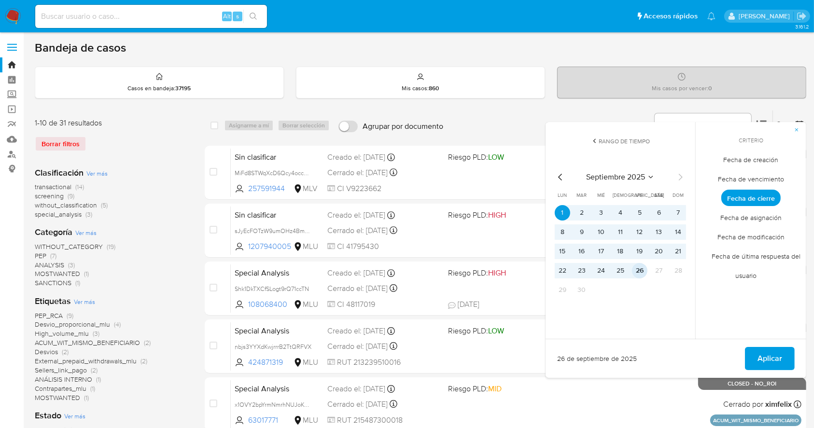
click at [643, 272] on button "26" at bounding box center [639, 270] width 15 height 15
click at [775, 353] on span "Aplicar" at bounding box center [769, 358] width 25 height 21
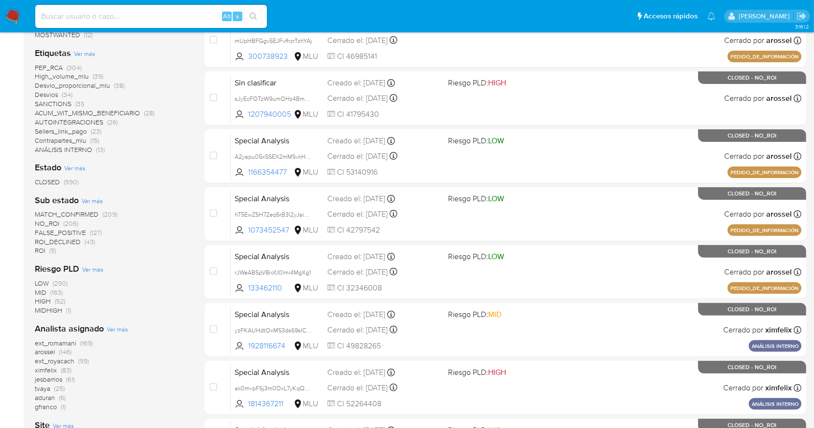
scroll to position [249, 0]
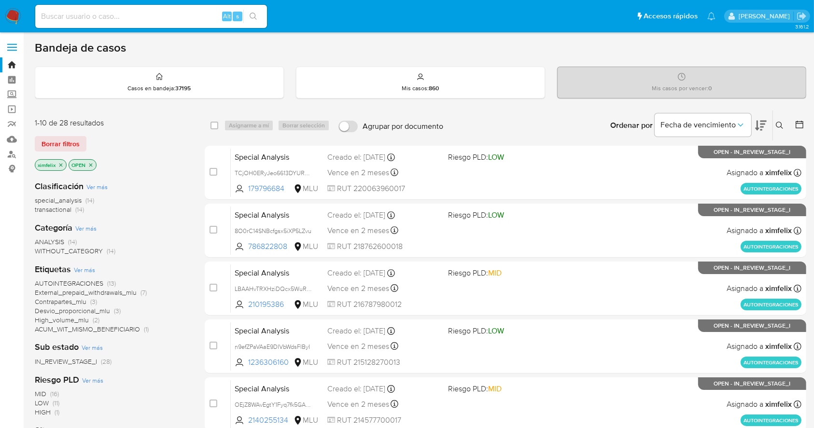
click at [762, 125] on icon at bounding box center [761, 126] width 12 height 12
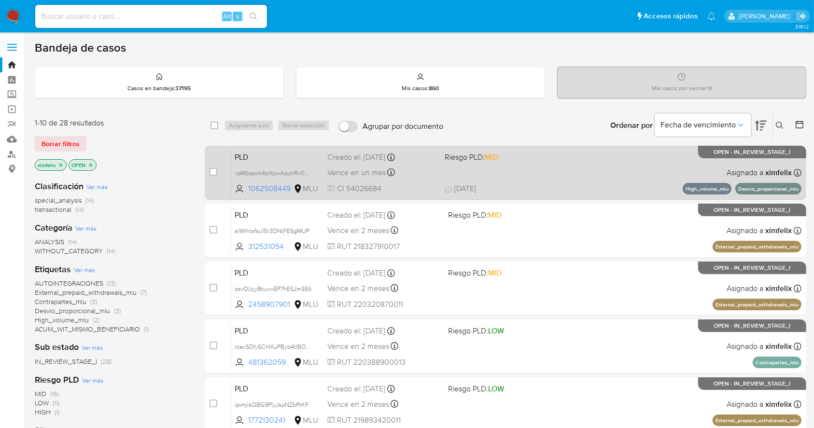
click at [615, 177] on div "PLD vpWbqoxk4pXpwAquhRx0GYzc 1062508449 MLU Riesgo PLD: MID Creado el: 12/08/20…" at bounding box center [516, 172] width 570 height 49
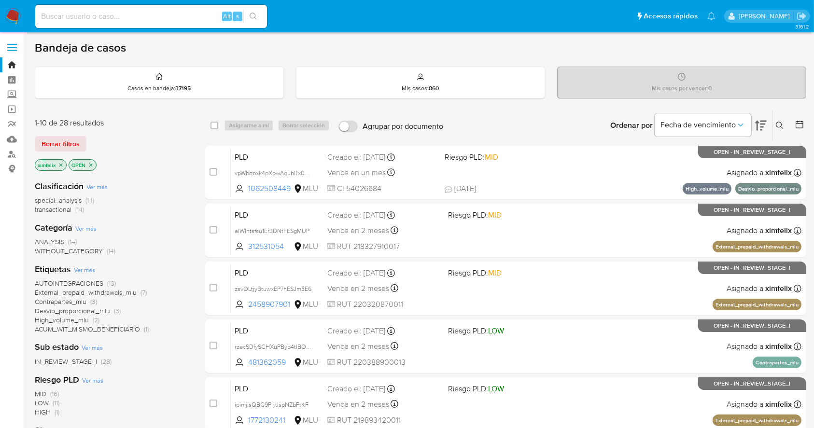
drag, startPoint x: 13, startPoint y: 26, endPoint x: 14, endPoint y: 20, distance: 5.9
click at [14, 20] on nav "Pausado Ver notificaciones Alt s Accesos rápidos Presiona las siguientes teclas…" at bounding box center [407, 16] width 814 height 32
click at [14, 20] on img at bounding box center [13, 16] width 16 height 16
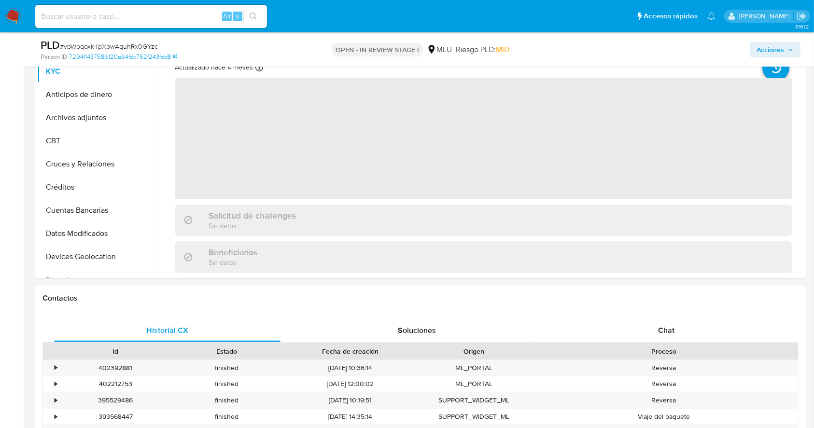
select select "10"
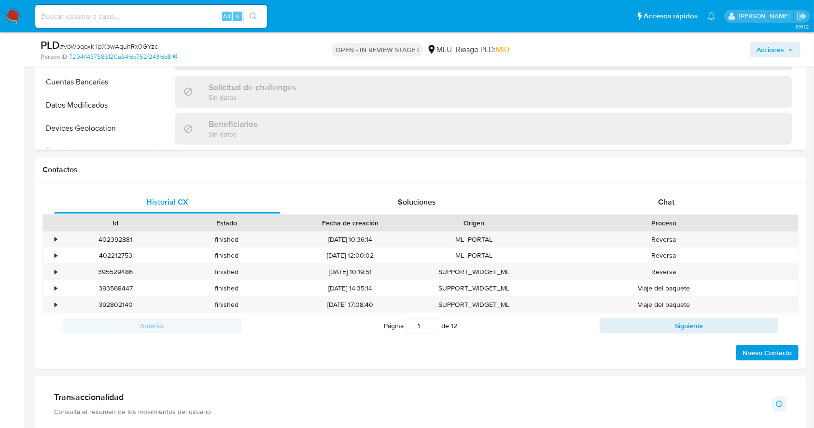
scroll to position [368, 0]
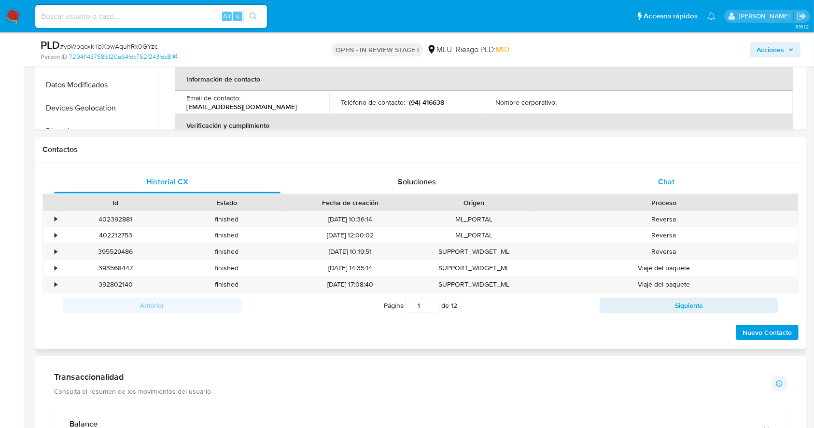
click at [718, 188] on div "Chat" at bounding box center [666, 181] width 226 height 23
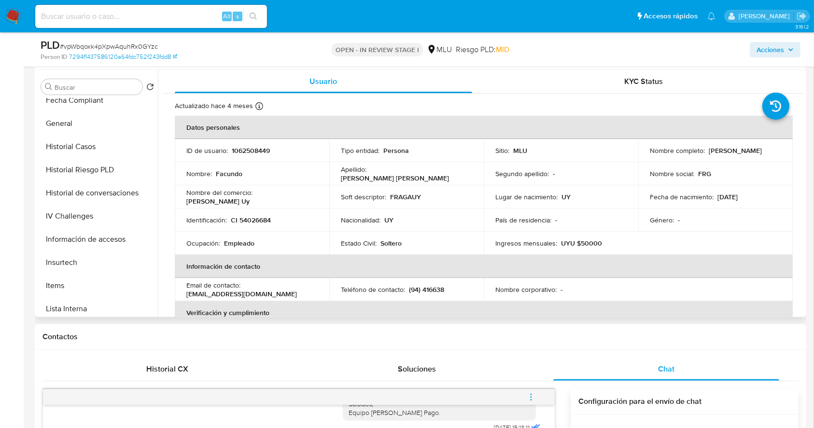
scroll to position [331, 0]
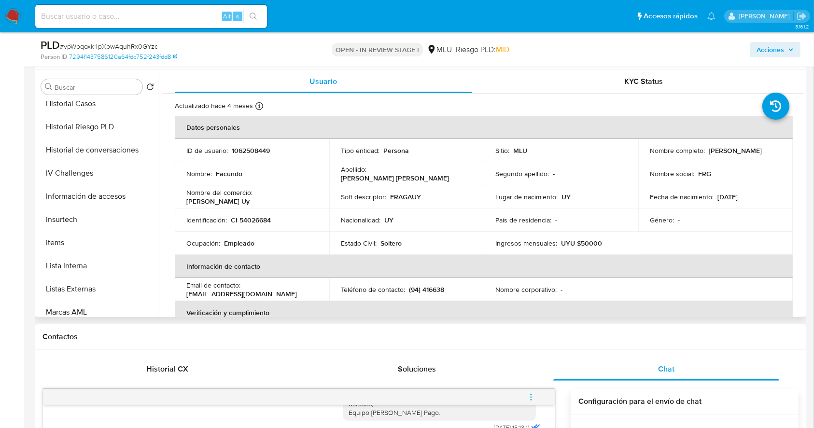
drag, startPoint x: 799, startPoint y: 128, endPoint x: 795, endPoint y: 155, distance: 27.3
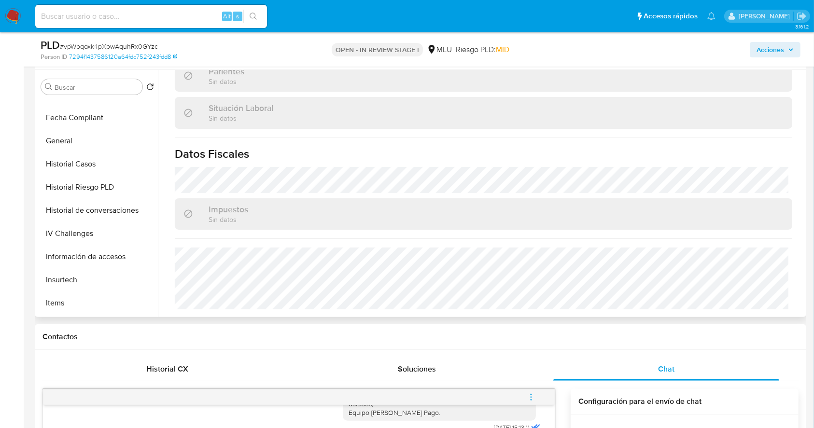
scroll to position [267, 0]
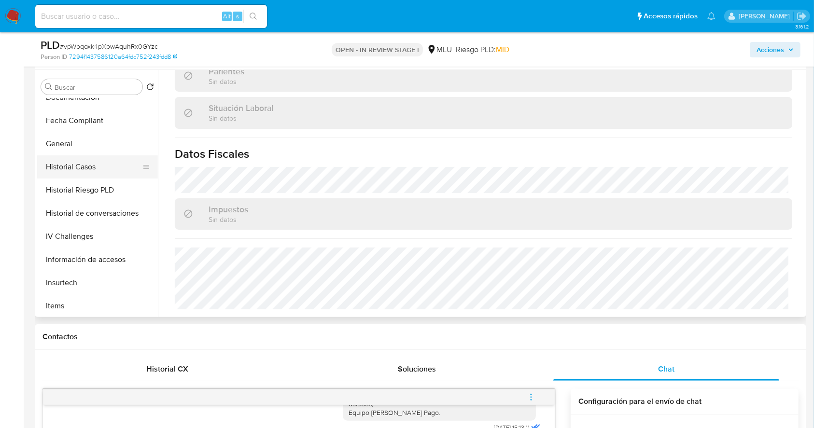
click at [94, 166] on button "Historial Casos" at bounding box center [93, 166] width 113 height 23
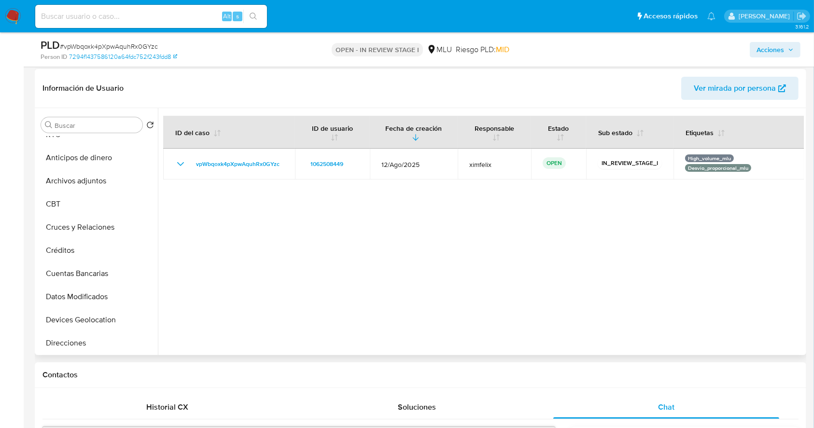
scroll to position [0, 0]
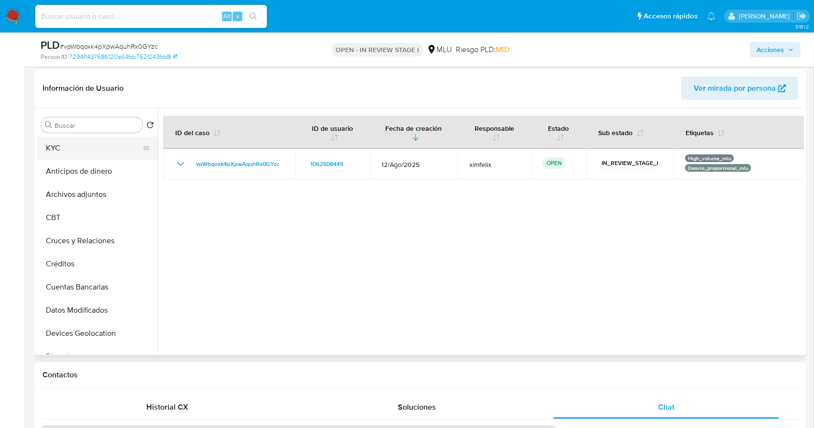
click at [81, 157] on button "KYC" at bounding box center [93, 148] width 113 height 23
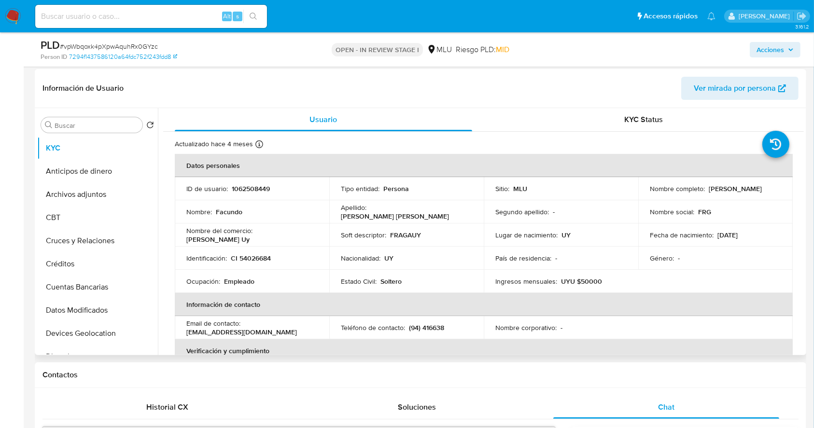
click at [247, 186] on p "1062508449" at bounding box center [251, 188] width 38 height 9
copy p "1062508449"
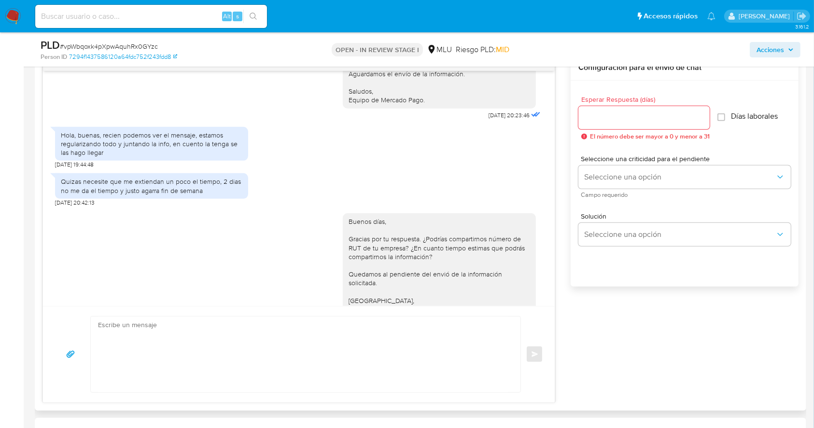
scroll to position [304, 0]
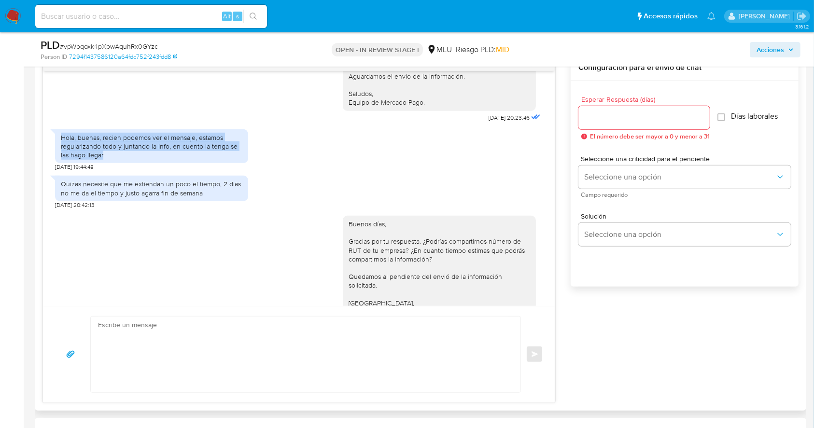
drag, startPoint x: 58, startPoint y: 144, endPoint x: 119, endPoint y: 160, distance: 63.3
click at [119, 160] on div "Hola, buenas, recien podemos ver el mensaje, estamos regularizando todo y junta…" at bounding box center [151, 146] width 193 height 34
copy div "Hola, buenas, recien podemos ver el mensaje, estamos regularizando todo y junta…"
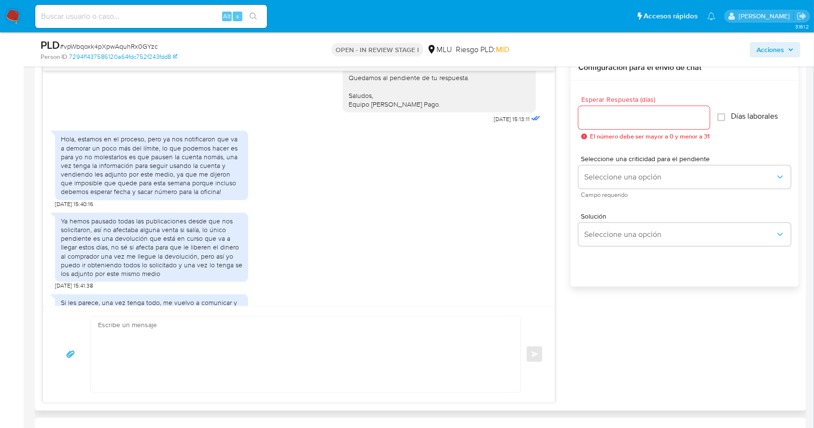
scroll to position [845, 0]
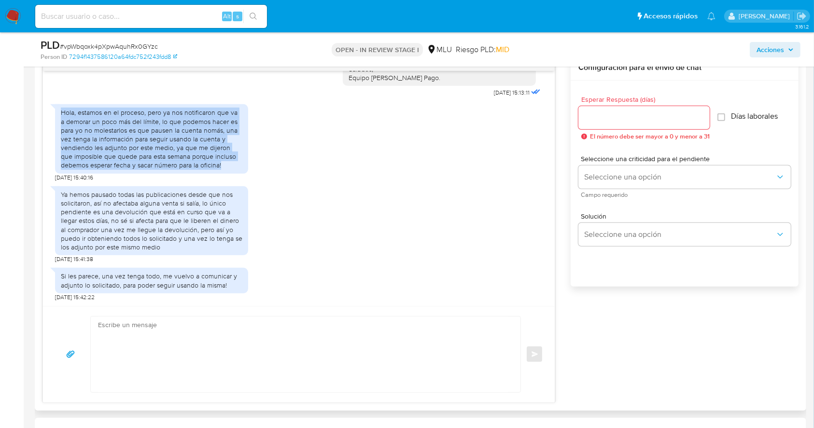
drag, startPoint x: 58, startPoint y: 113, endPoint x: 235, endPoint y: 168, distance: 185.8
click at [235, 168] on div "Hola, estamos en el proceso, pero ya nos notificaron que va a demorar un poco m…" at bounding box center [151, 138] width 193 height 69
copy div "Hola, estamos en el proceso, pero ya nos notificaron que va a demorar un poco m…"
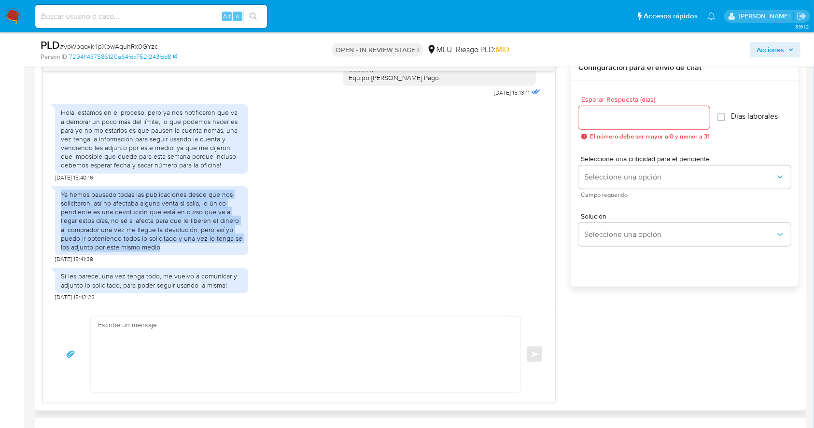
drag, startPoint x: 61, startPoint y: 194, endPoint x: 218, endPoint y: 252, distance: 167.8
click at [218, 252] on div "Ya hemos pausado todas las publicaciones desde que nos solicitaron, así no afec…" at bounding box center [151, 220] width 193 height 69
copy div "Ya hemos pausado todas las publicaciones desde que nos solicitaron, así no afec…"
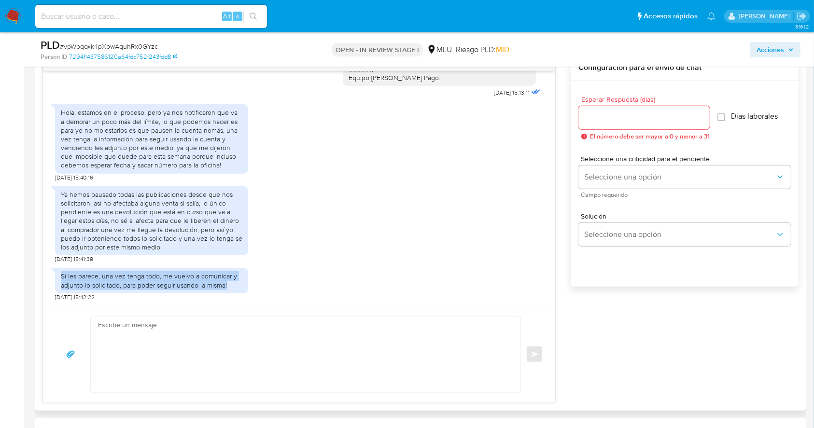
drag, startPoint x: 61, startPoint y: 275, endPoint x: 231, endPoint y: 288, distance: 170.4
click at [231, 288] on div "Si les parece, una vez tenga todo, me vuelvo a comunicar y adjunto lo solicitad…" at bounding box center [151, 280] width 181 height 17
copy div "Si les parece, una vez tenga todo, me vuelvo a comunicar y adjunto lo solicitad…"
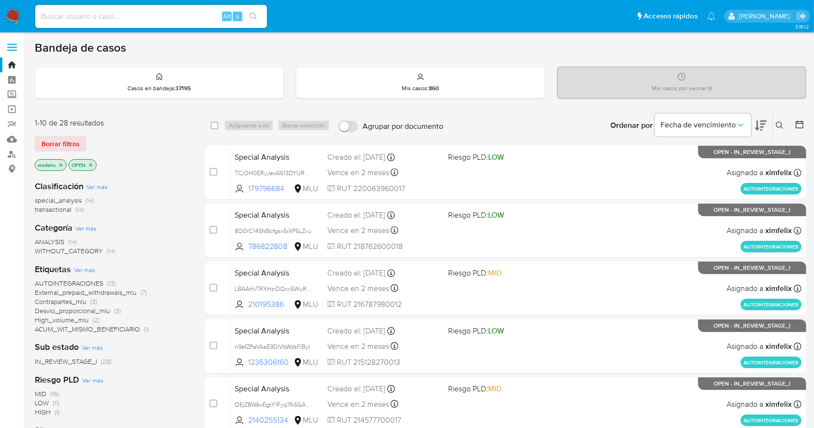
click at [350, 51] on div "Bandeja de casos" at bounding box center [420, 48] width 771 height 14
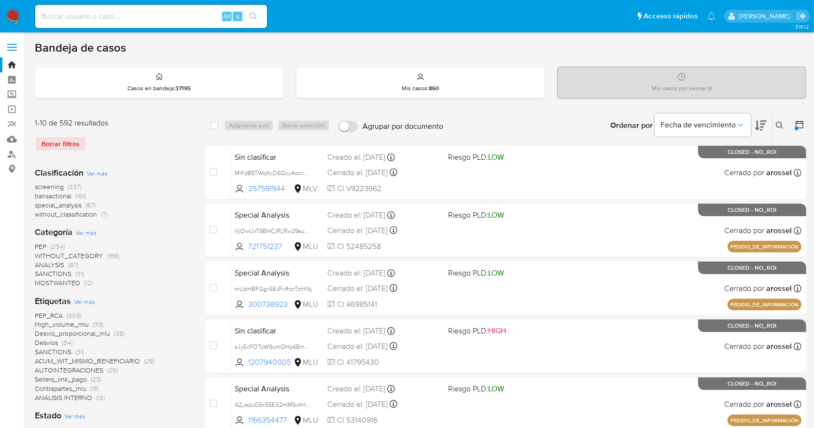
click at [405, 57] on div "Bandeja de casos Casos en bandeja : 37195 Mis casos : 860 Mis casos por vencer …" at bounding box center [420, 417] width 771 height 752
